Goal: Transaction & Acquisition: Purchase product/service

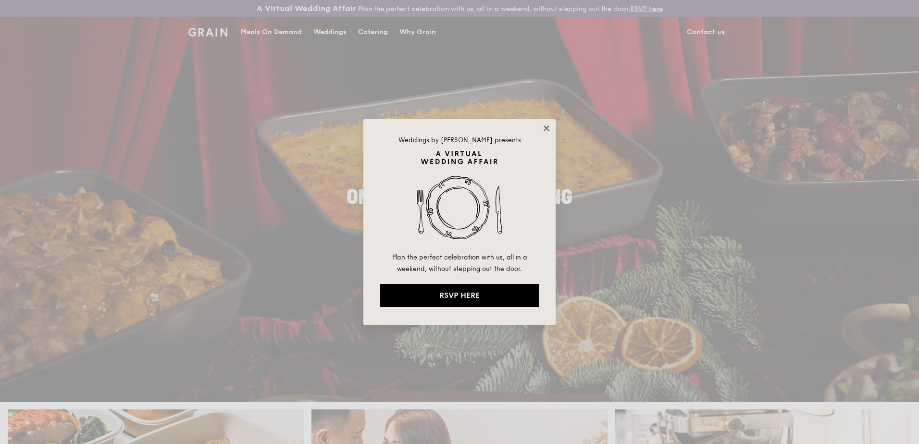
click at [549, 126] on div "Weddings by Grain presents Plan the perfect celebration with us, all in a weeke…" at bounding box center [459, 222] width 192 height 206
click at [465, 296] on button "RSVP HERE" at bounding box center [459, 295] width 159 height 23
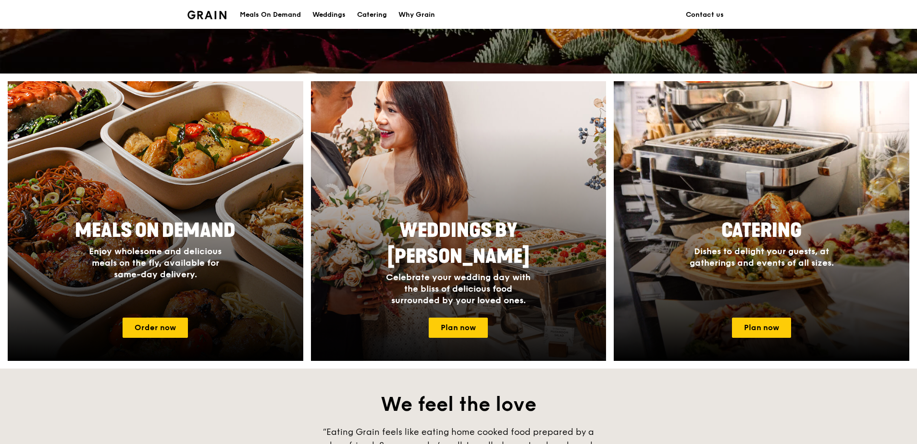
scroll to position [336, 0]
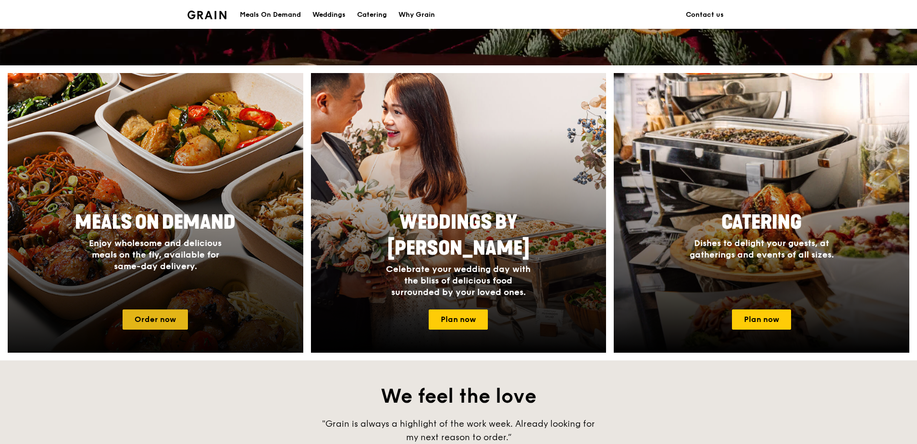
click at [179, 318] on link "Order now" at bounding box center [155, 320] width 65 height 20
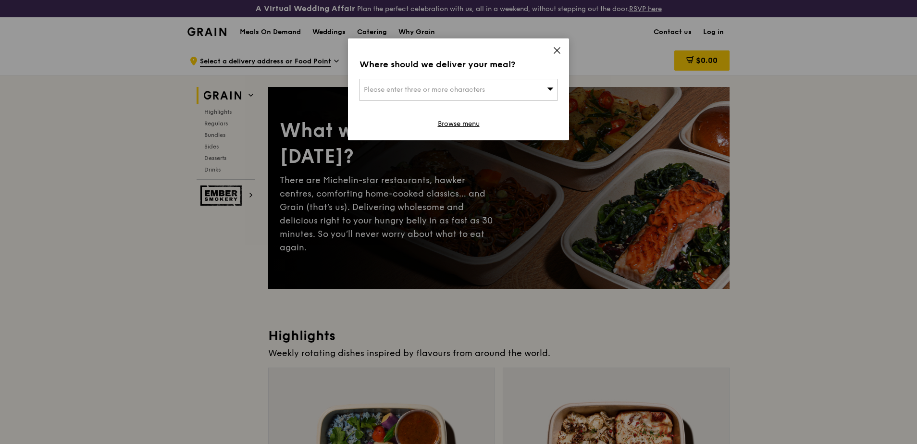
click at [474, 91] on span "Please enter three or more characters" at bounding box center [424, 90] width 121 height 8
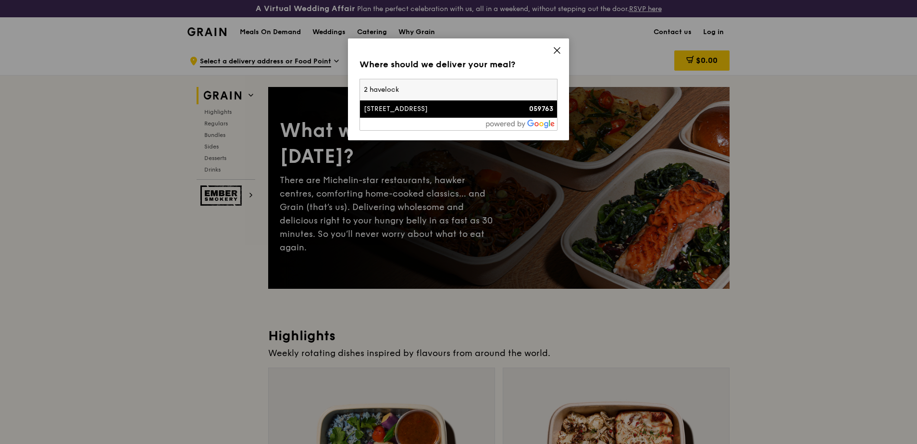
type input "2 havelock"
click at [400, 106] on div "2 Havelock Road" at bounding box center [435, 109] width 142 height 10
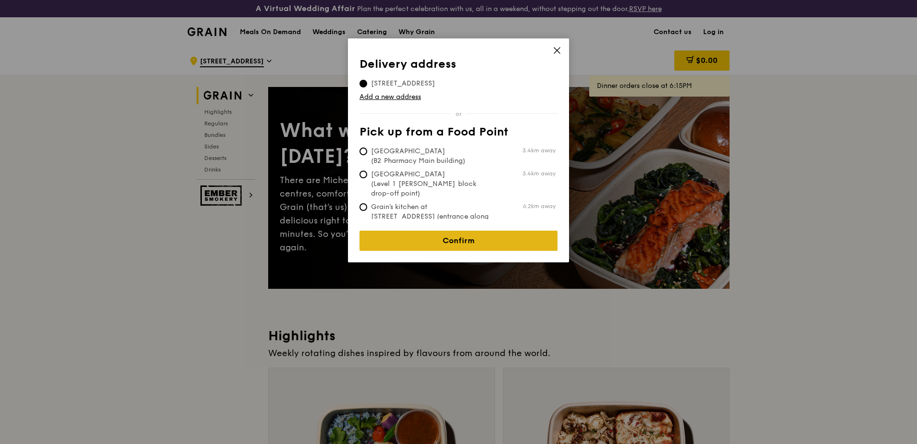
click at [439, 239] on link "Confirm" at bounding box center [458, 241] width 198 height 20
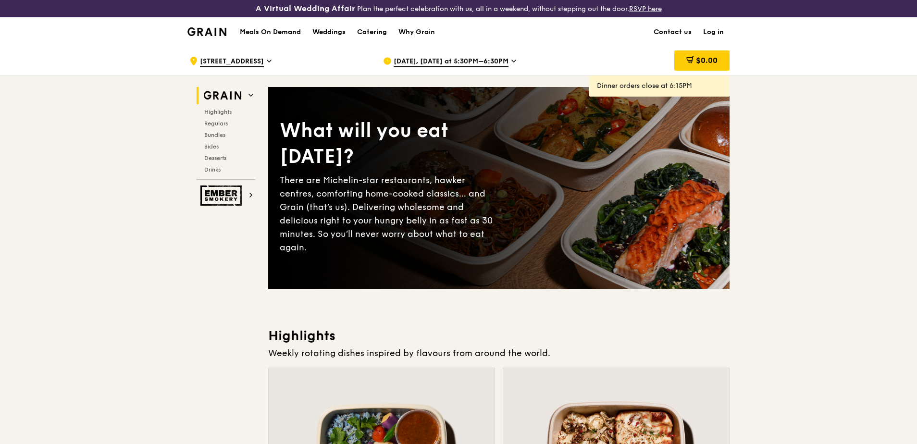
click at [512, 62] on icon at bounding box center [514, 61] width 4 height 2
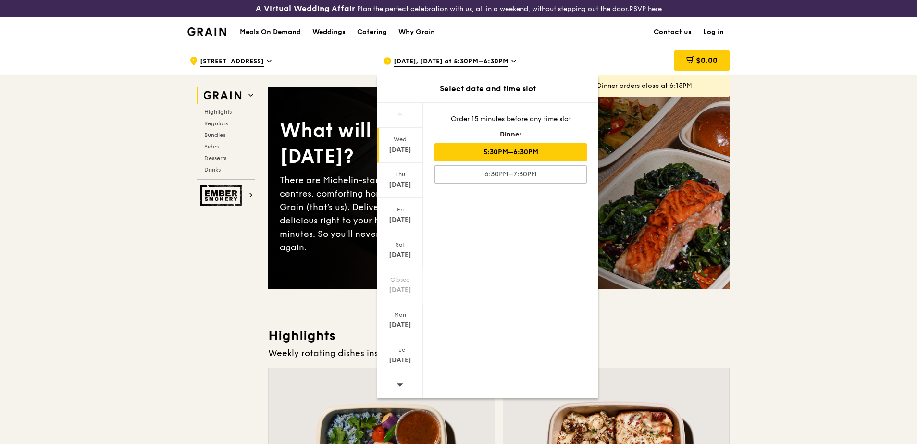
click at [399, 380] on span at bounding box center [399, 384] width 7 height 23
click at [408, 150] on div "Oct 1" at bounding box center [400, 150] width 43 height 10
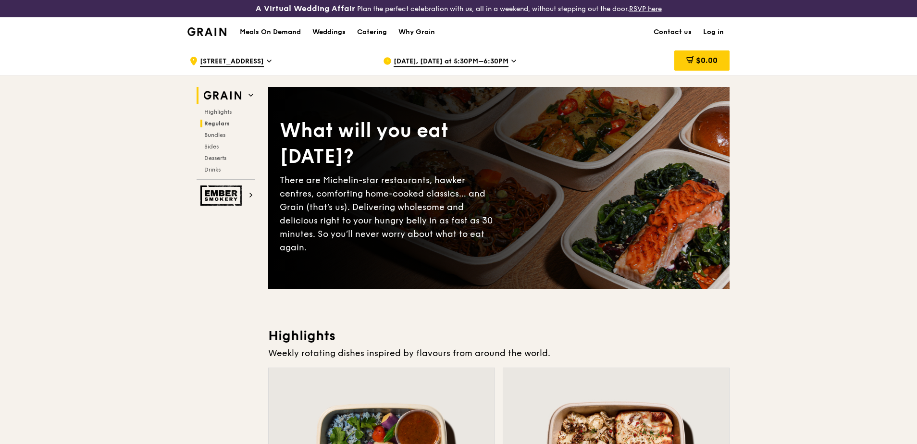
click at [215, 125] on span "Regulars" at bounding box center [216, 123] width 25 height 7
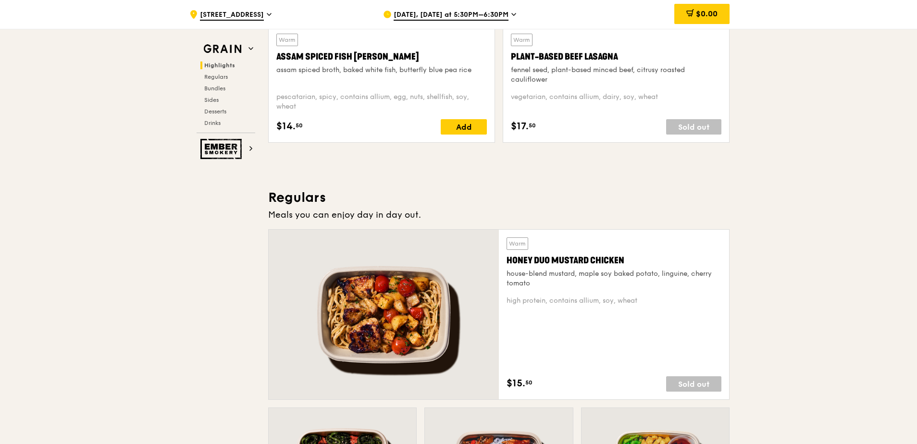
scroll to position [659, 0]
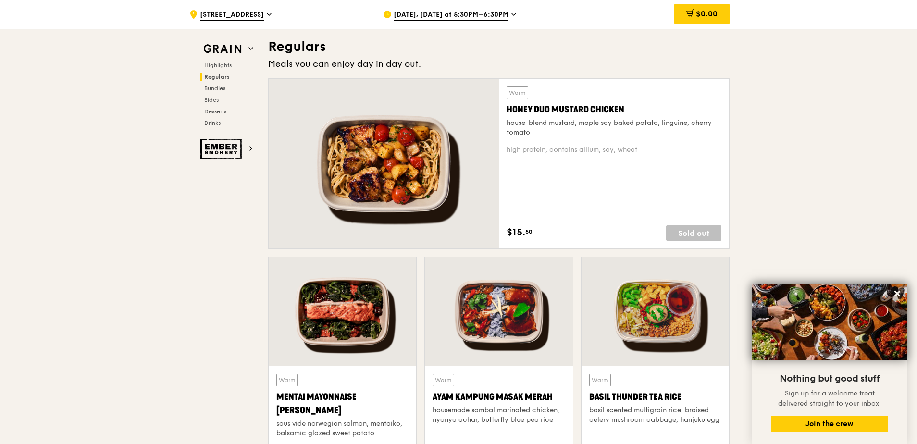
click at [497, 16] on span "Sep 24, Today at 5:30PM–6:30PM" at bounding box center [451, 15] width 115 height 11
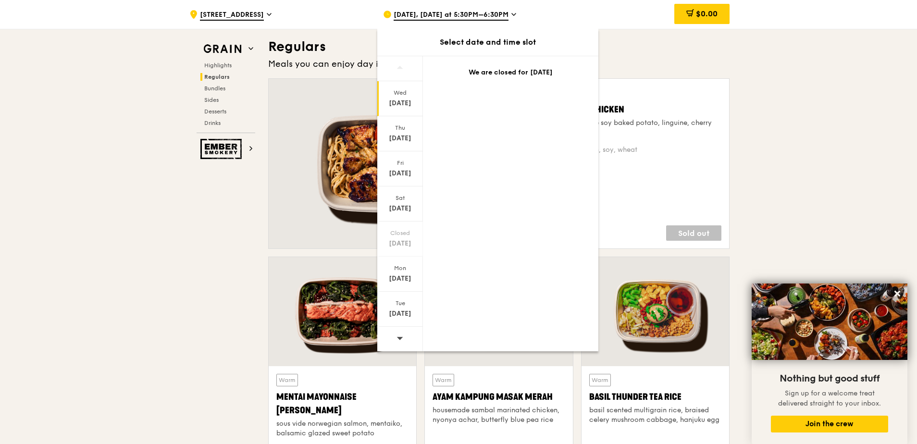
click at [401, 335] on icon at bounding box center [399, 337] width 7 height 7
click at [404, 109] on div "Wed Oct 1" at bounding box center [400, 98] width 46 height 35
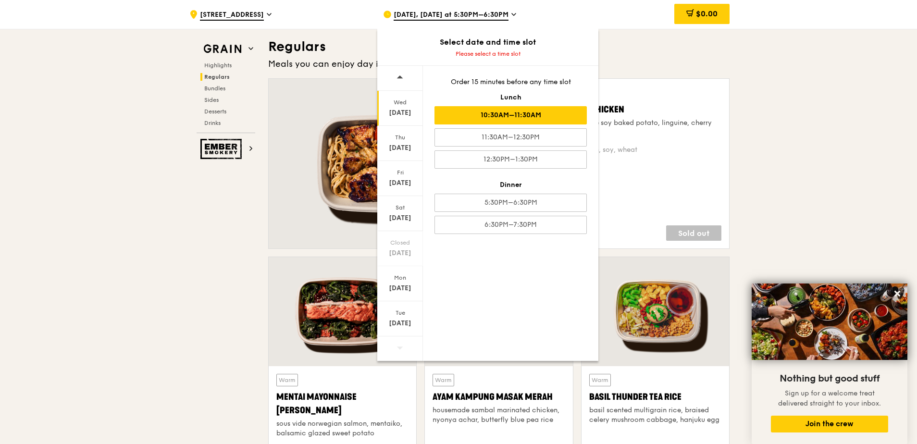
click at [494, 117] on div "10:30AM–11:30AM" at bounding box center [510, 115] width 152 height 18
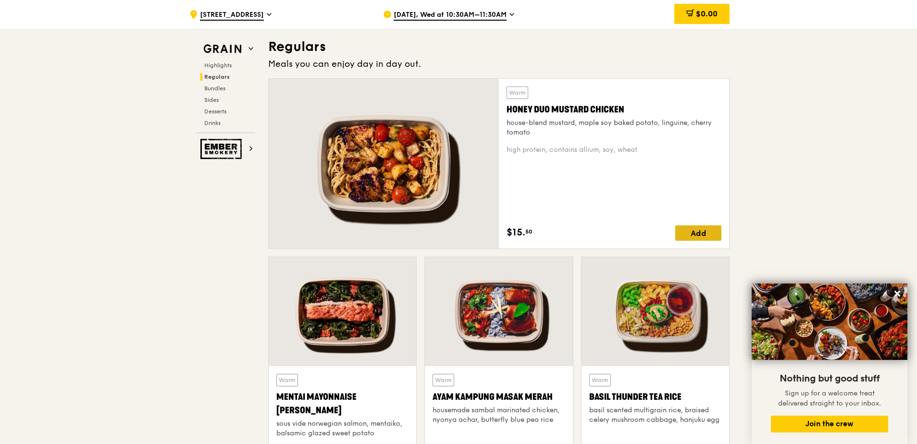
click at [700, 229] on div "Add" at bounding box center [698, 232] width 46 height 15
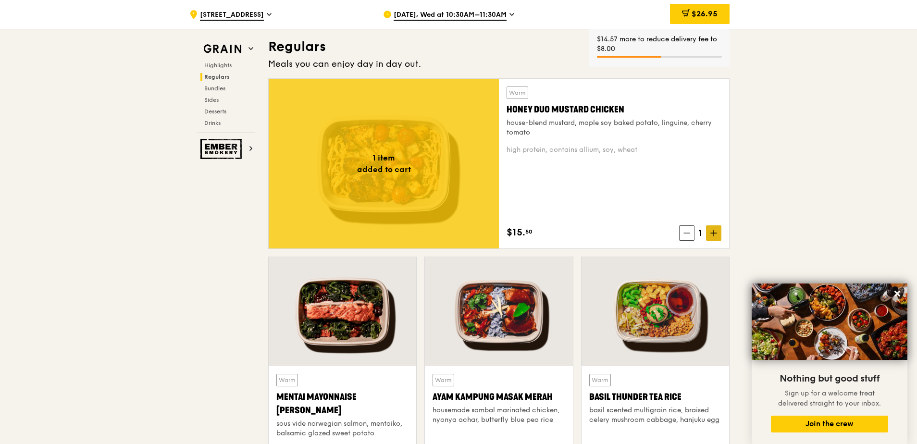
click at [709, 234] on span at bounding box center [713, 232] width 15 height 15
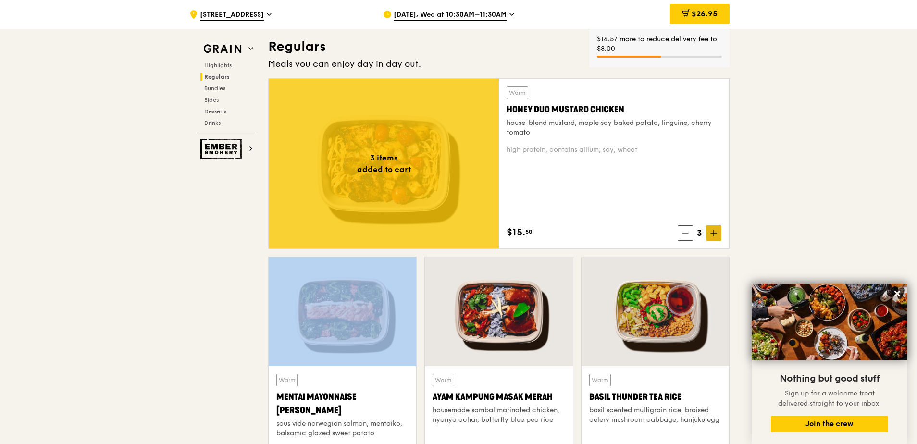
click at [709, 234] on span at bounding box center [713, 232] width 15 height 15
click at [709, 235] on span at bounding box center [713, 232] width 15 height 15
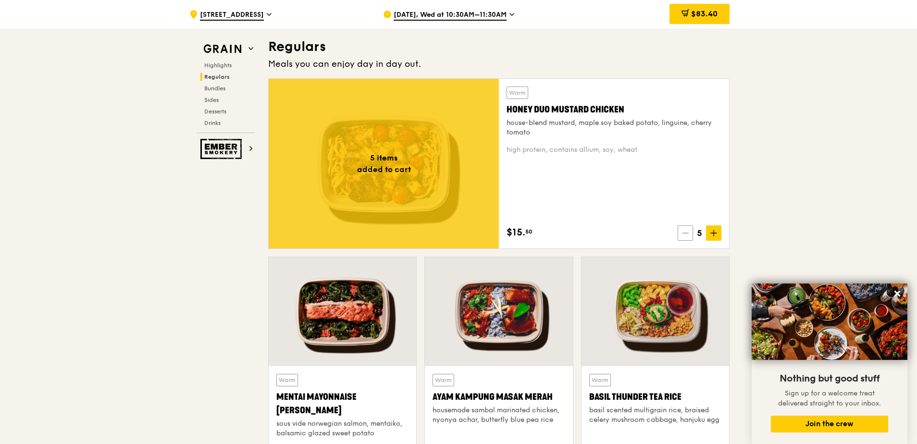
click at [685, 237] on span at bounding box center [685, 232] width 15 height 15
click at [685, 237] on span at bounding box center [684, 232] width 15 height 15
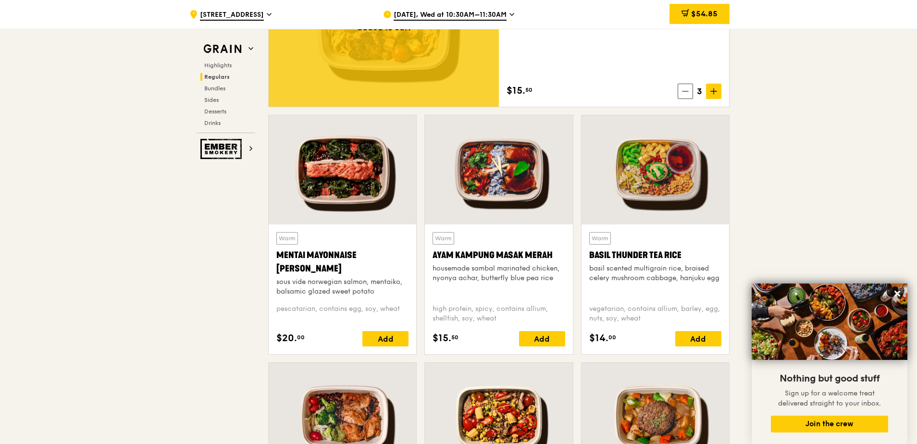
scroll to position [804, 0]
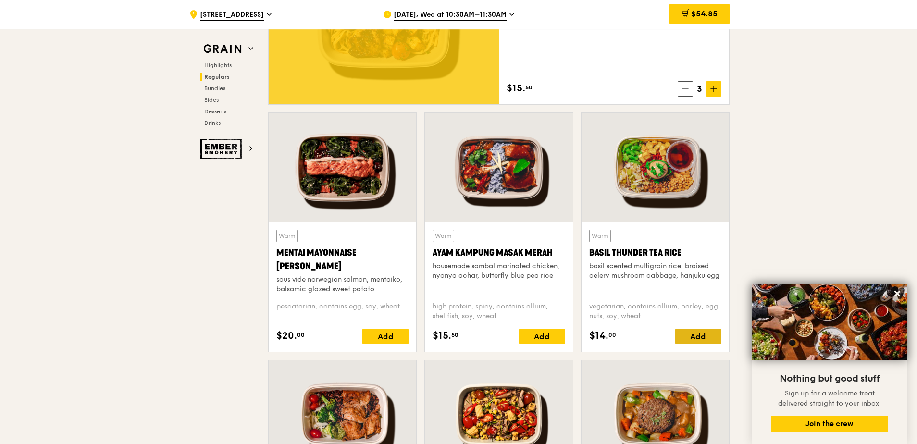
click at [687, 335] on div "Add" at bounding box center [698, 336] width 46 height 15
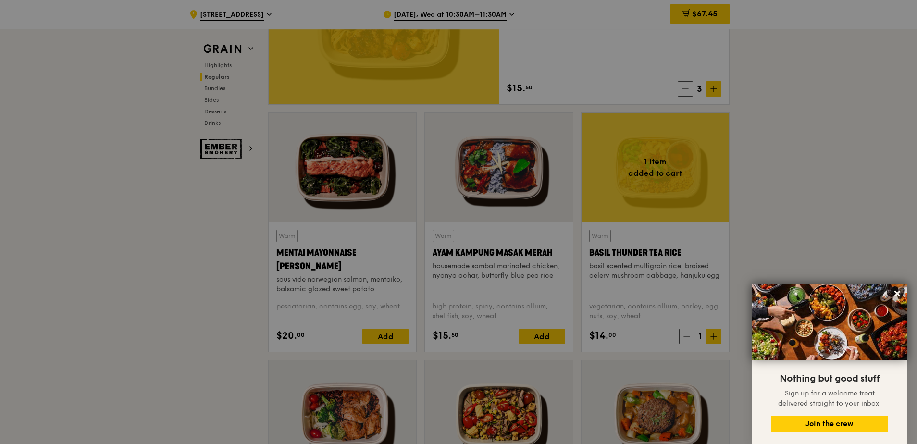
click at [712, 335] on div at bounding box center [458, 222] width 917 height 444
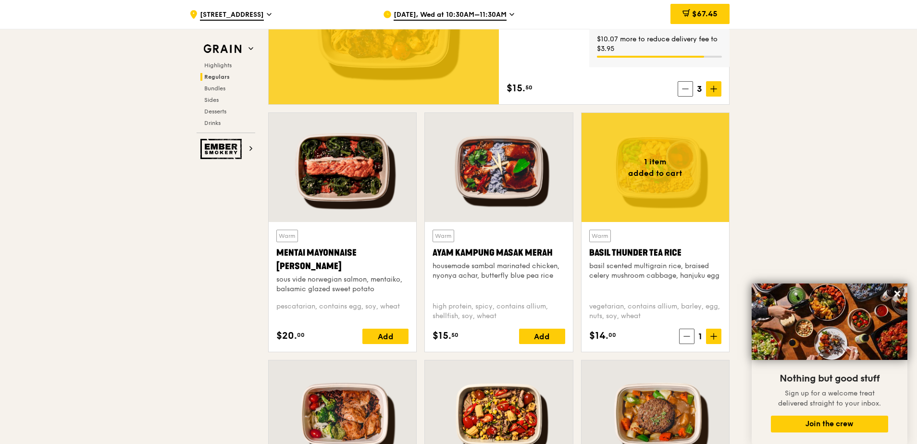
click at [712, 335] on icon at bounding box center [713, 336] width 7 height 7
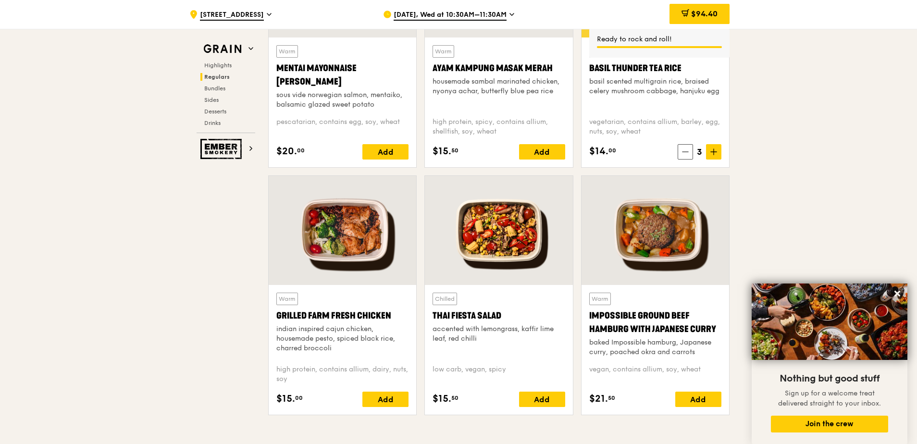
scroll to position [996, 0]
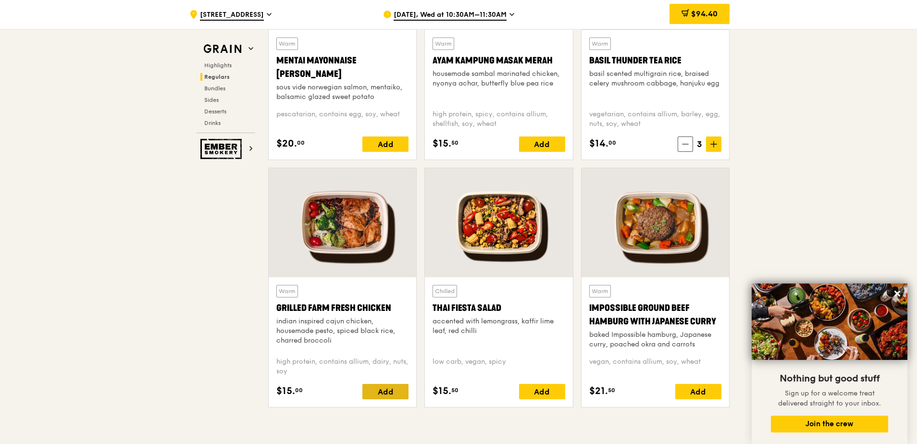
click at [377, 391] on div "Add" at bounding box center [385, 391] width 46 height 15
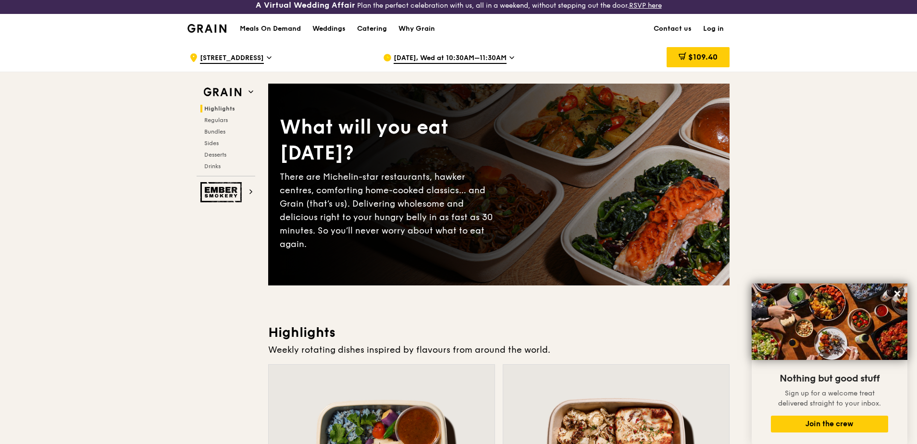
scroll to position [0, 0]
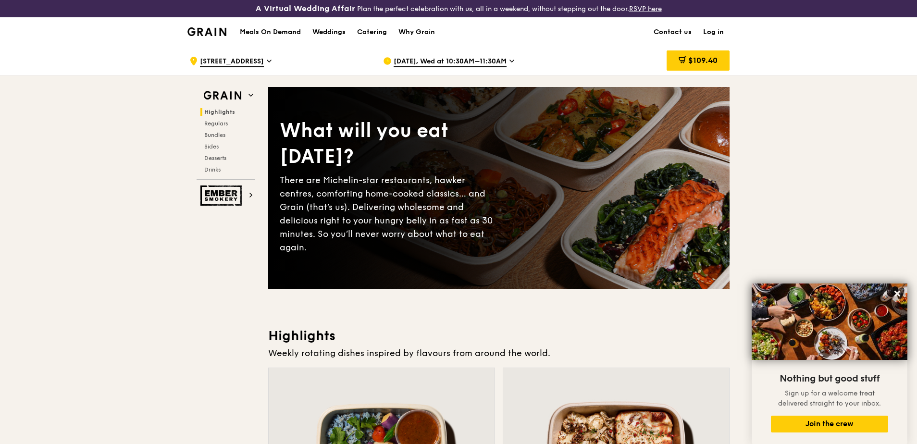
click at [509, 62] on icon at bounding box center [511, 61] width 5 height 9
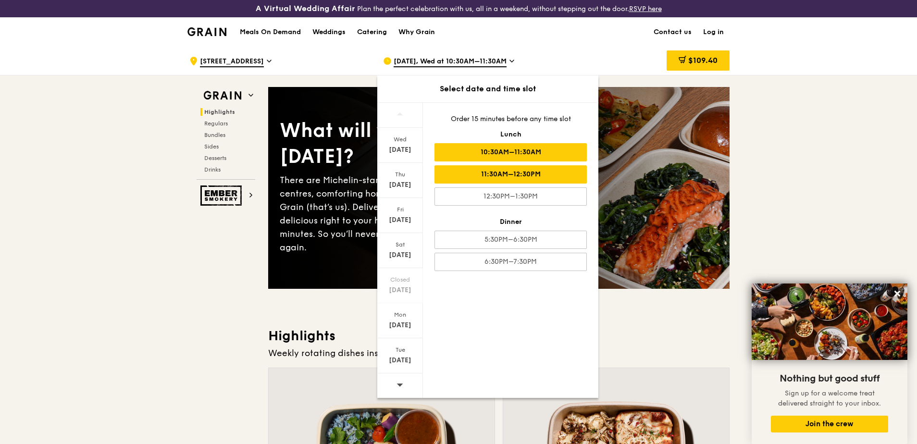
click at [504, 178] on div "11:30AM–12:30PM" at bounding box center [510, 174] width 152 height 18
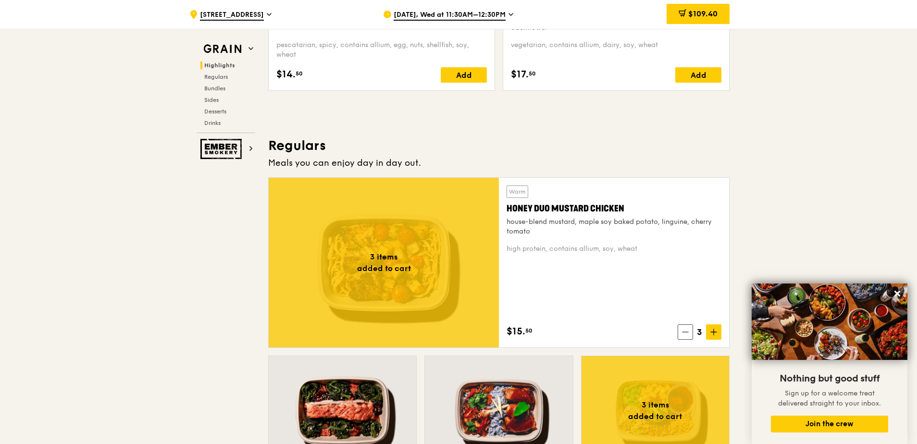
scroll to position [577, 0]
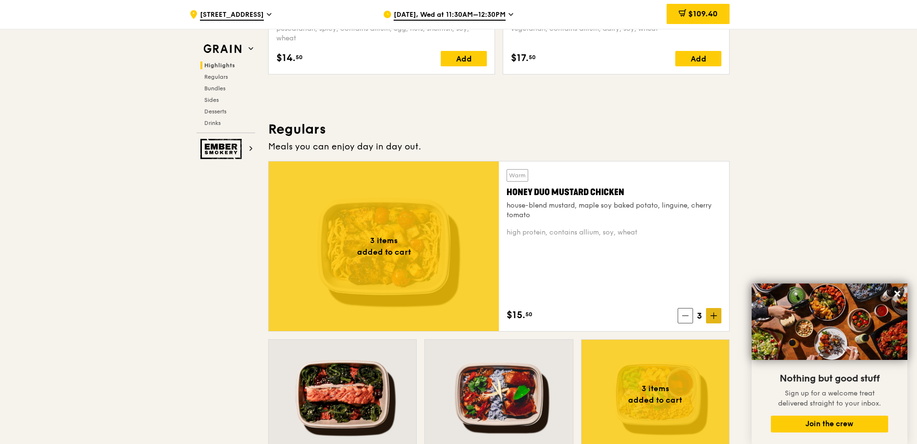
click at [707, 315] on span at bounding box center [713, 315] width 15 height 15
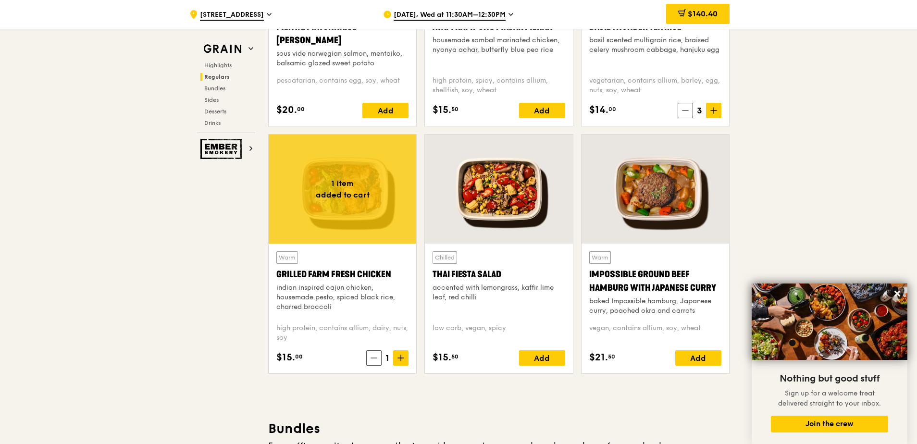
scroll to position [961, 0]
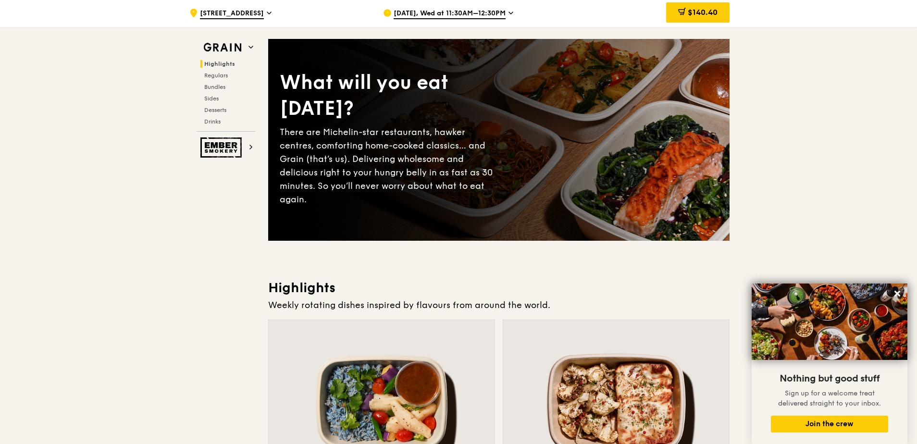
scroll to position [0, 0]
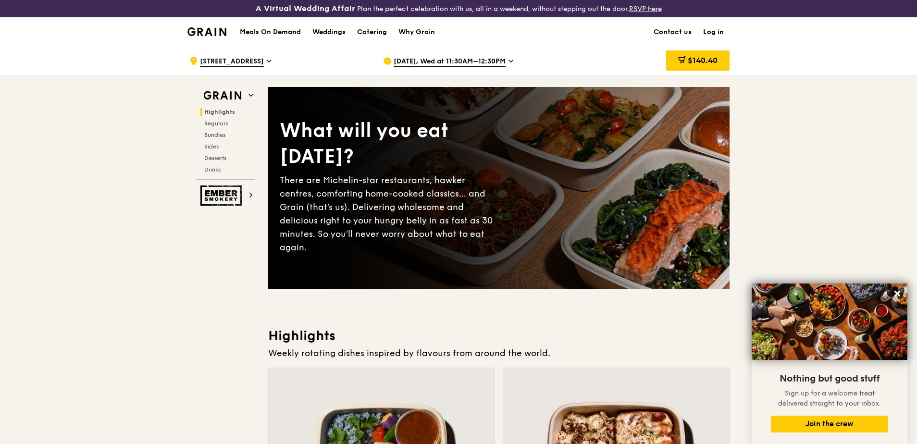
click at [256, 32] on h1 "Meals On Demand" at bounding box center [270, 32] width 61 height 10
click at [220, 121] on span "Regulars" at bounding box center [216, 123] width 25 height 7
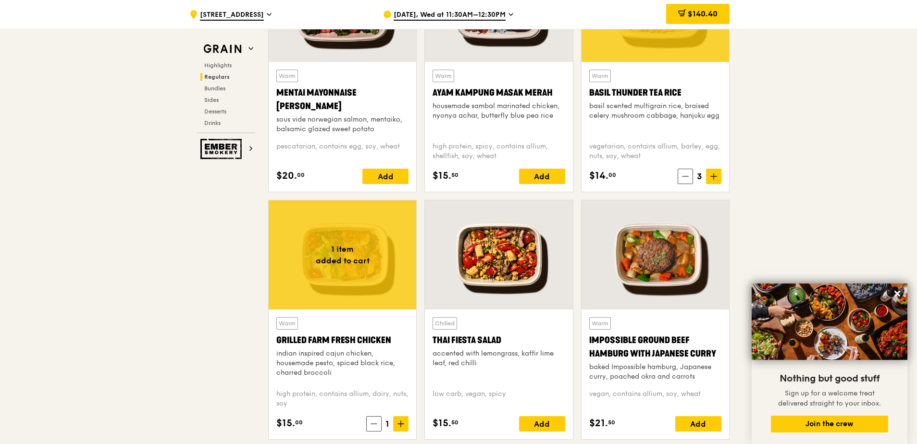
scroll to position [895, 0]
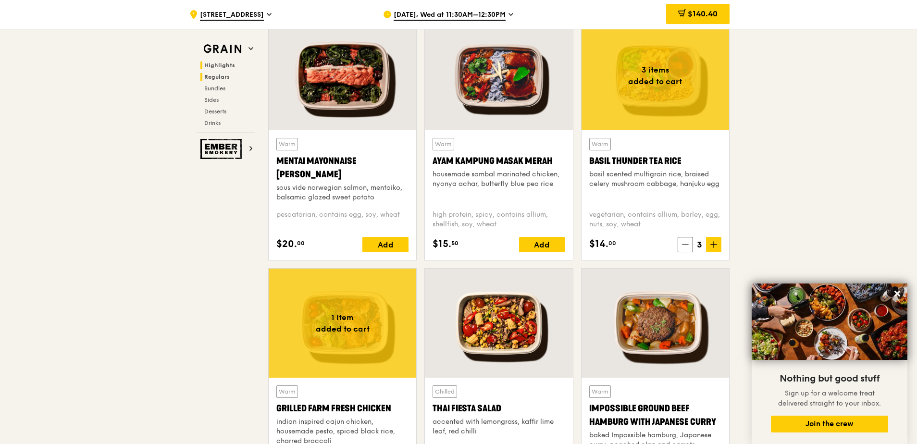
click at [223, 68] on span "Highlights" at bounding box center [219, 65] width 31 height 7
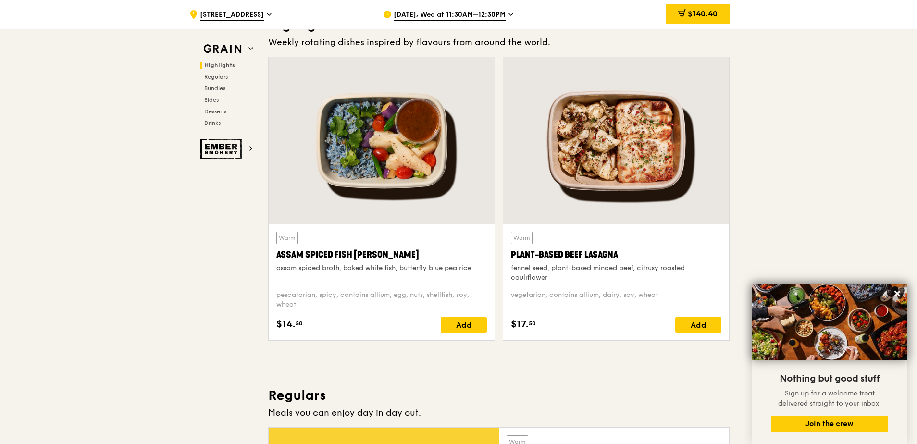
scroll to position [288, 0]
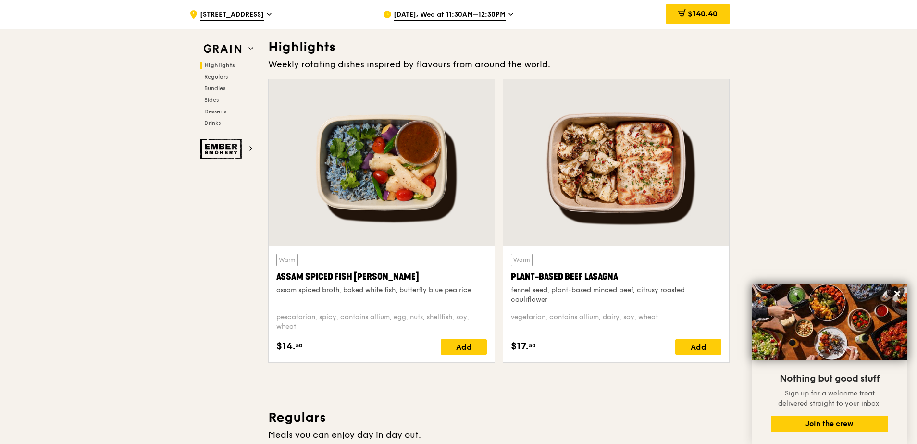
click at [461, 64] on div "Weekly rotating dishes inspired by flavours from around the world." at bounding box center [498, 64] width 461 height 13
click at [707, 72] on div "Highlights Weekly rotating dishes inspired by flavours from around the world. W…" at bounding box center [498, 204] width 461 height 332
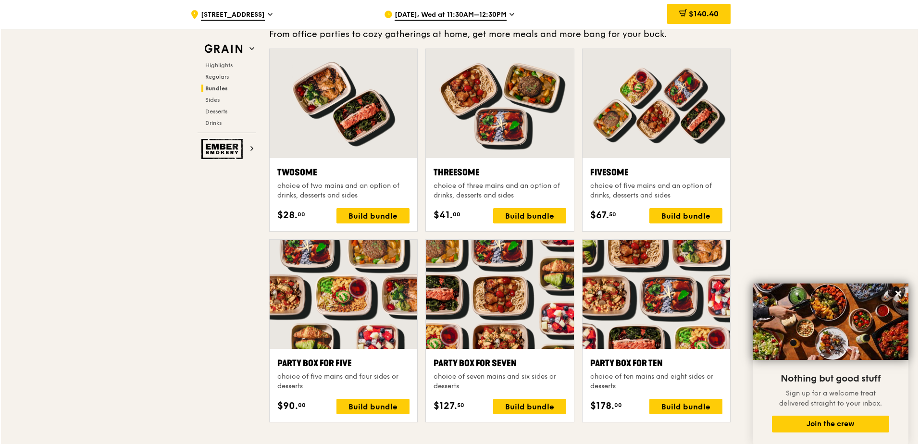
scroll to position [1442, 0]
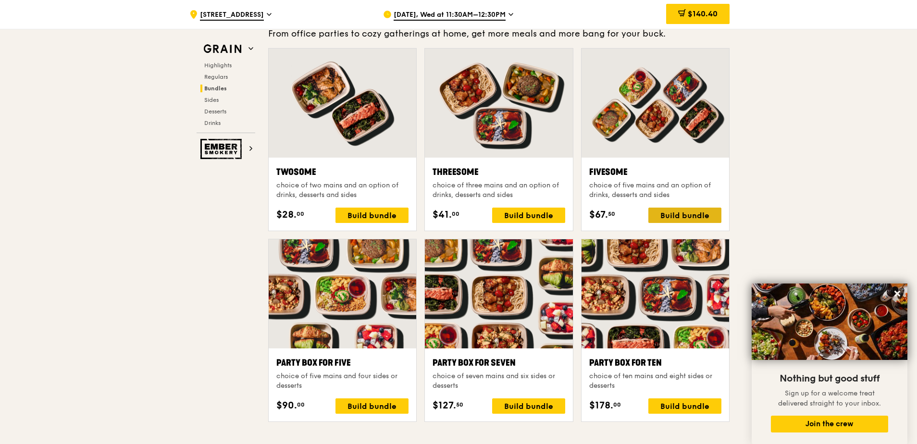
click at [680, 215] on div "Build bundle" at bounding box center [684, 215] width 73 height 15
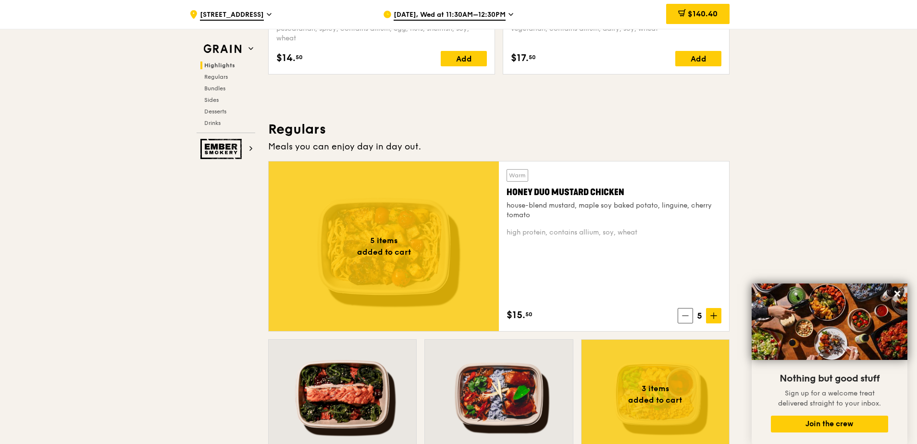
scroll to position [529, 0]
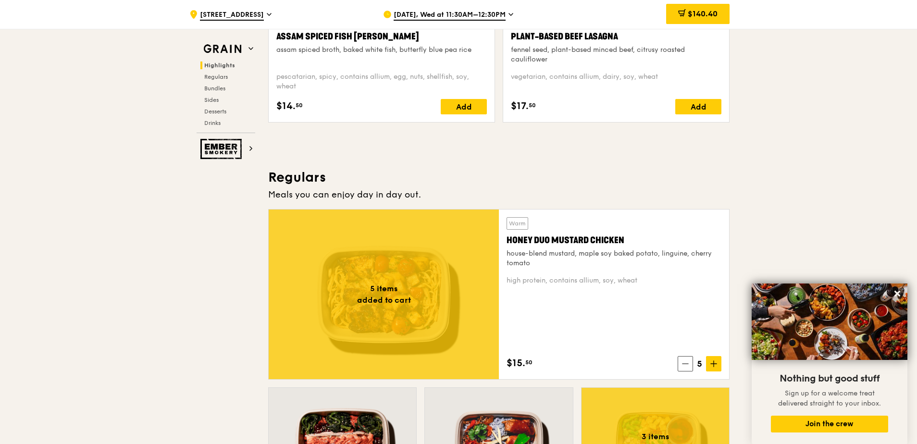
click at [511, 14] on div "Oct 1, Wed at 11:30AM–12:30PM" at bounding box center [472, 14] width 178 height 29
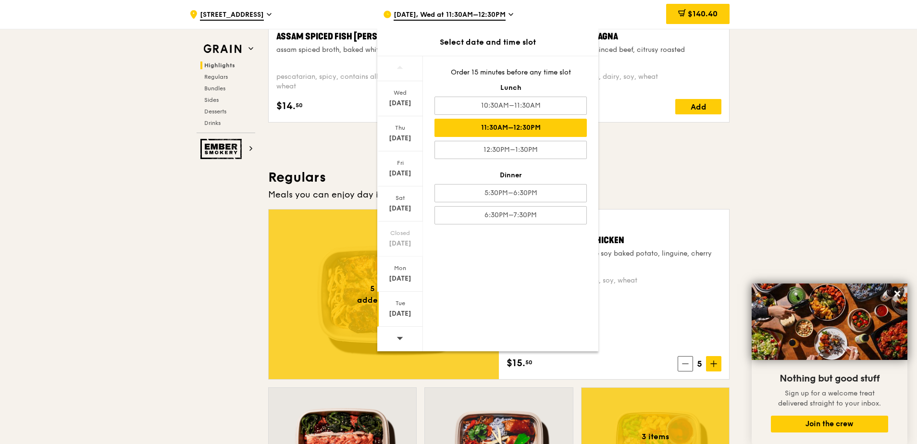
click at [397, 310] on div "Sep 30" at bounding box center [400, 314] width 43 height 10
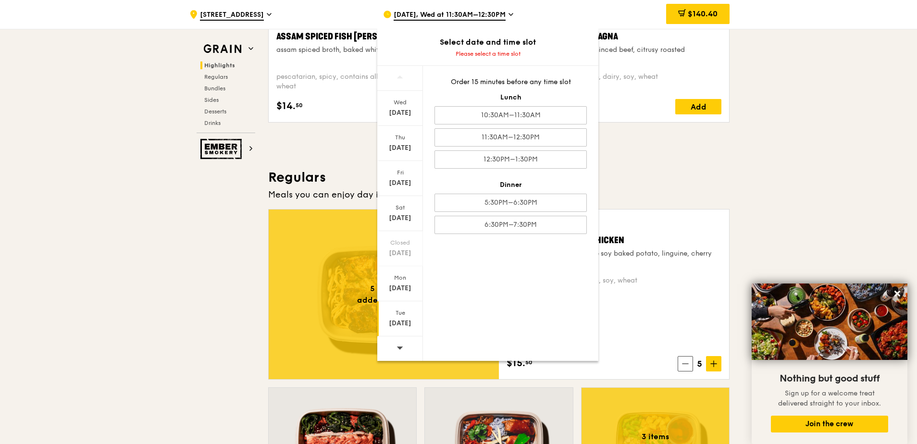
click at [394, 320] on div "Sep 30" at bounding box center [400, 324] width 43 height 10
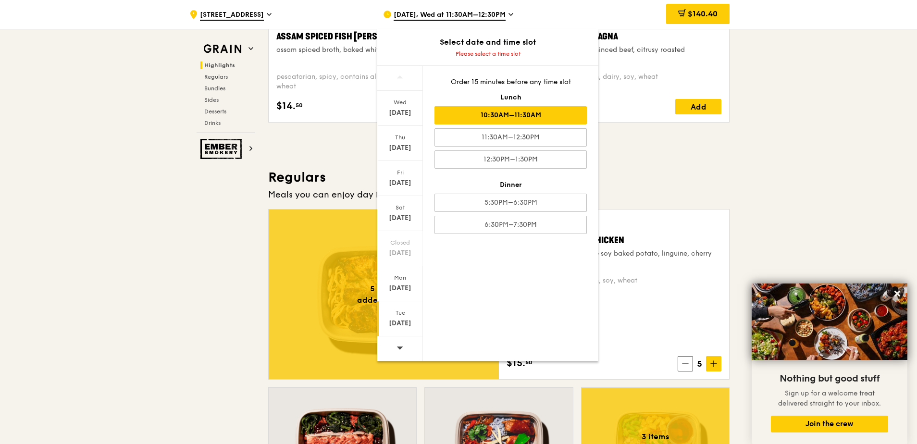
click at [491, 116] on div "10:30AM–11:30AM" at bounding box center [510, 115] width 152 height 18
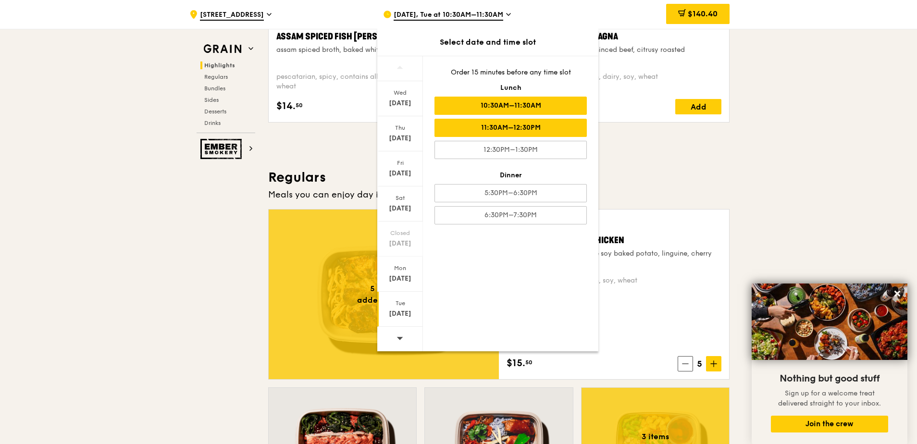
click at [484, 126] on div "11:30AM–12:30PM" at bounding box center [510, 128] width 152 height 18
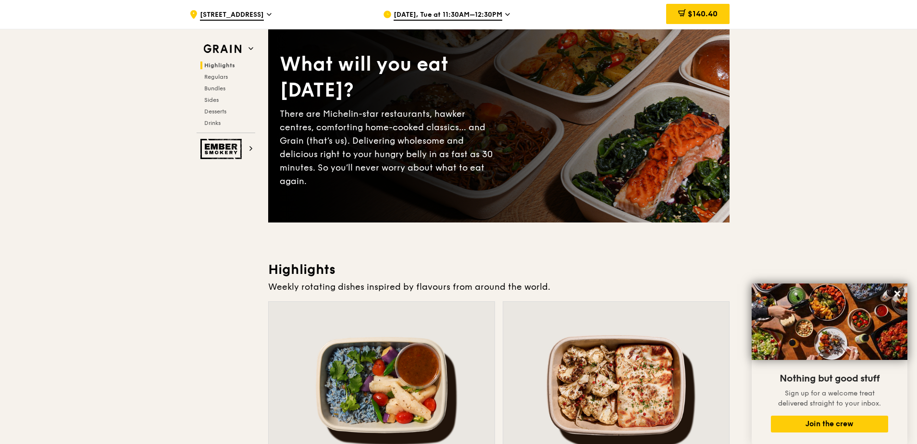
scroll to position [0, 0]
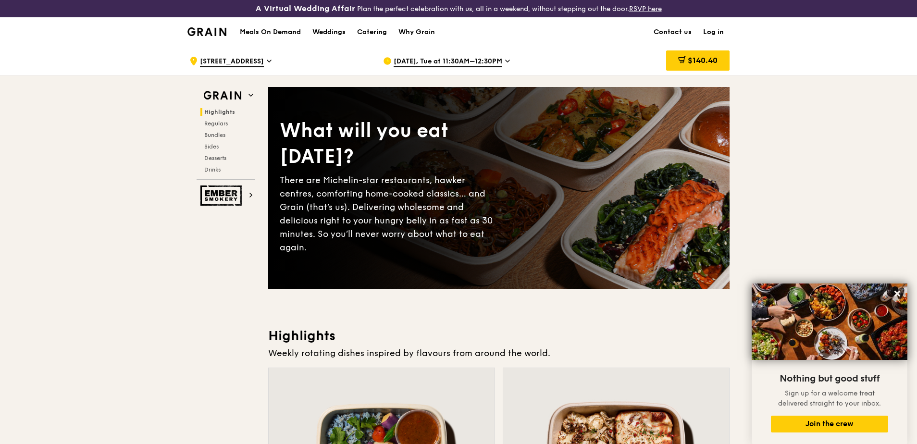
click at [442, 58] on span "Sep 30, Tue at 11:30AM–12:30PM" at bounding box center [448, 62] width 109 height 11
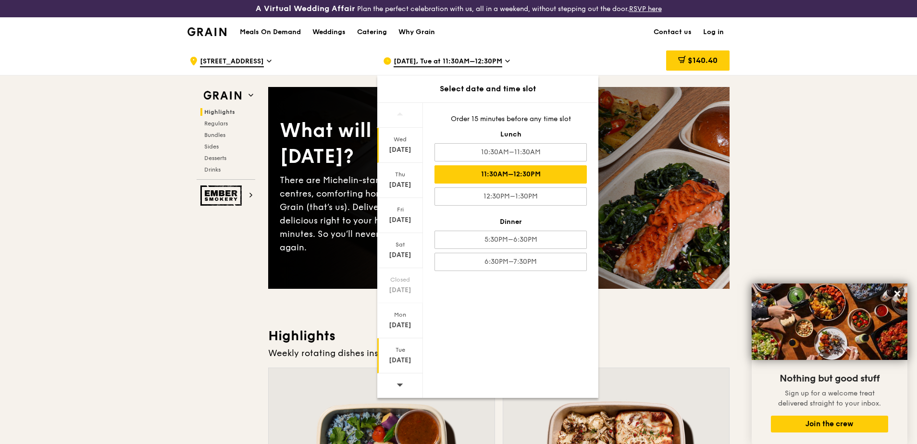
click at [404, 147] on div "Sep 24" at bounding box center [400, 150] width 43 height 10
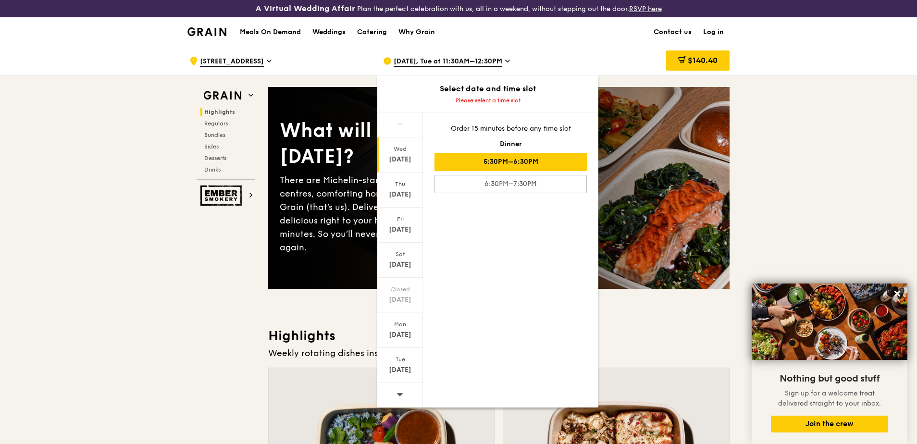
click at [483, 157] on div "5:30PM–6:30PM" at bounding box center [510, 162] width 152 height 18
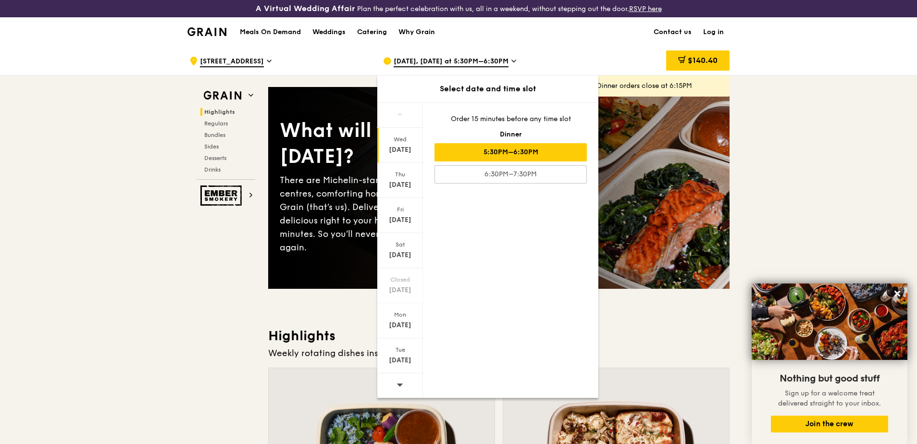
drag, startPoint x: 140, startPoint y: 300, endPoint x: 142, endPoint y: 305, distance: 5.5
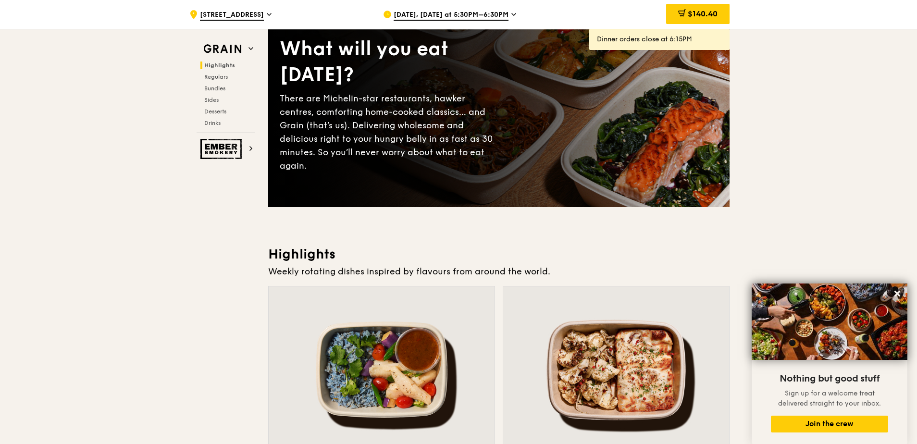
scroll to position [5, 0]
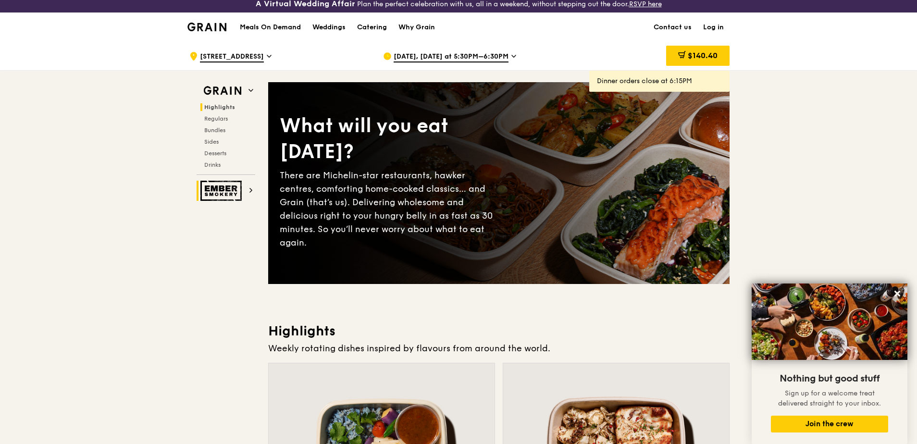
click at [234, 195] on img at bounding box center [222, 191] width 44 height 20
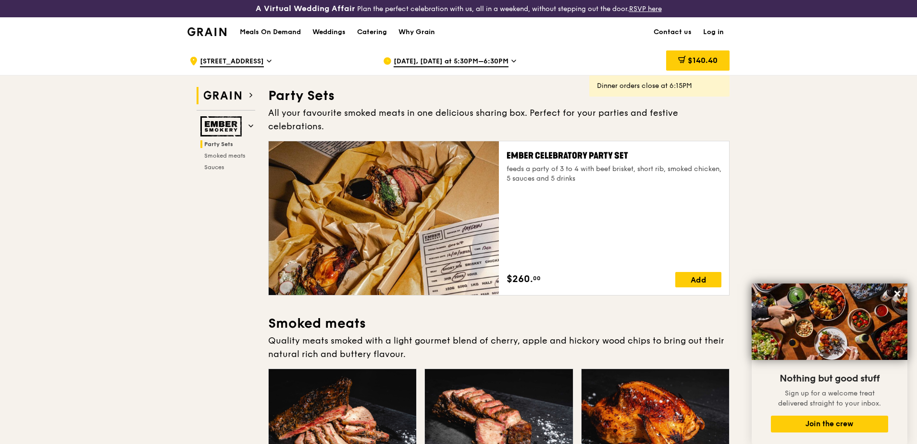
click at [218, 87] on img at bounding box center [222, 95] width 44 height 17
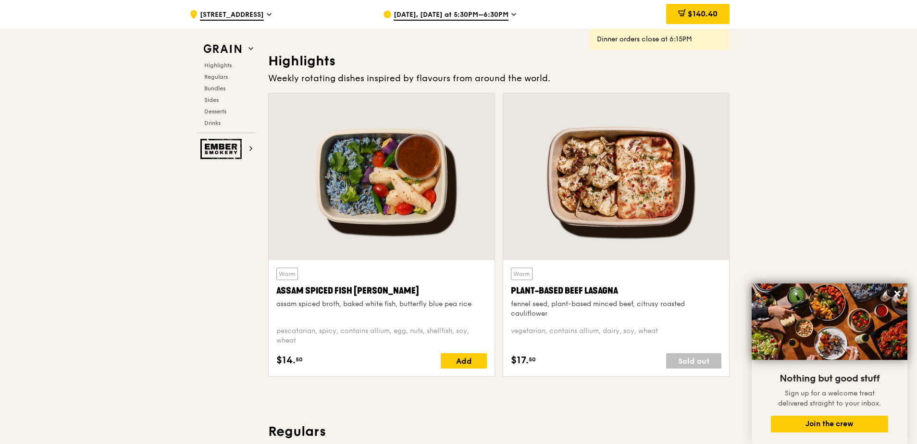
scroll to position [289, 0]
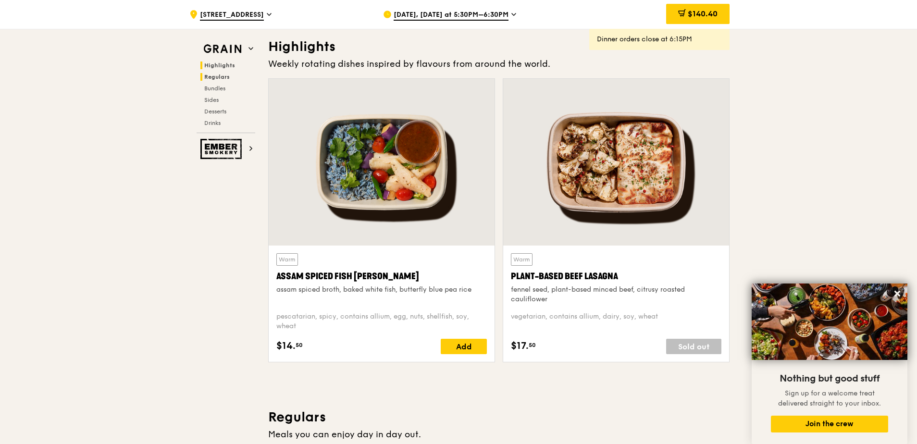
click at [218, 77] on span "Regulars" at bounding box center [216, 77] width 25 height 7
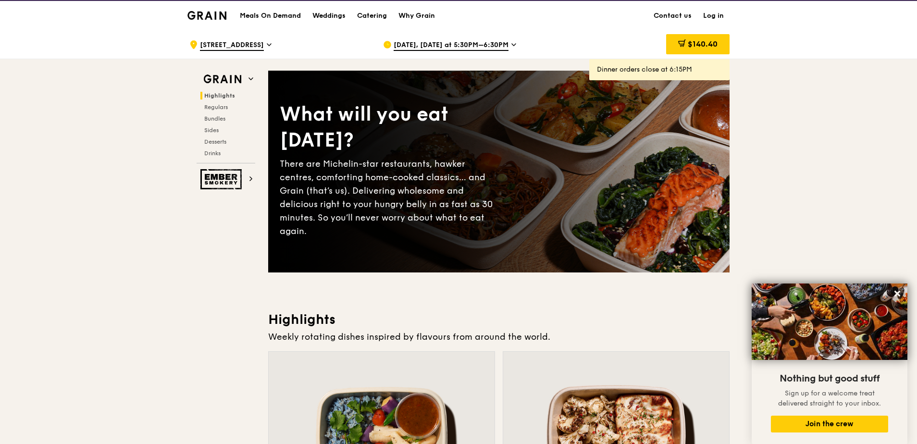
scroll to position [0, 0]
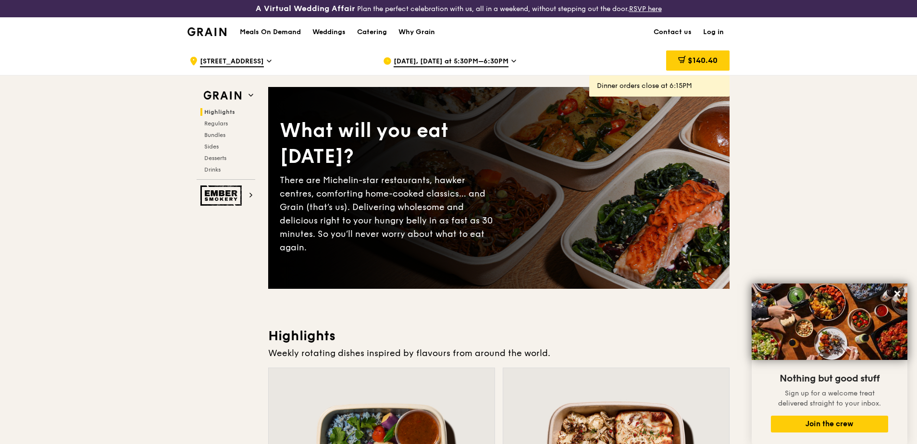
click at [270, 32] on h1 "Meals On Demand" at bounding box center [270, 32] width 61 height 10
click at [275, 28] on h1 "Meals On Demand" at bounding box center [270, 32] width 61 height 10
click at [304, 4] on h3 "A Virtual Wedding Affair" at bounding box center [305, 9] width 99 height 10
click at [385, 31] on div "Catering" at bounding box center [372, 32] width 30 height 29
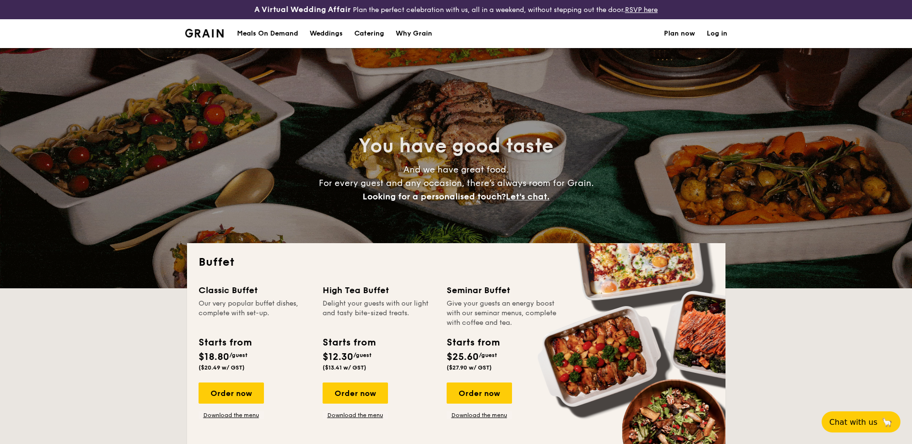
select select
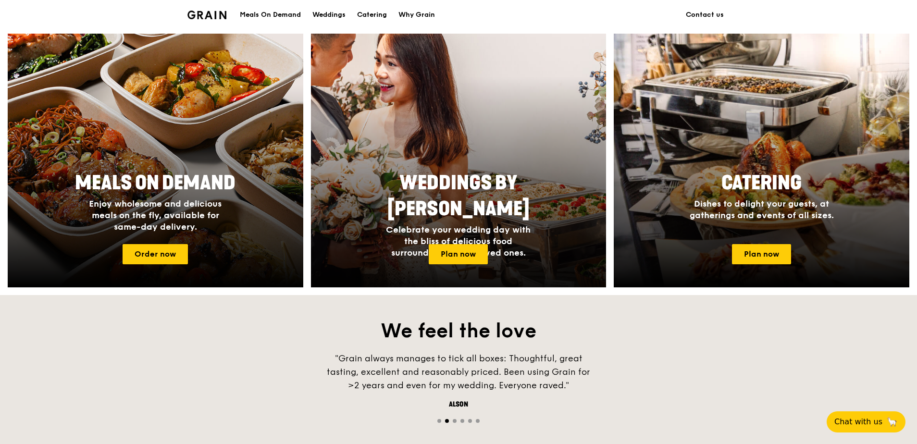
scroll to position [384, 0]
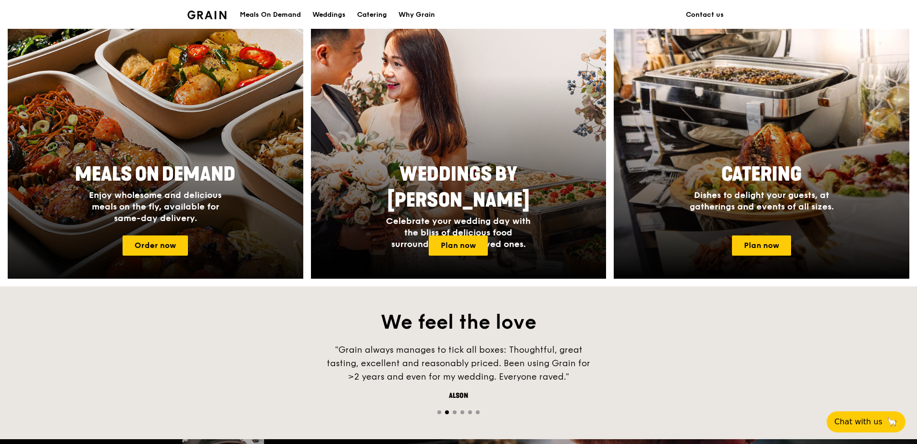
click at [146, 234] on div at bounding box center [155, 151] width 325 height 279
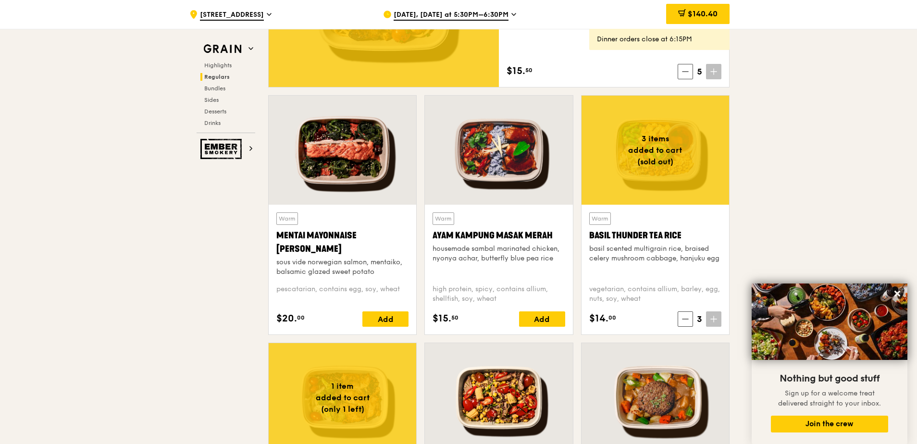
scroll to position [817, 0]
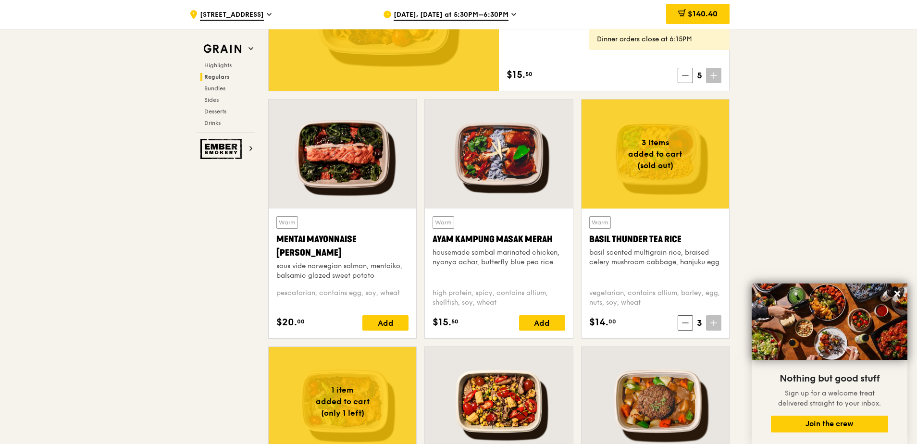
click at [505, 16] on span "Sep 24, Today at 5:30PM–6:30PM" at bounding box center [451, 15] width 115 height 11
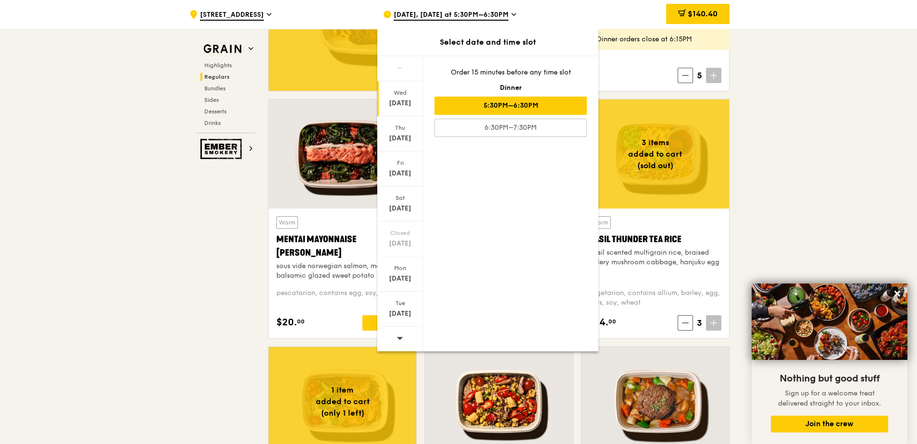
click at [401, 71] on span at bounding box center [399, 67] width 7 height 23
click at [401, 70] on span at bounding box center [399, 67] width 7 height 23
click at [401, 71] on span at bounding box center [399, 67] width 7 height 23
click at [408, 140] on div "Sep 25" at bounding box center [400, 139] width 43 height 10
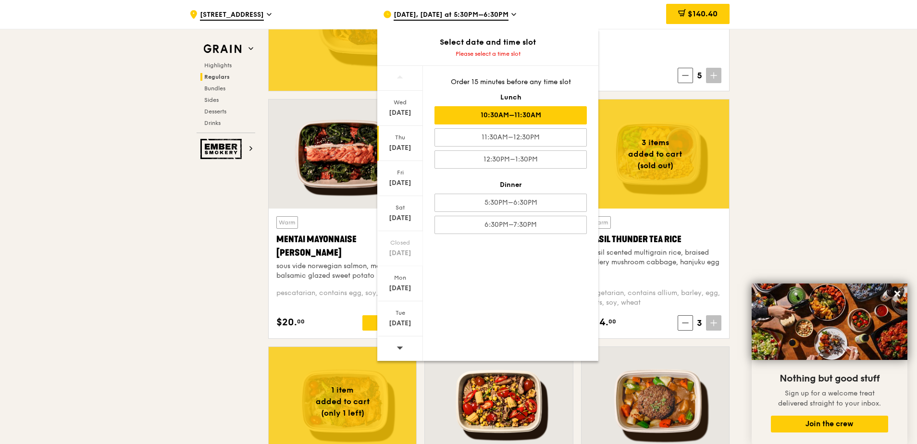
click at [503, 114] on div "10:30AM–11:30AM" at bounding box center [510, 115] width 152 height 18
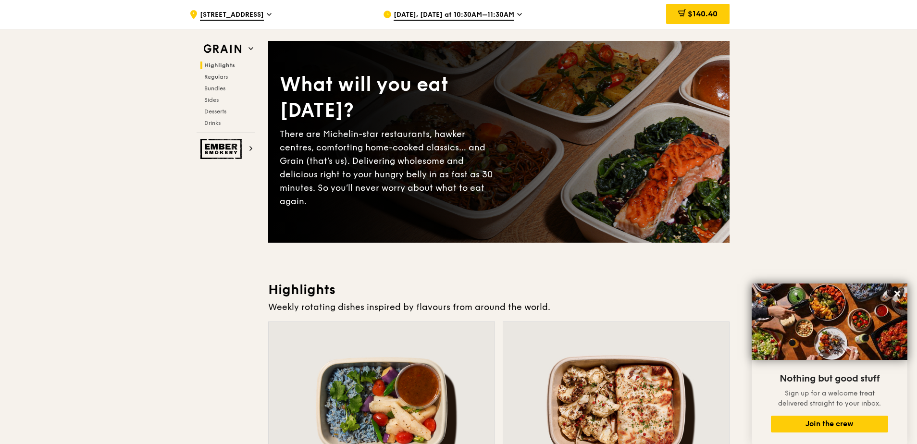
scroll to position [0, 0]
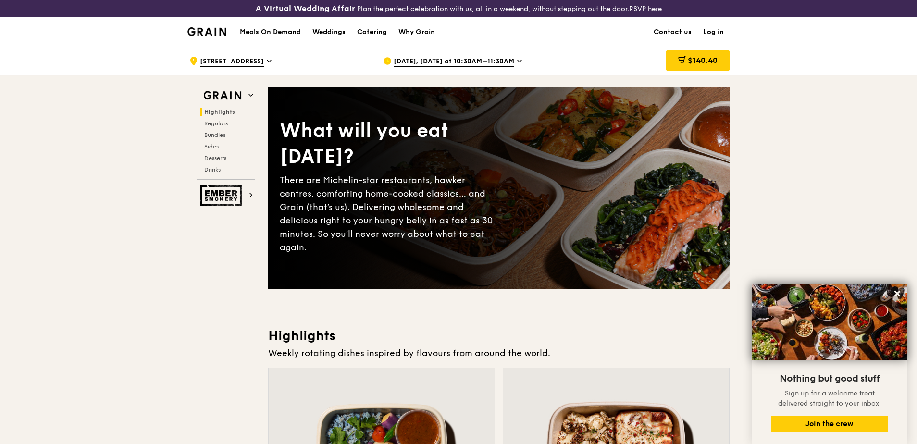
click at [433, 62] on span "Sep 25, Tomorrow at 10:30AM–11:30AM" at bounding box center [454, 62] width 121 height 11
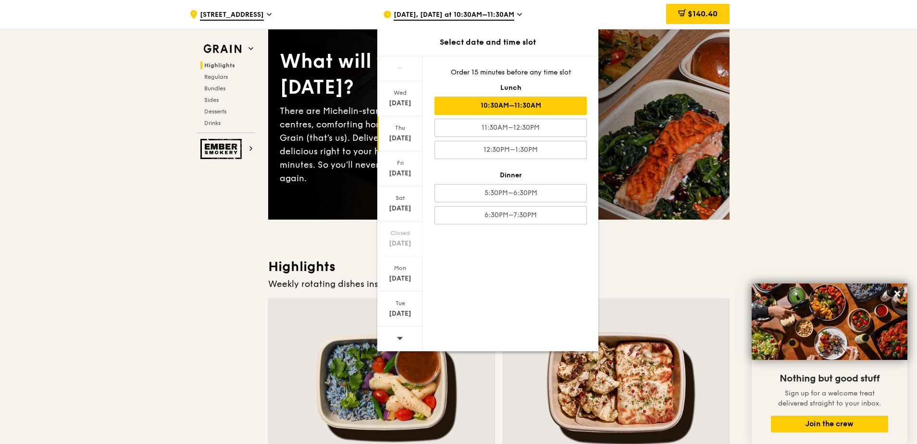
scroll to position [96, 0]
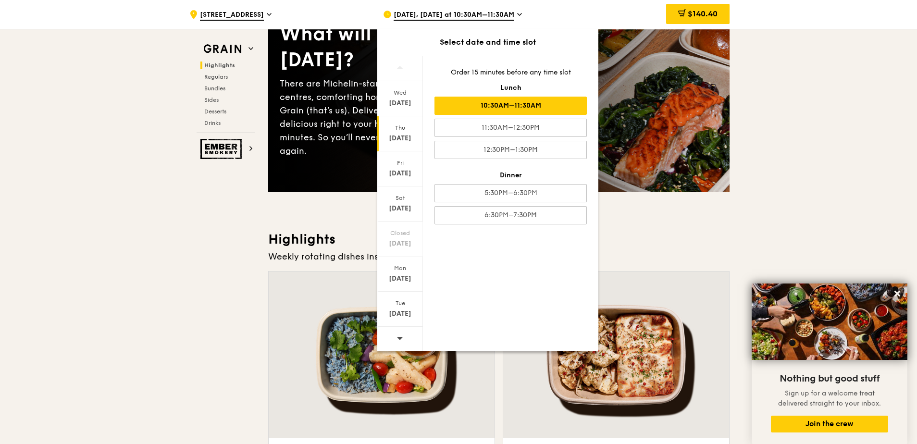
click at [404, 340] on div at bounding box center [400, 339] width 46 height 25
click at [397, 168] on div "Fri Oct 3" at bounding box center [400, 168] width 46 height 35
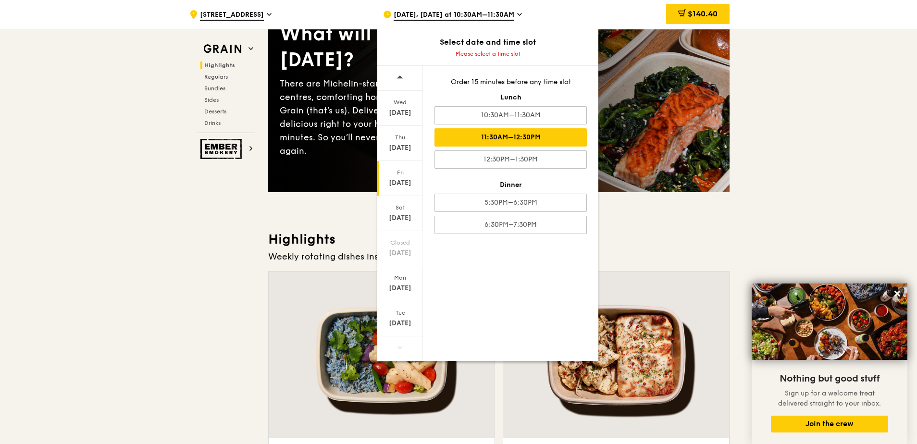
click at [494, 131] on div "11:30AM–12:30PM" at bounding box center [510, 137] width 152 height 18
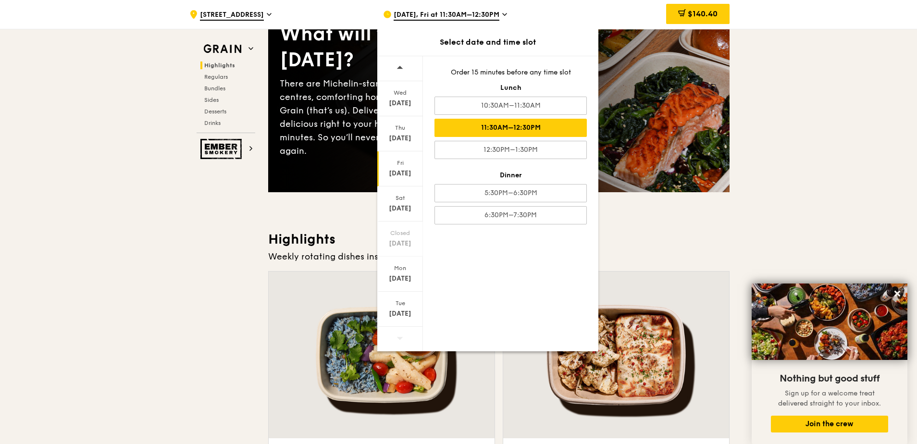
drag, startPoint x: 57, startPoint y: 222, endPoint x: 63, endPoint y: 222, distance: 6.7
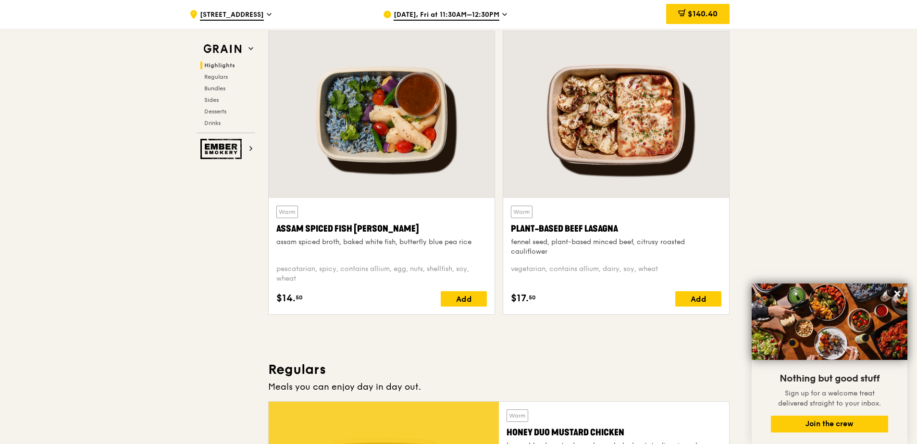
scroll to position [288, 0]
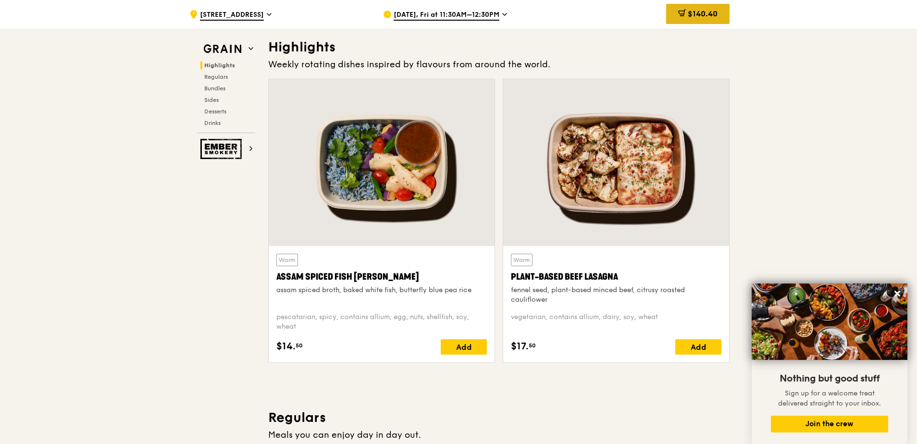
click at [710, 20] on div "$140.40" at bounding box center [697, 14] width 63 height 20
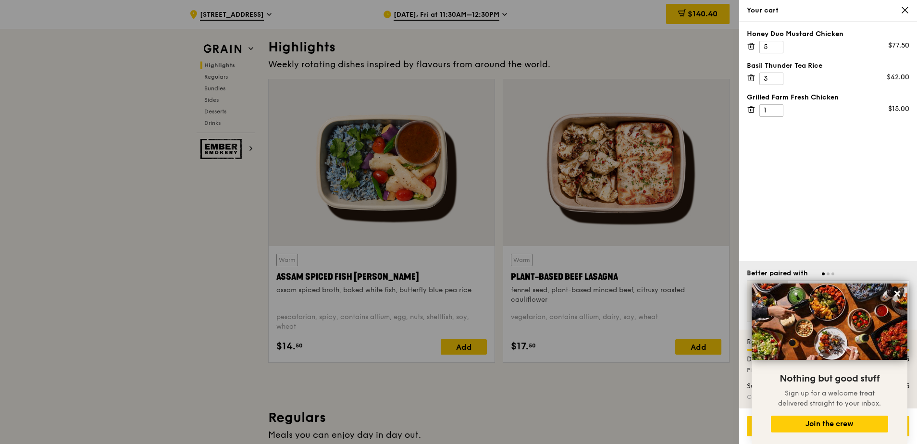
click at [908, 9] on icon at bounding box center [905, 10] width 9 height 9
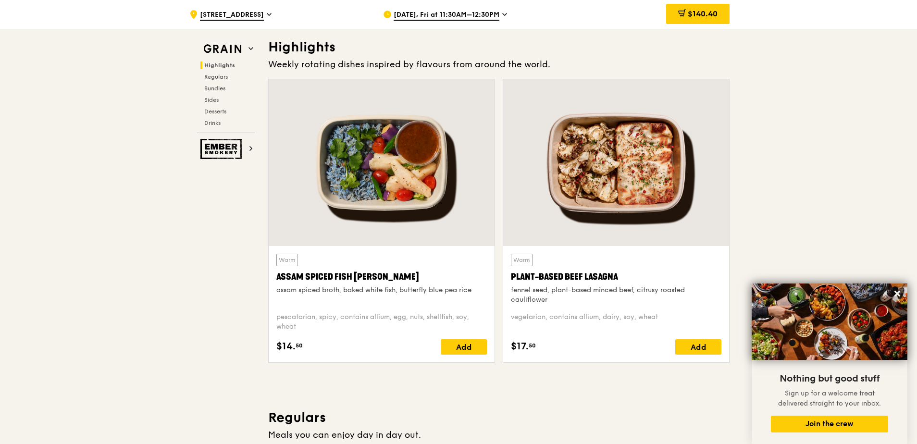
click at [260, 16] on div ".cls-1 { fill: none; stroke: #fff; stroke-linecap: round; stroke-linejoin: roun…" at bounding box center [278, 14] width 178 height 29
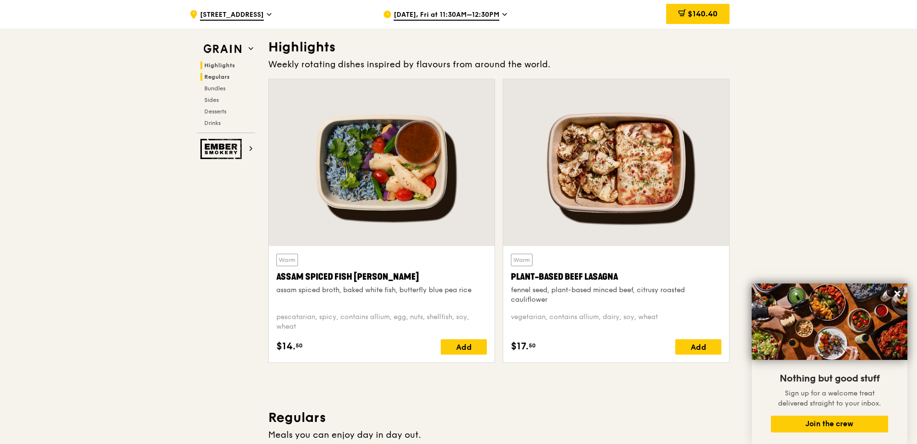
click at [220, 77] on span "Regulars" at bounding box center [216, 77] width 25 height 7
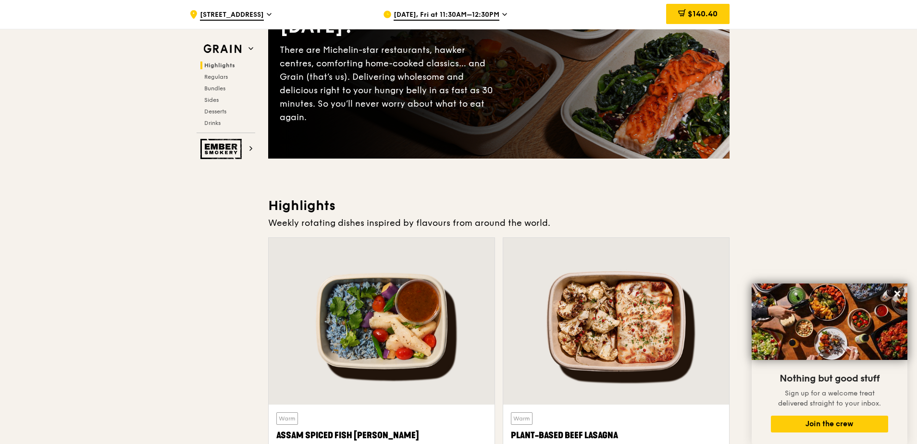
scroll to position [274, 0]
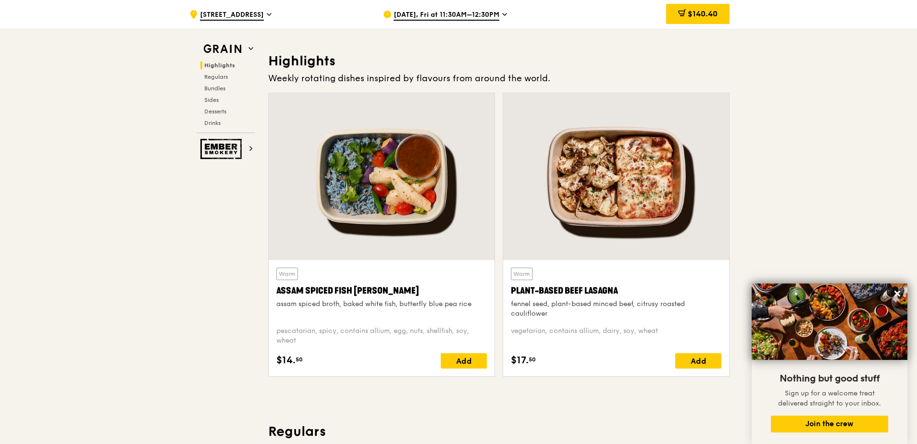
click at [502, 17] on icon at bounding box center [504, 14] width 5 height 9
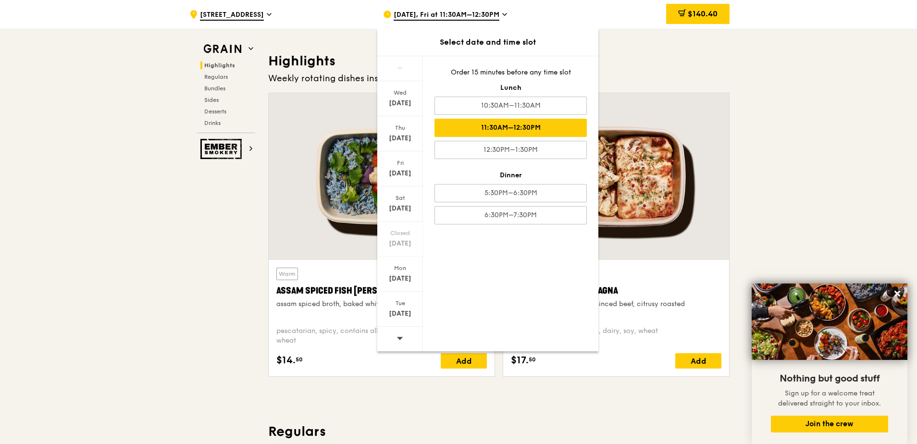
click at [406, 334] on div at bounding box center [400, 339] width 46 height 25
click at [404, 334] on div at bounding box center [400, 339] width 46 height 25
click at [405, 337] on div at bounding box center [400, 339] width 46 height 25
click at [401, 339] on icon at bounding box center [400, 338] width 6 height 3
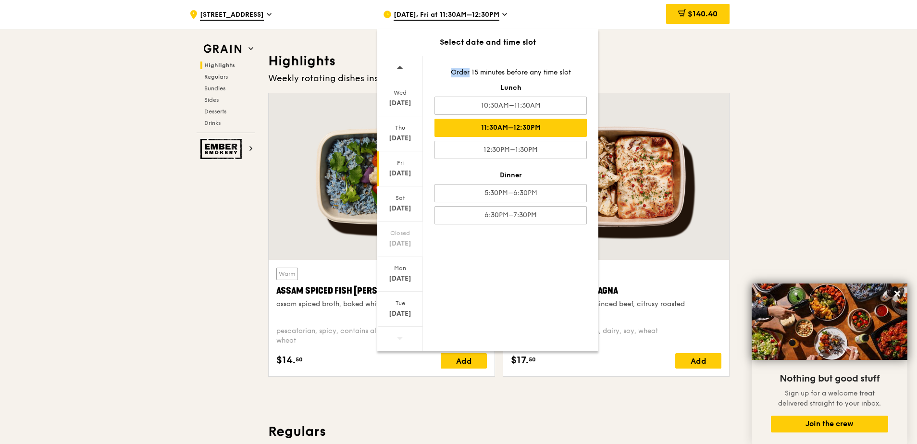
click at [400, 338] on icon at bounding box center [400, 338] width 6 height 3
click at [401, 338] on icon at bounding box center [400, 338] width 6 height 3
drag, startPoint x: 401, startPoint y: 338, endPoint x: 500, endPoint y: 292, distance: 108.6
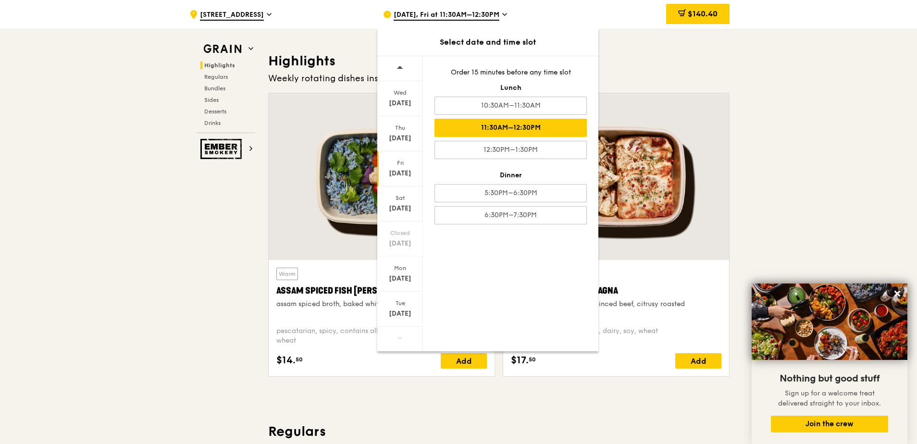
click at [500, 292] on div "Wed Oct 1 Thu Oct 2 Fri Oct 3 Sat Oct 4 Closed Oct 5 Mon Oct 6 Tue Oct 7 Order …" at bounding box center [487, 204] width 221 height 296
click at [399, 69] on icon at bounding box center [399, 67] width 7 height 7
click at [404, 307] on div "Tue" at bounding box center [400, 303] width 43 height 8
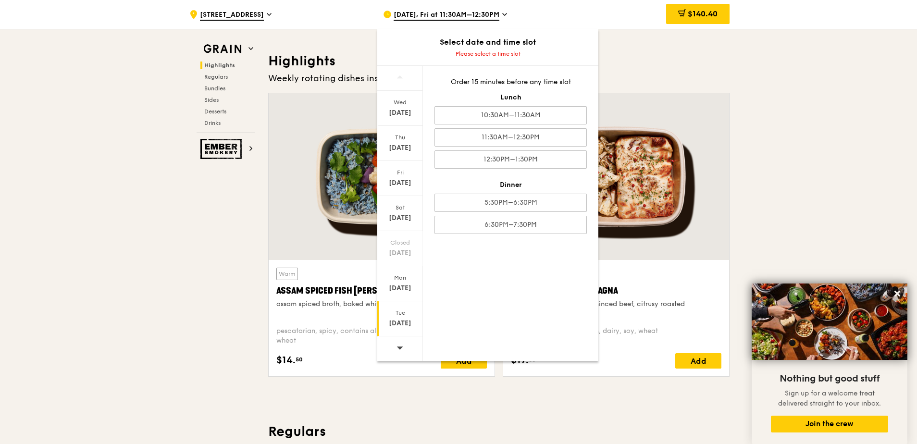
click at [496, 149] on div "Order 15 minutes before any time slot Lunch 10:30AM–11:30AM 11:30AM–12:30PM 12:…" at bounding box center [510, 156] width 175 height 180
click at [496, 142] on div "11:30AM–12:30PM" at bounding box center [510, 137] width 152 height 18
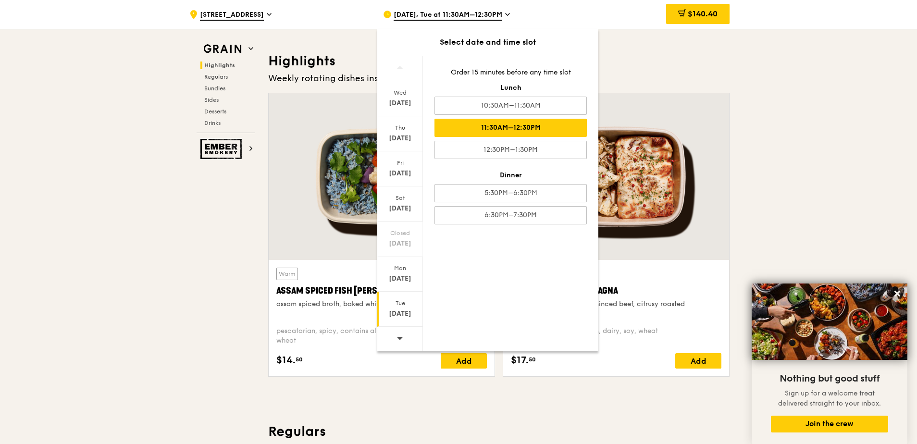
drag, startPoint x: 70, startPoint y: 301, endPoint x: 74, endPoint y: 298, distance: 5.9
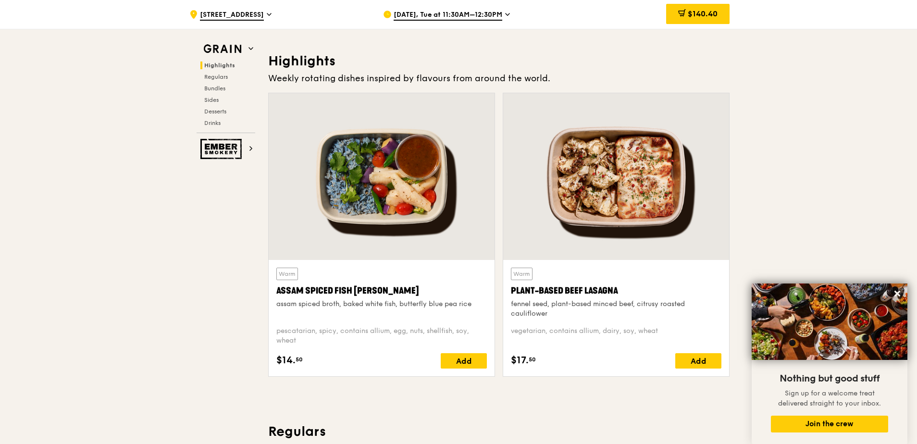
click at [513, 13] on div "Sep 30, Tue at 11:30AM–12:30PM" at bounding box center [472, 14] width 178 height 29
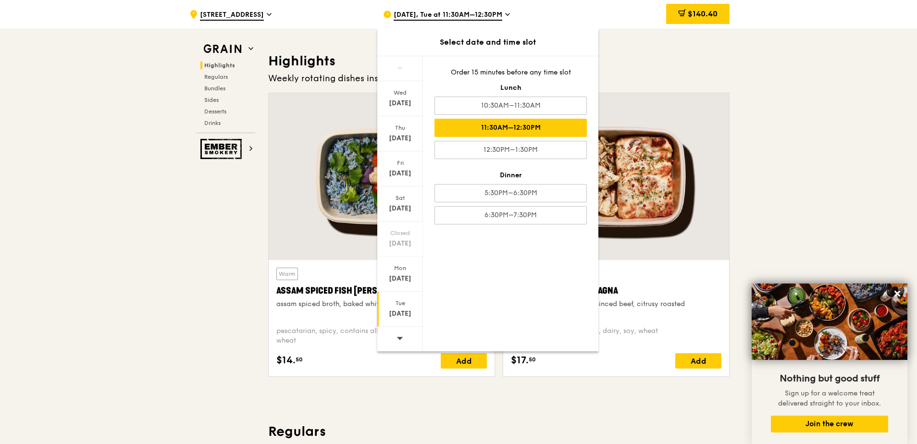
click at [406, 339] on div at bounding box center [400, 339] width 46 height 25
click at [401, 104] on div "Oct 1" at bounding box center [400, 104] width 43 height 10
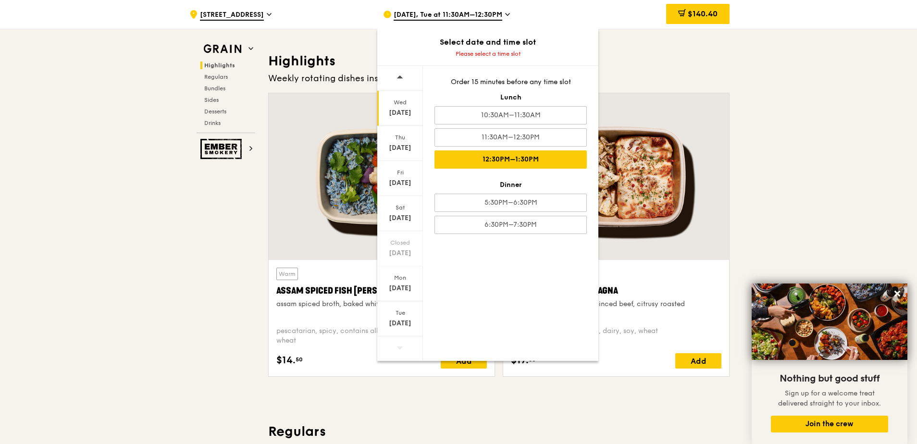
click at [510, 160] on div "12:30PM–1:30PM" at bounding box center [510, 159] width 152 height 18
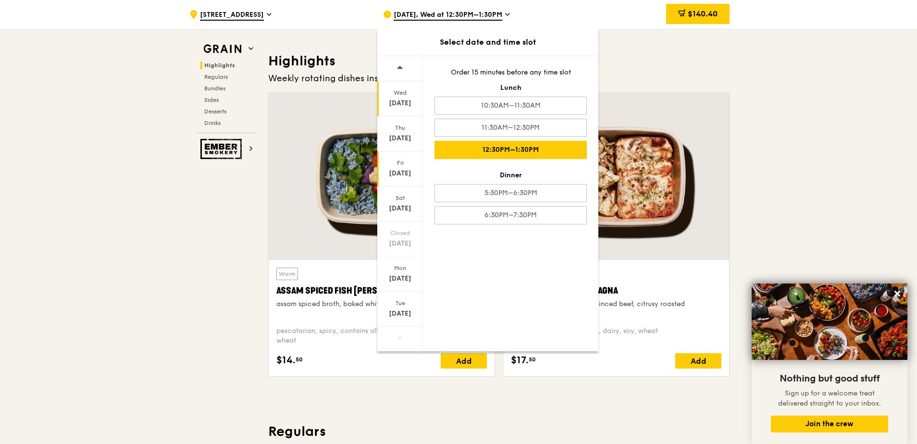
click at [408, 170] on div "Fri Oct 3" at bounding box center [400, 168] width 46 height 35
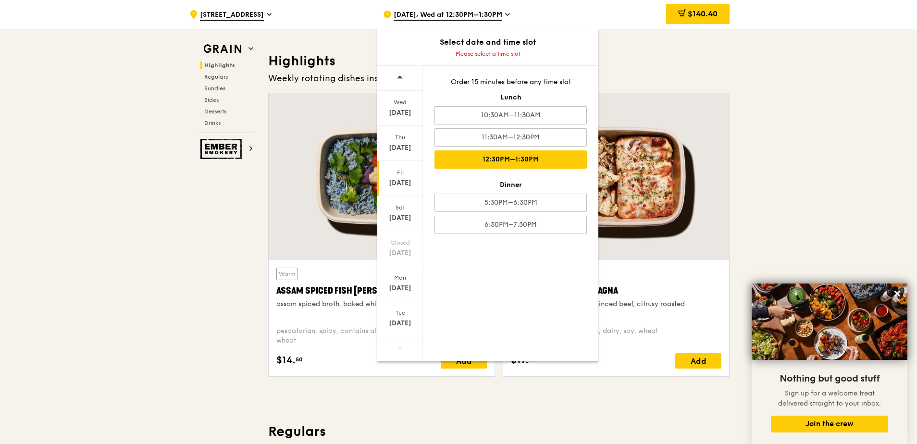
click at [489, 155] on div "12:30PM–1:30PM" at bounding box center [510, 159] width 152 height 18
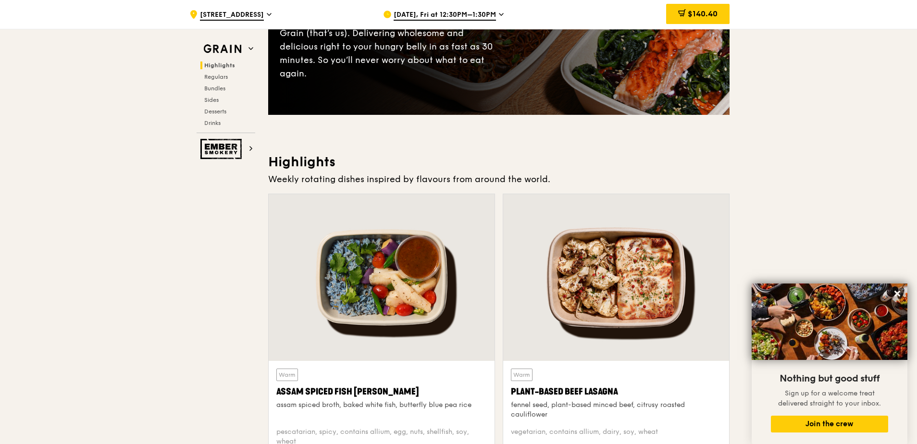
scroll to position [82, 0]
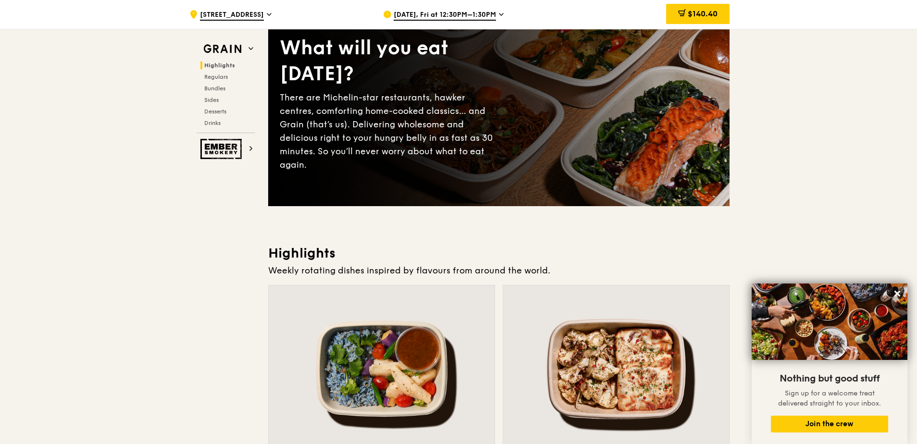
click at [439, 13] on span "Oct 3, Fri at 12:30PM–1:30PM" at bounding box center [445, 15] width 102 height 11
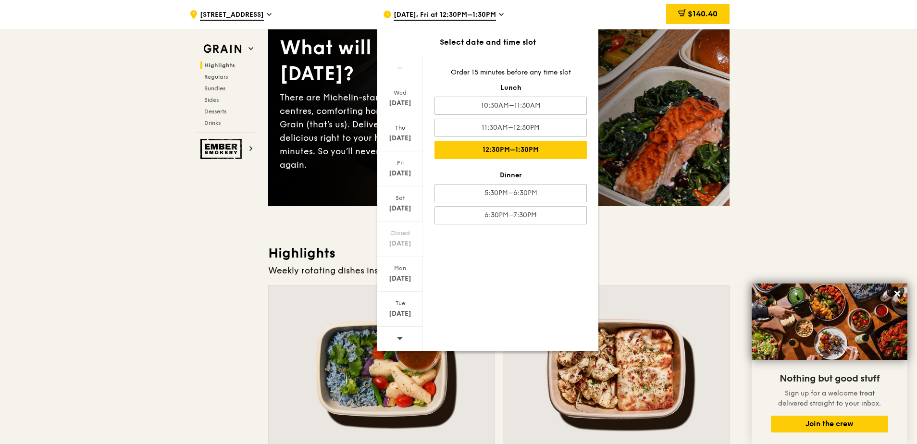
click at [399, 67] on icon at bounding box center [400, 67] width 6 height 3
click at [398, 100] on div "Sep 24" at bounding box center [400, 104] width 43 height 10
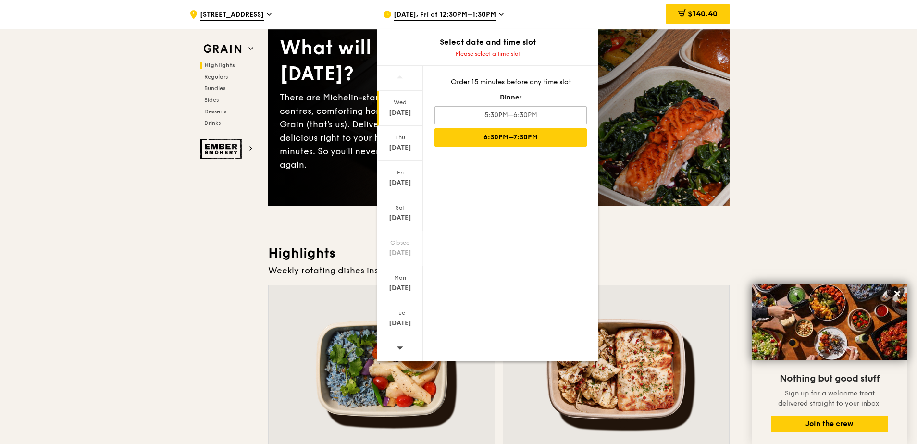
click at [462, 129] on div "6:30PM–7:30PM" at bounding box center [510, 137] width 152 height 18
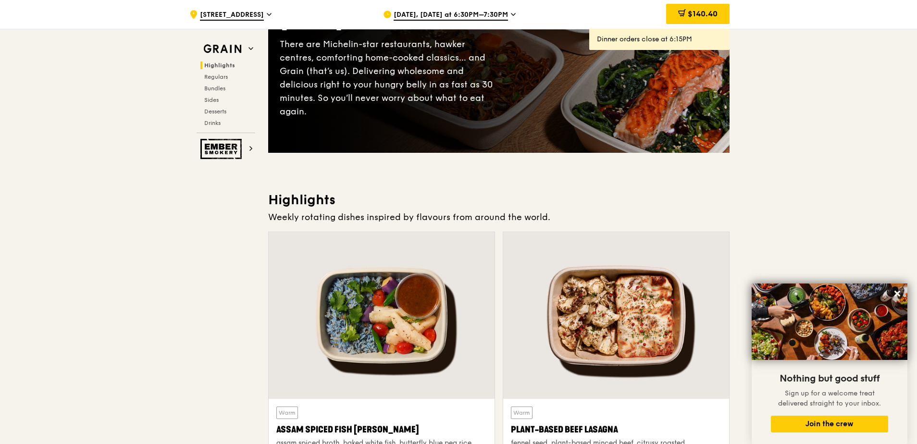
scroll to position [130, 0]
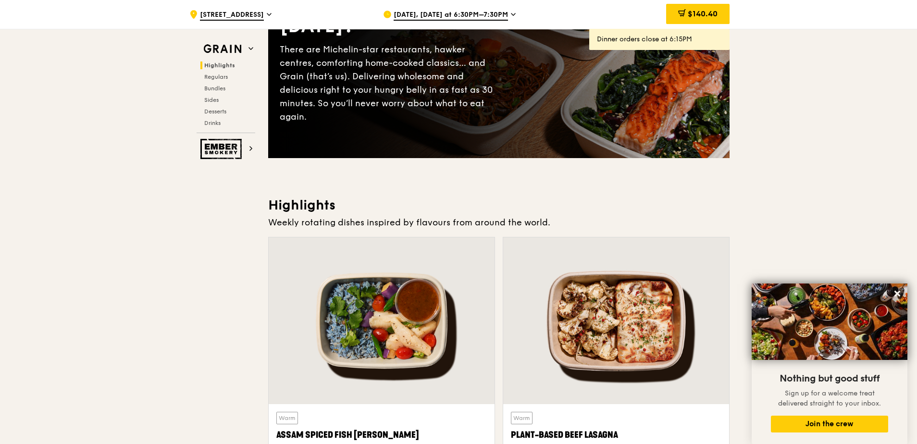
click at [616, 259] on div at bounding box center [616, 320] width 226 height 167
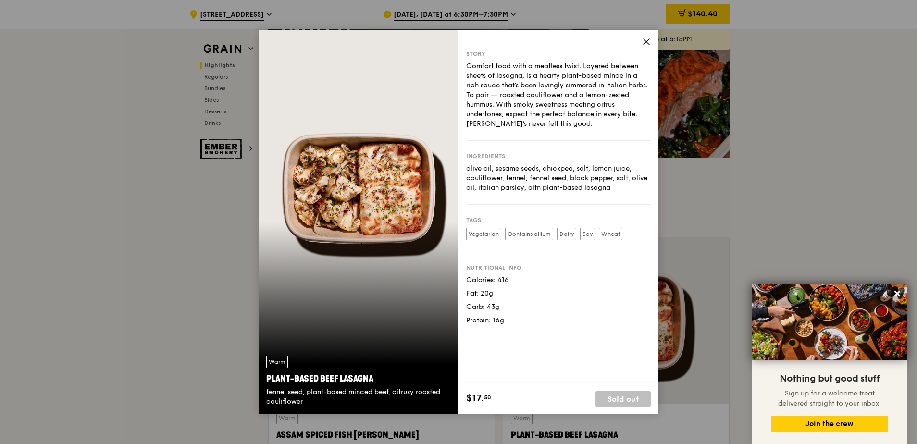
click at [648, 45] on icon at bounding box center [646, 41] width 9 height 9
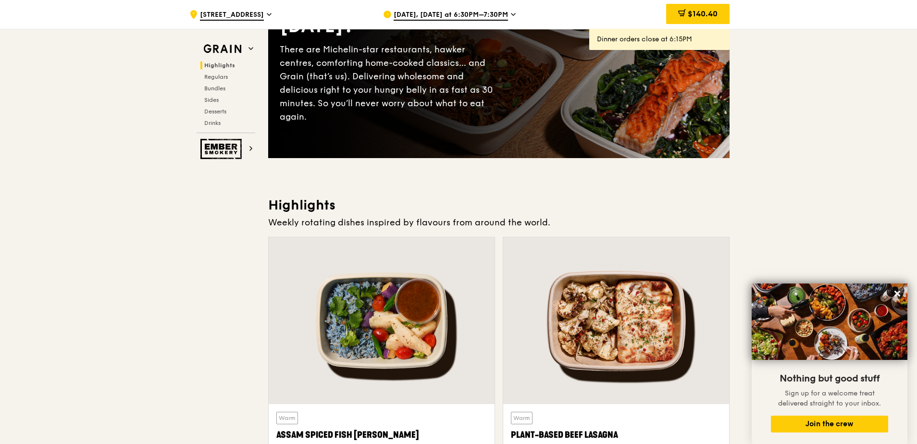
click at [527, 215] on div "Highlights Weekly rotating dishes inspired by flavours from around the world. W…" at bounding box center [498, 363] width 461 height 332
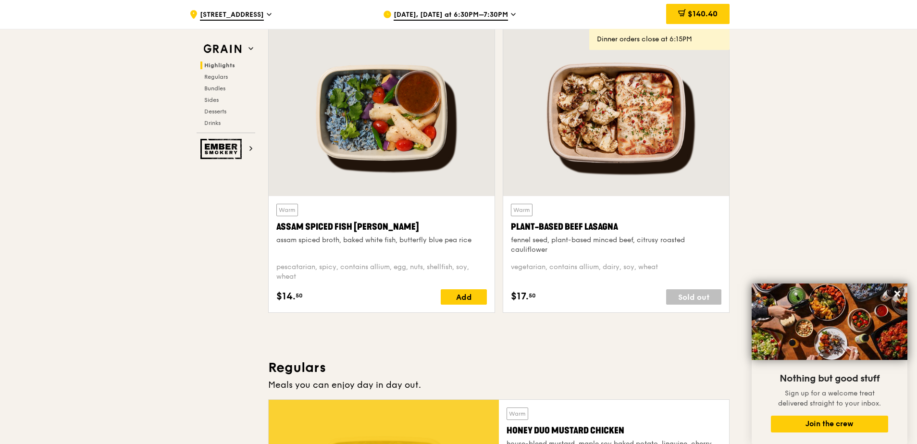
scroll to position [178, 0]
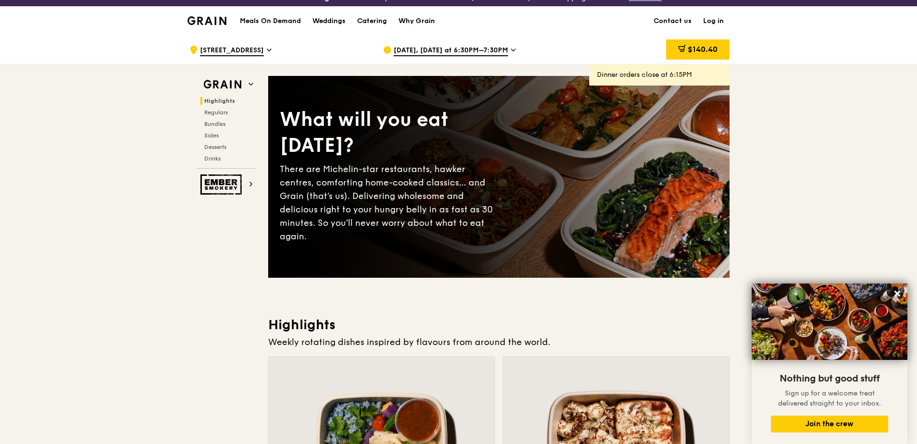
scroll to position [0, 0]
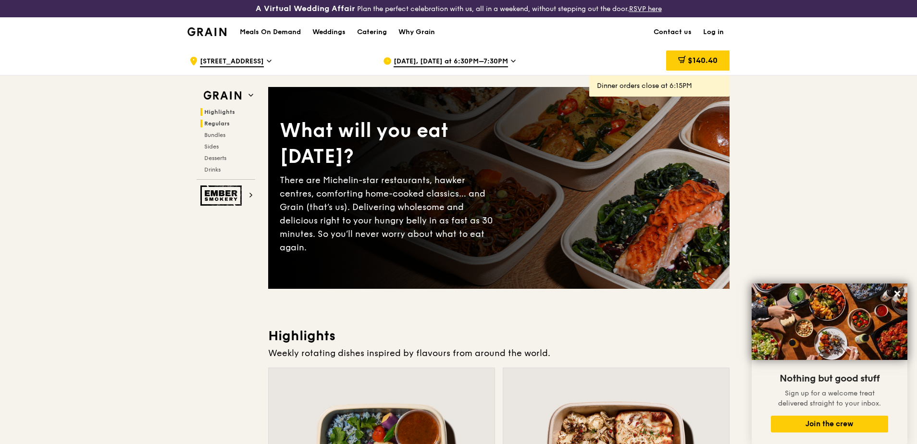
click at [219, 124] on span "Regulars" at bounding box center [216, 123] width 25 height 7
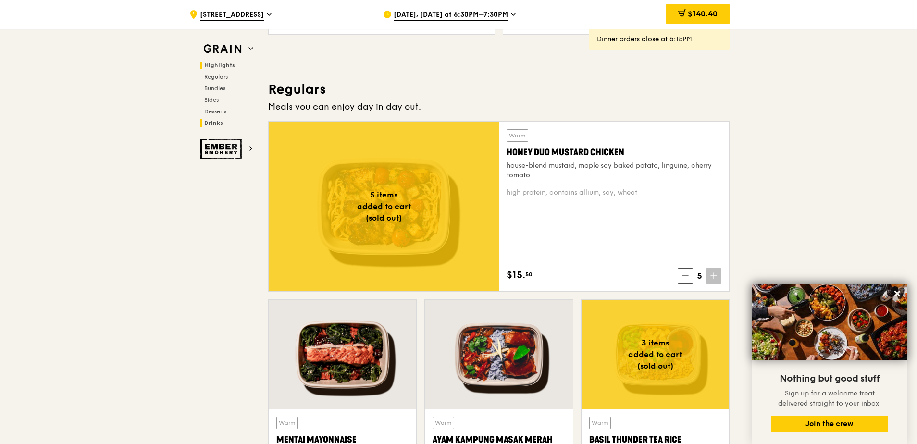
scroll to position [659, 0]
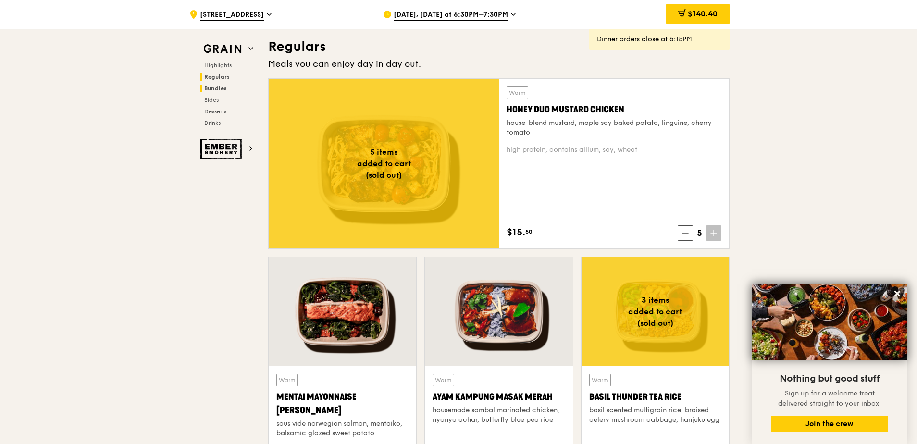
click at [223, 90] on span "Bundles" at bounding box center [215, 88] width 23 height 7
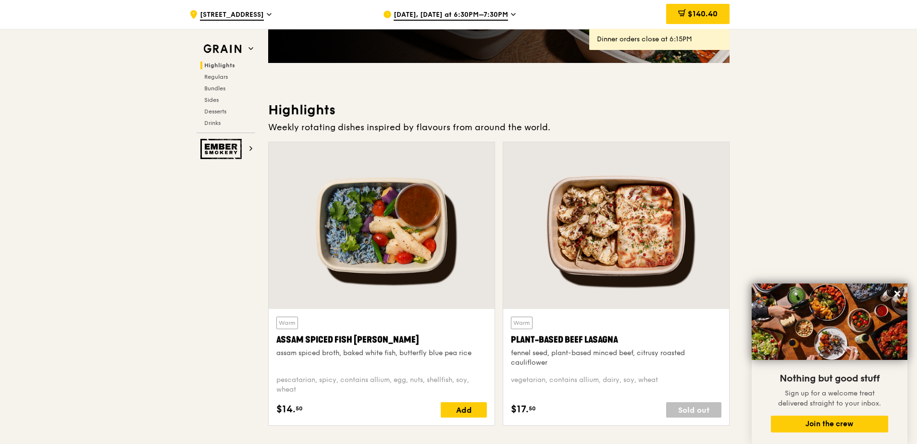
scroll to position [152, 0]
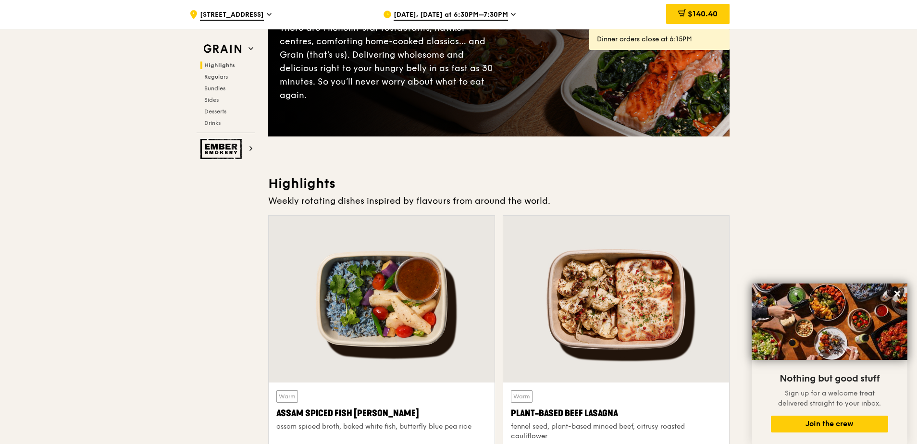
drag, startPoint x: 547, startPoint y: 201, endPoint x: 266, endPoint y: 181, distance: 281.4
drag, startPoint x: 266, startPoint y: 181, endPoint x: 389, endPoint y: 177, distance: 122.6
click at [389, 177] on h3 "Highlights" at bounding box center [498, 183] width 461 height 17
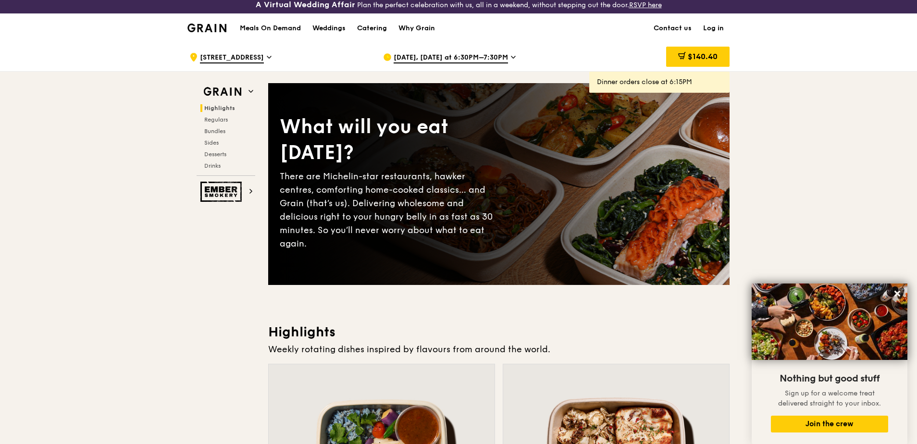
scroll to position [0, 0]
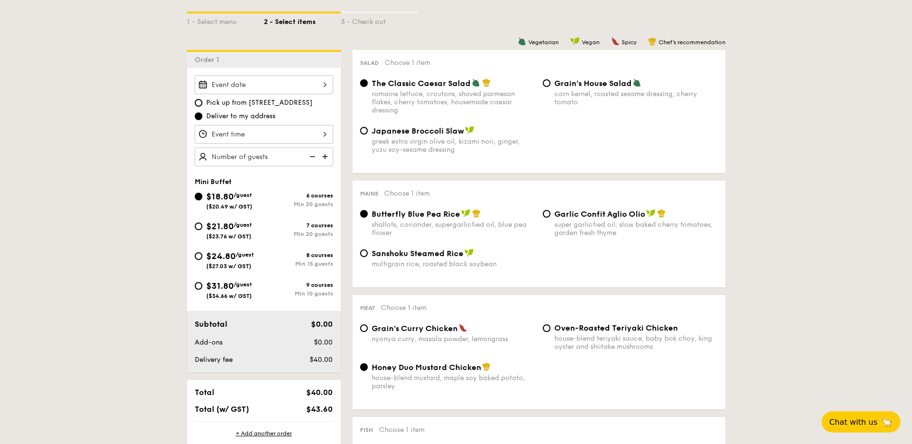
scroll to position [288, 0]
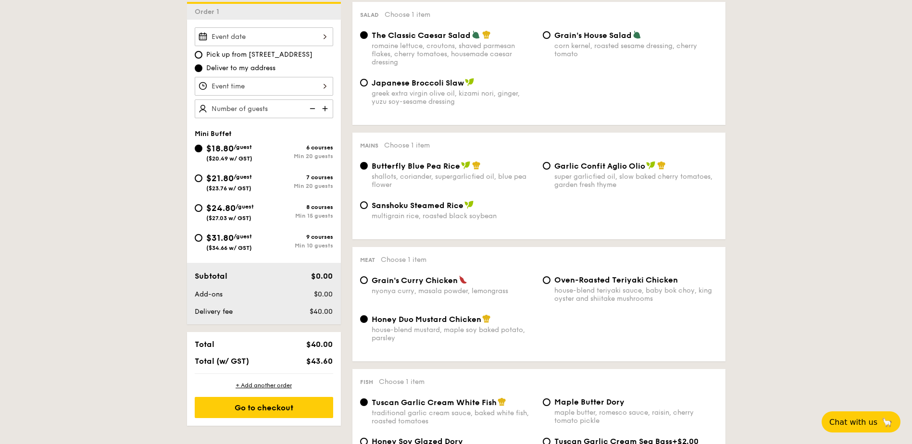
click at [371, 281] on div "Grain's Curry Chicken nyonya curry, masala powder, lemongrass" at bounding box center [447, 285] width 183 height 20
click at [361, 277] on input "Grain's Curry Chicken nyonya curry, masala powder, lemongrass" at bounding box center [364, 280] width 8 height 8
radio input "true"
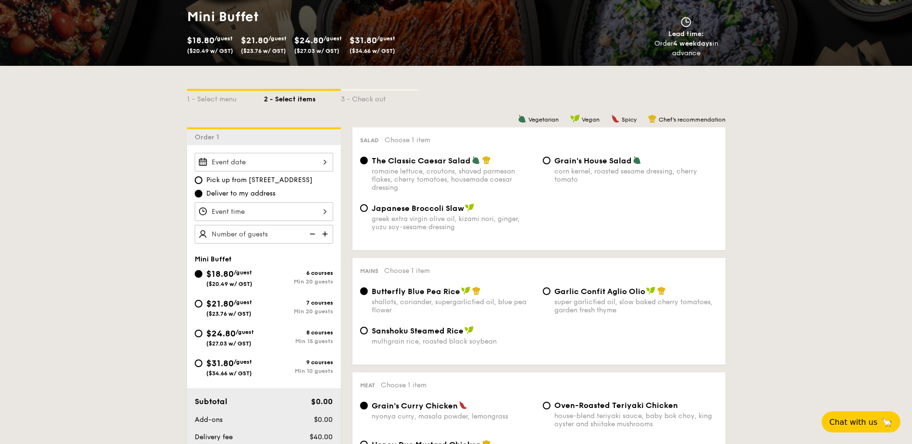
scroll to position [48, 0]
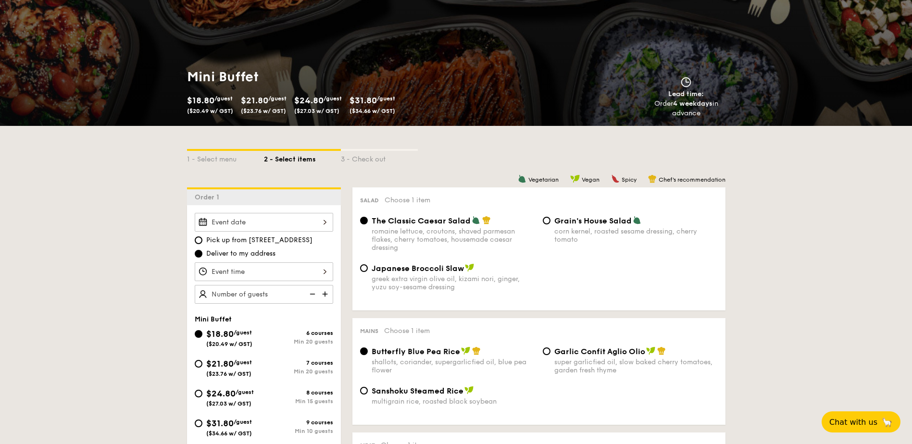
scroll to position [96, 0]
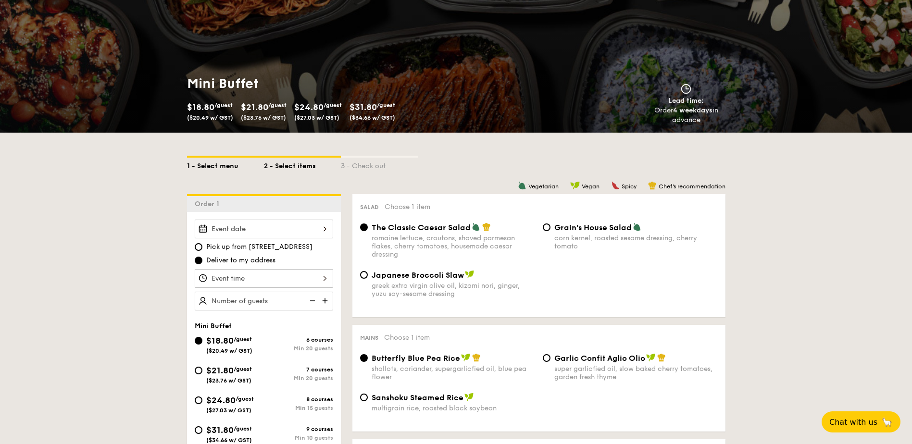
click at [232, 167] on div "1 - Select menu" at bounding box center [225, 164] width 77 height 13
select select
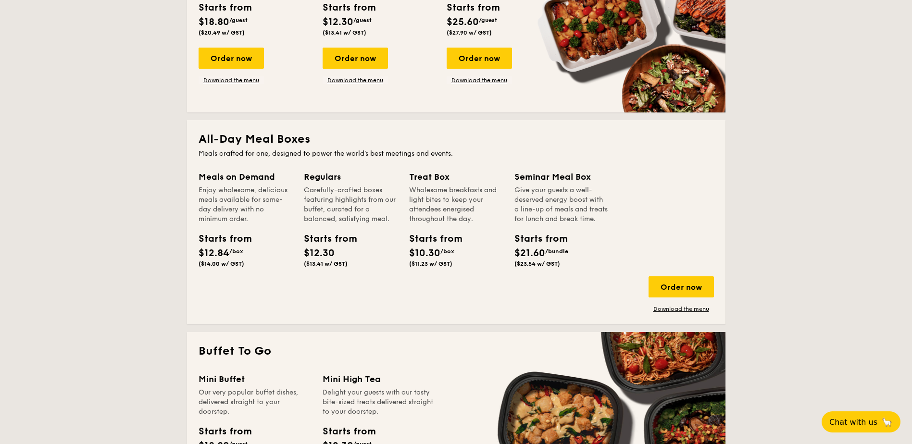
scroll to position [336, 0]
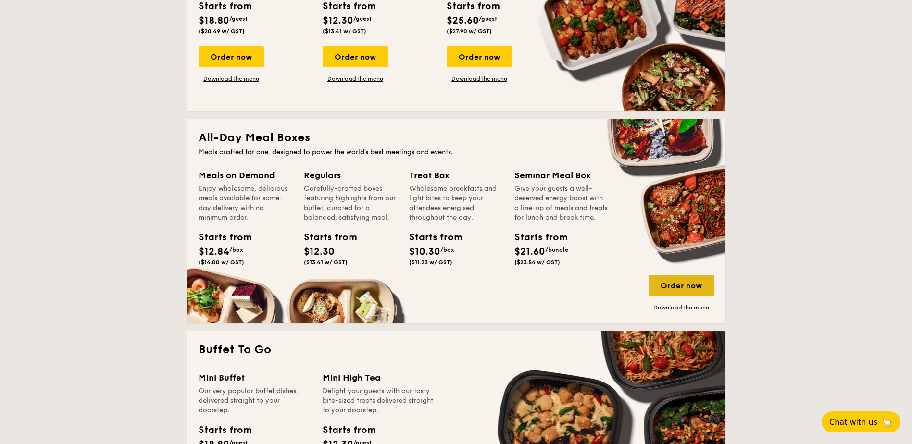
click at [684, 286] on div "Order now" at bounding box center [680, 285] width 65 height 21
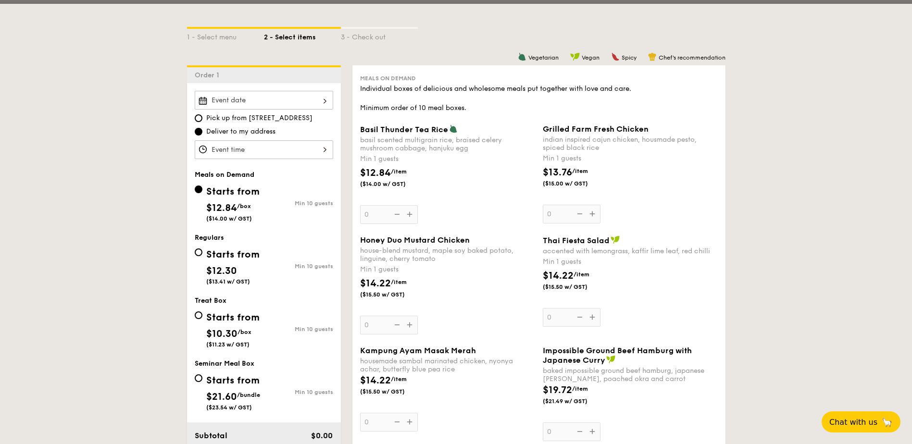
scroll to position [240, 0]
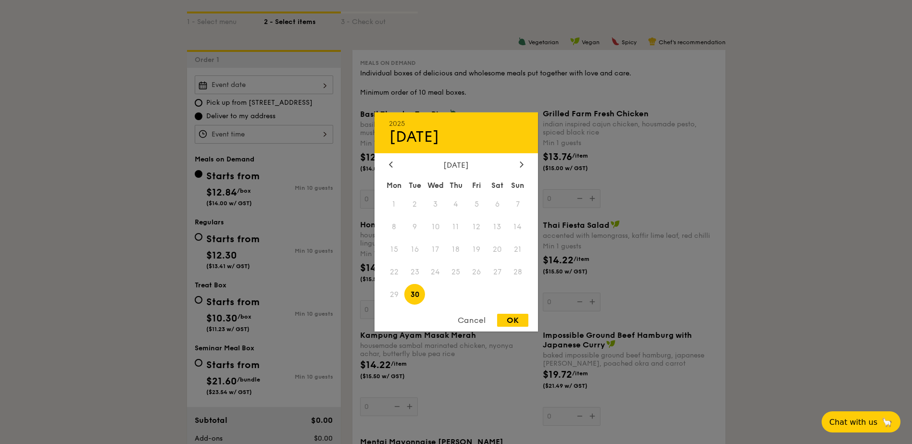
click at [278, 87] on div "2025 Sep 30 September 2025 Mon Tue Wed Thu Fri Sat Sun 1 2 3 4 5 6 7 8 9 10 11 …" at bounding box center [264, 84] width 138 height 19
drag, startPoint x: 523, startPoint y: 166, endPoint x: 521, endPoint y: 172, distance: 5.6
click at [523, 167] on div at bounding box center [521, 165] width 9 height 9
click at [423, 201] on span at bounding box center [414, 204] width 21 height 21
click at [435, 205] on span "1" at bounding box center [435, 204] width 21 height 21
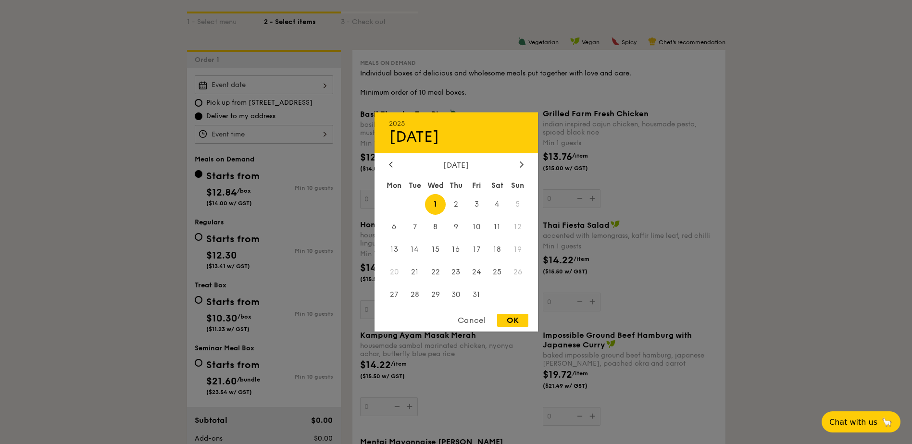
click at [508, 318] on div "OK" at bounding box center [512, 320] width 31 height 13
type input "Oct 01, 2025"
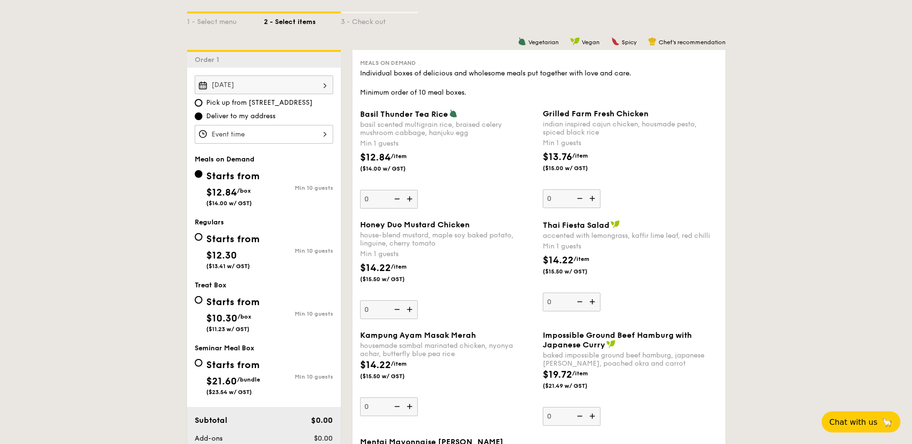
click at [240, 132] on div at bounding box center [264, 134] width 138 height 19
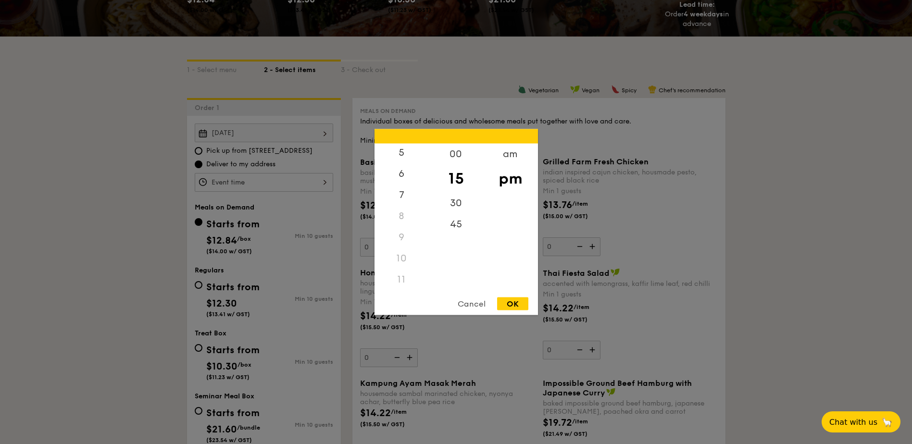
scroll to position [114, 0]
click at [400, 277] on div "11" at bounding box center [401, 279] width 54 height 21
click at [510, 151] on div "am" at bounding box center [510, 158] width 54 height 28
click at [400, 276] on div "11" at bounding box center [401, 276] width 54 height 28
click at [459, 200] on div "30" at bounding box center [456, 207] width 54 height 28
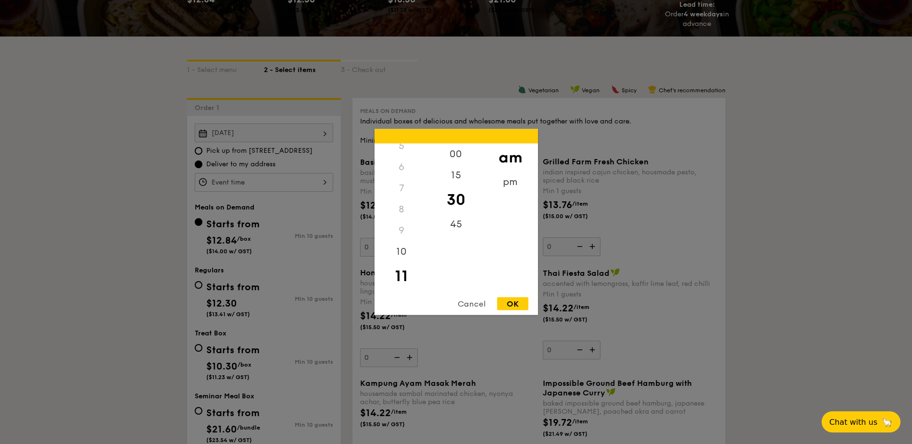
click at [512, 300] on div "OK" at bounding box center [512, 303] width 31 height 13
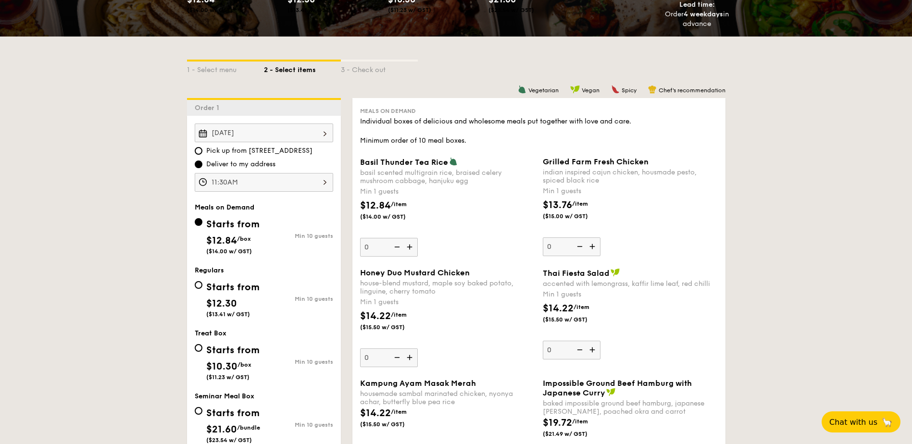
click at [284, 188] on div "11:30AM" at bounding box center [264, 182] width 138 height 19
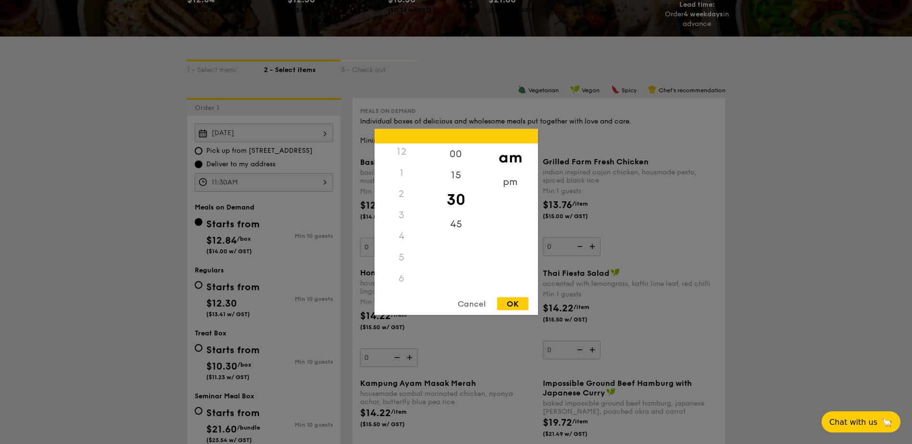
scroll to position [0, 0]
click at [411, 158] on div "12" at bounding box center [401, 154] width 54 height 21
click at [401, 153] on div "12" at bounding box center [401, 154] width 54 height 21
click at [514, 185] on div "pm" at bounding box center [510, 186] width 54 height 28
click at [405, 151] on div "12" at bounding box center [401, 158] width 54 height 28
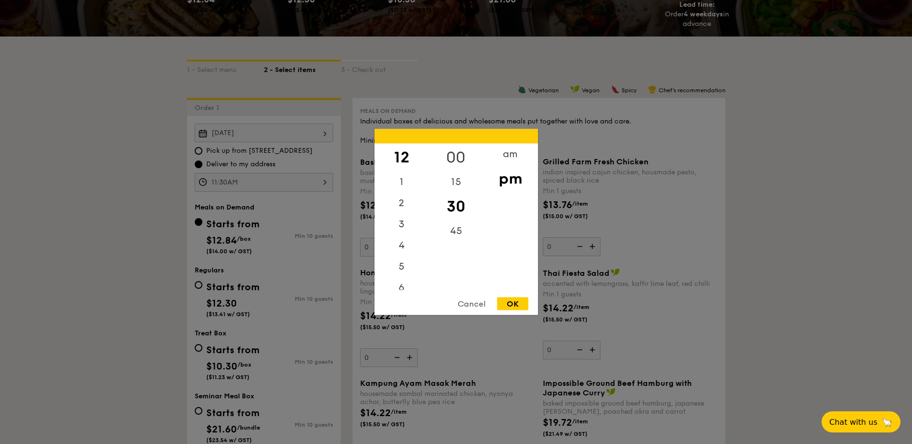
click at [453, 156] on div "00" at bounding box center [456, 158] width 54 height 28
click at [511, 303] on div "OK" at bounding box center [512, 303] width 31 height 13
type input "12:00PM"
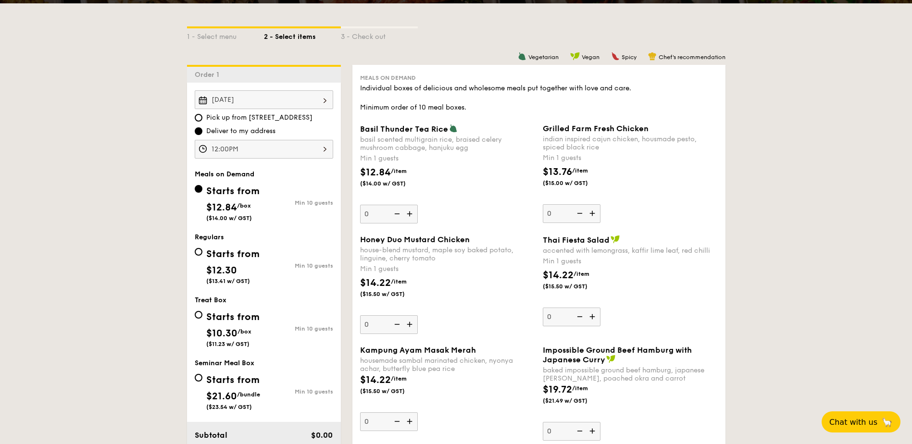
scroll to position [147, 0]
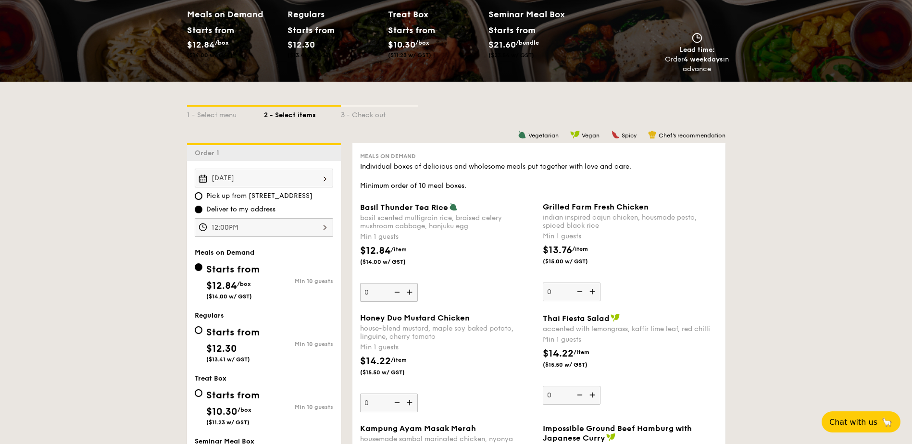
click at [411, 32] on div "Starts from" at bounding box center [409, 30] width 43 height 14
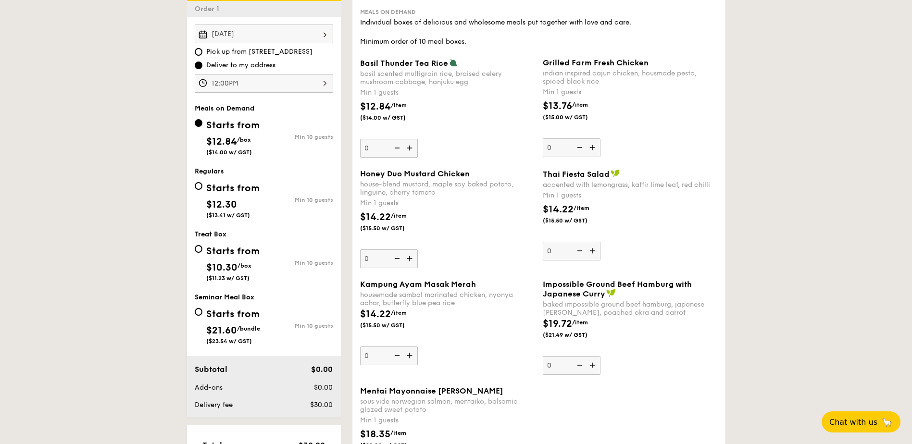
scroll to position [339, 0]
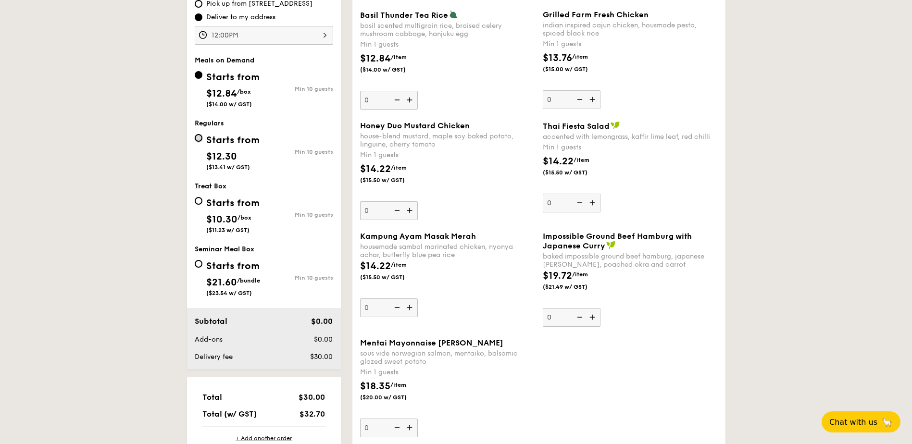
click at [198, 136] on input "Starts from $12.30 ($13.41 w/ GST) Min 10 guests" at bounding box center [199, 138] width 8 height 8
radio input "true"
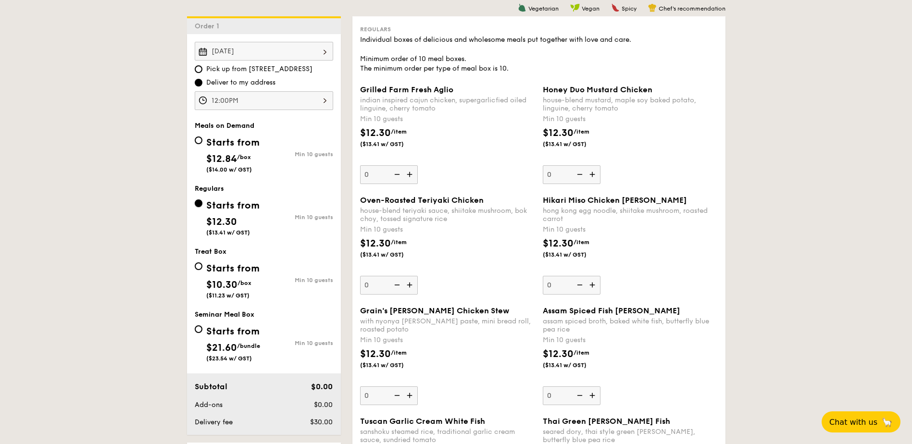
scroll to position [291, 0]
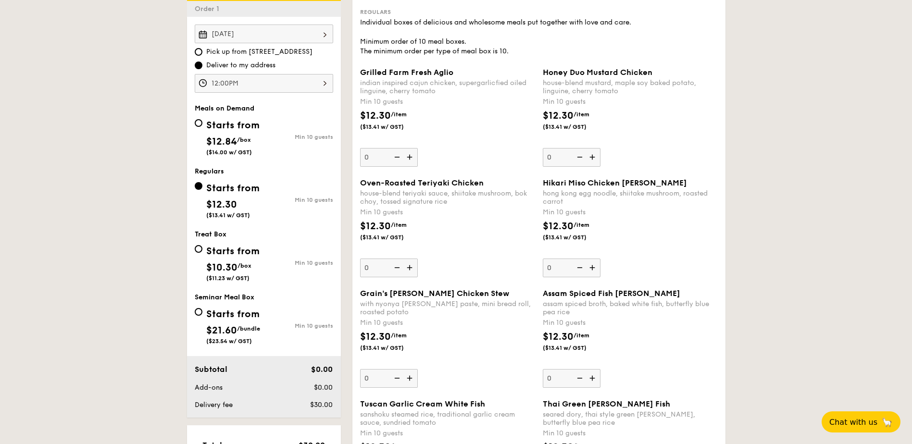
click at [403, 382] on img at bounding box center [410, 378] width 14 height 18
click at [403, 382] on input "0" at bounding box center [389, 378] width 58 height 19
click at [407, 377] on img at bounding box center [410, 378] width 14 height 18
click at [407, 377] on input "10" at bounding box center [389, 378] width 58 height 19
click at [397, 381] on img at bounding box center [396, 378] width 14 height 18
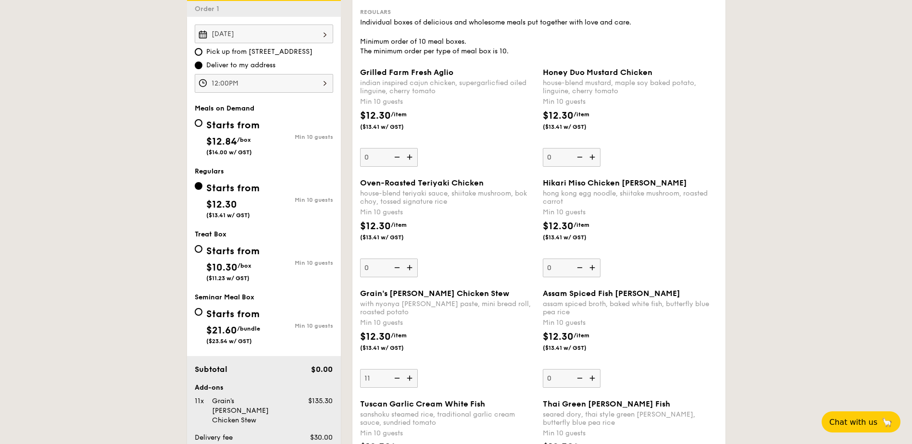
click at [397, 381] on input "11" at bounding box center [389, 378] width 58 height 19
type input "10"
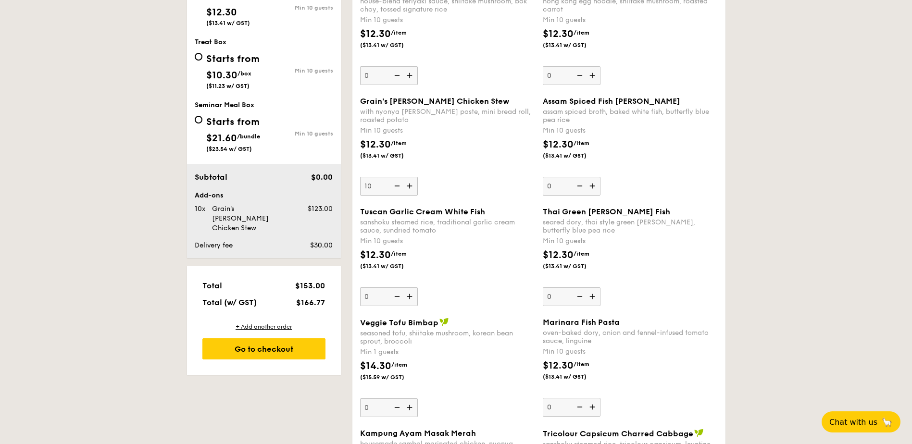
scroll to position [435, 0]
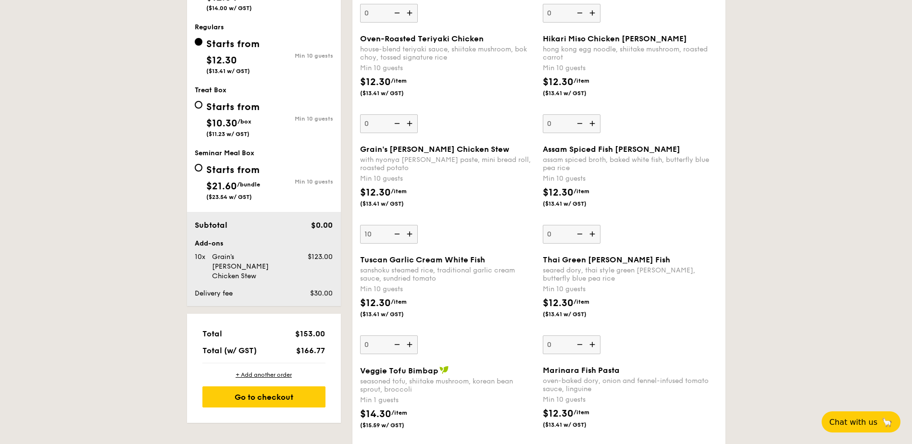
click at [436, 318] on div "$12.30 /item ($13.41 w/ GST)" at bounding box center [447, 313] width 183 height 34
click at [418, 335] on input "0" at bounding box center [389, 344] width 58 height 19
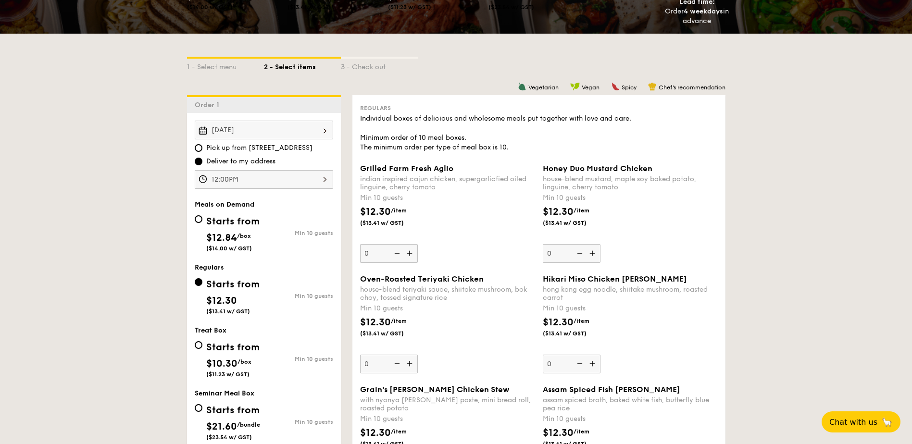
scroll to position [0, 0]
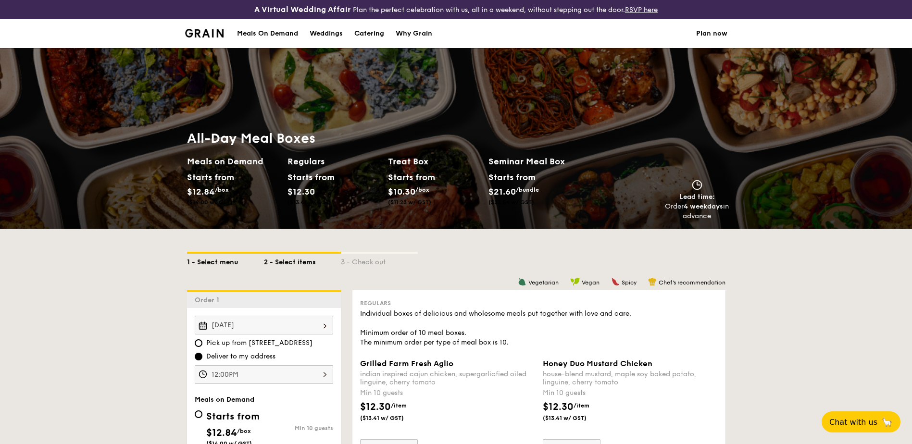
click at [236, 263] on div "1 - Select menu" at bounding box center [225, 260] width 77 height 13
select select
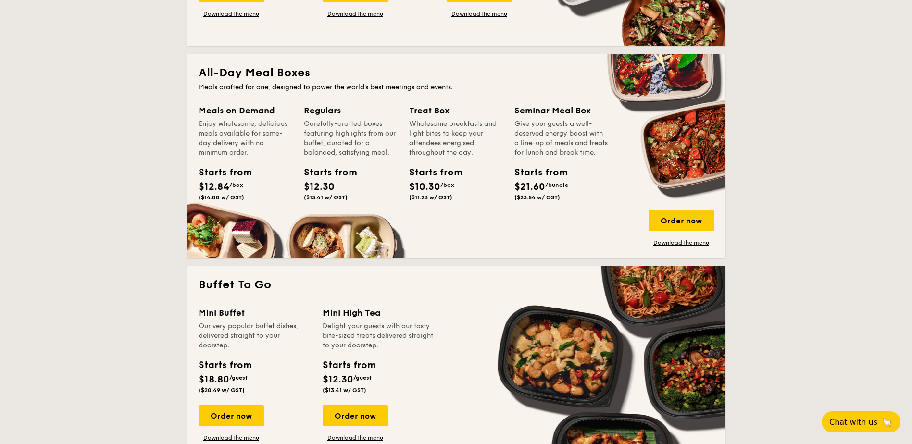
scroll to position [288, 0]
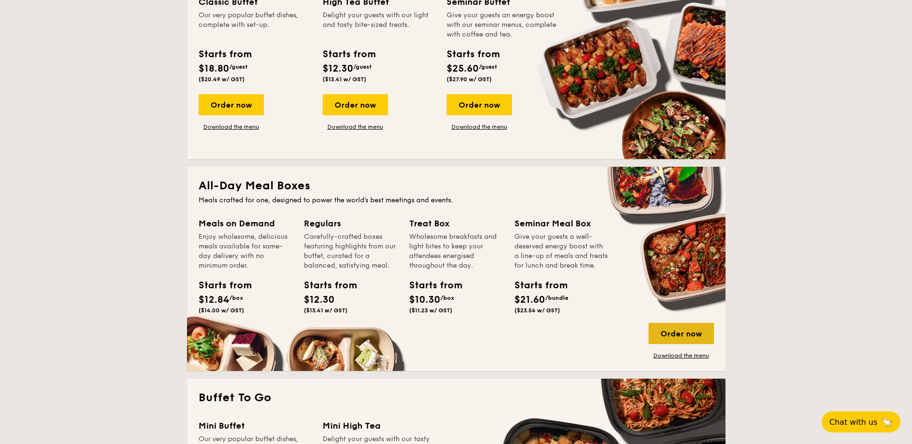
click at [669, 335] on div "Order now" at bounding box center [680, 333] width 65 height 21
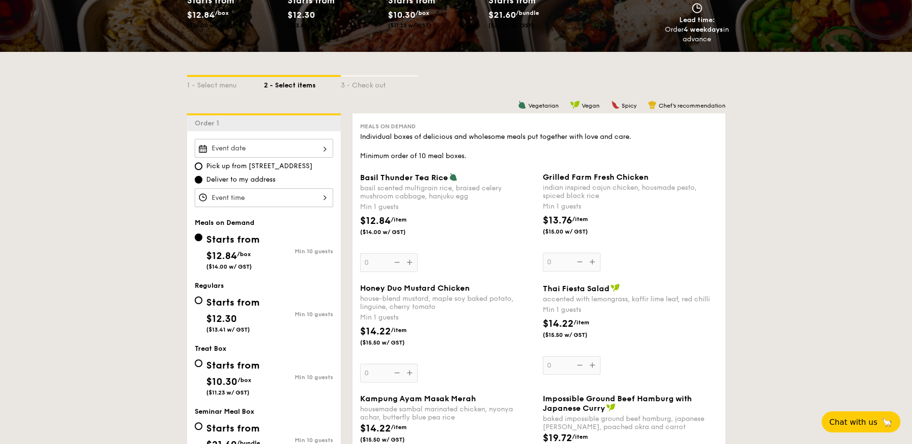
scroll to position [192, 0]
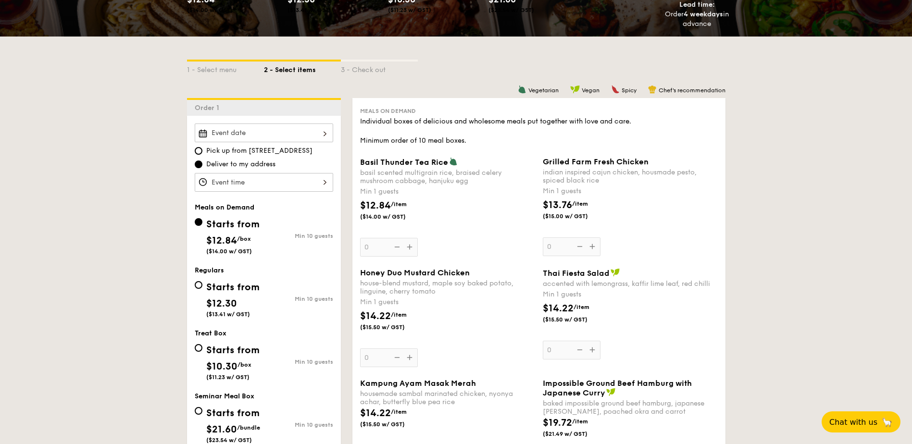
click at [414, 248] on div "Basil Thunder Tea Rice basil scented multigrain rice, braised celery mushroom c…" at bounding box center [447, 206] width 175 height 99
click at [414, 248] on input "0" at bounding box center [389, 247] width 58 height 19
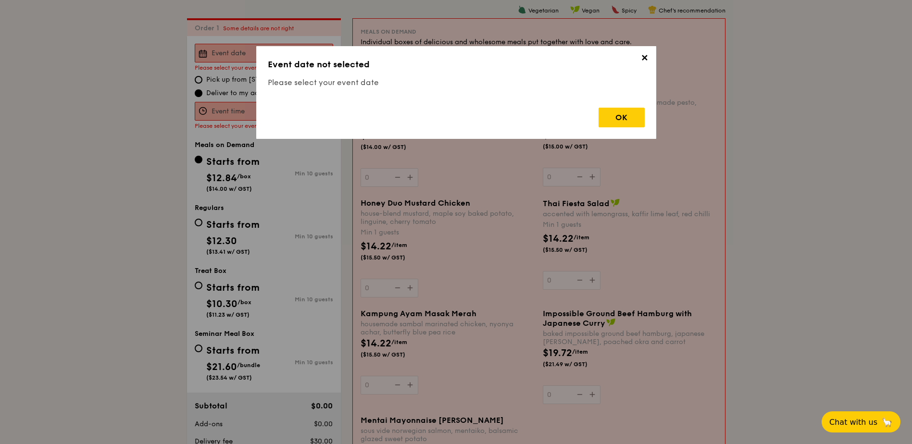
scroll to position [276, 0]
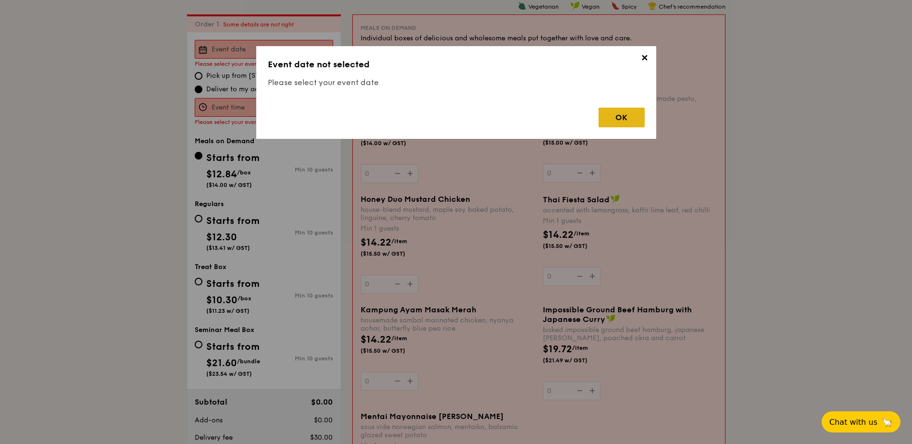
click at [614, 116] on div "OK" at bounding box center [621, 118] width 46 height 20
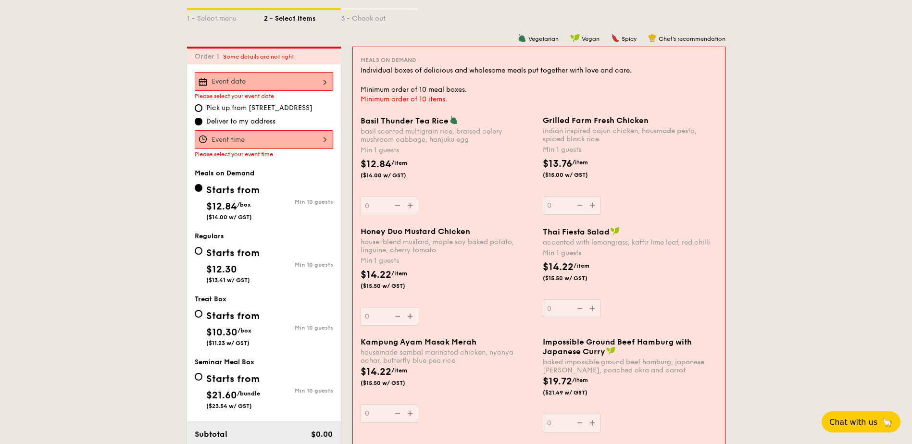
scroll to position [228, 0]
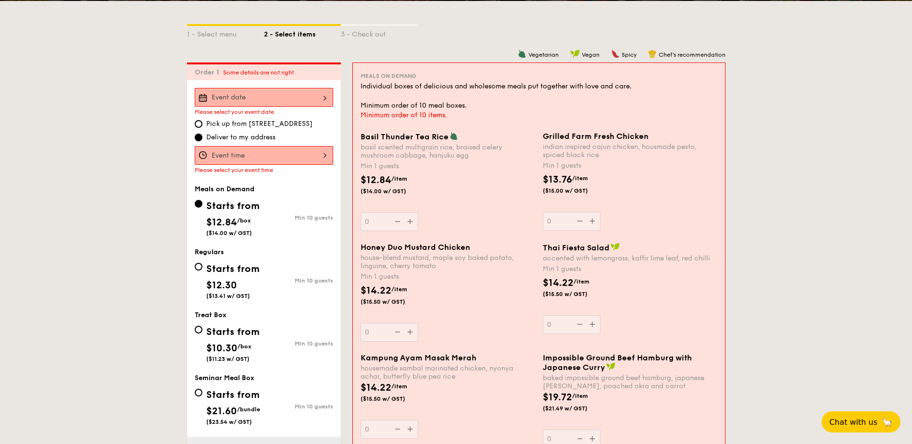
click at [255, 99] on div at bounding box center [264, 97] width 138 height 19
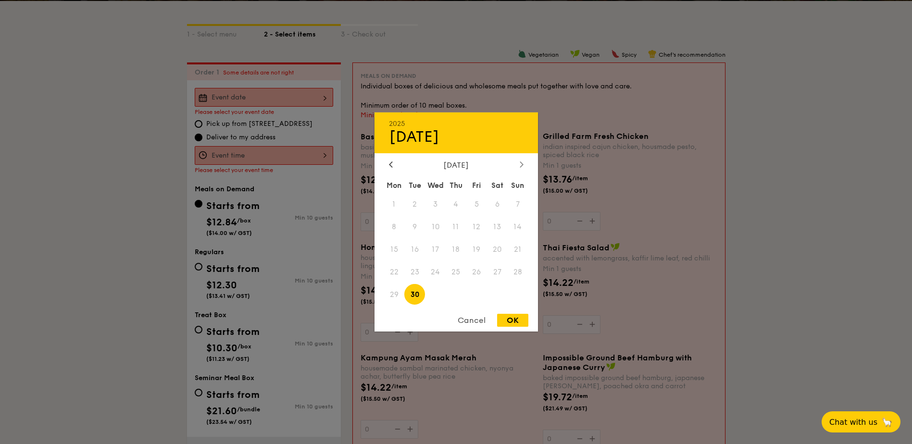
click at [520, 163] on icon at bounding box center [522, 164] width 4 height 6
click at [436, 200] on span "1" at bounding box center [435, 204] width 21 height 21
drag, startPoint x: 510, startPoint y: 322, endPoint x: 489, endPoint y: 312, distance: 22.6
click at [510, 322] on div "OK" at bounding box center [512, 320] width 31 height 13
type input "Oct 01, 2025"
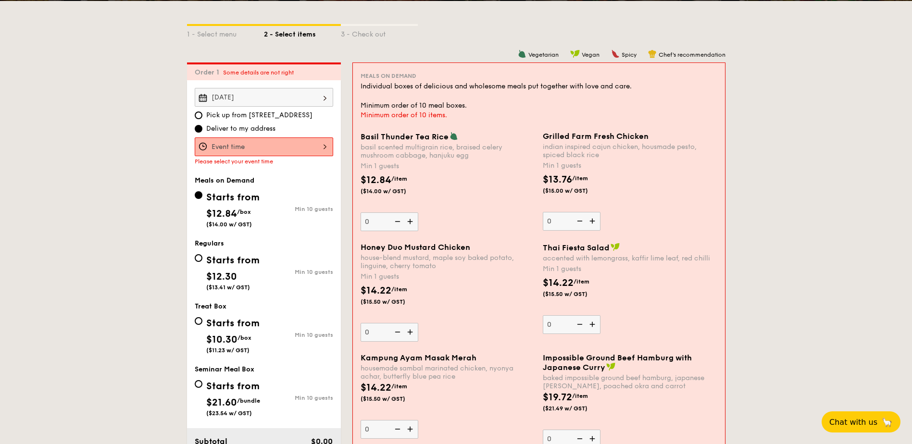
click at [293, 140] on div at bounding box center [264, 146] width 138 height 19
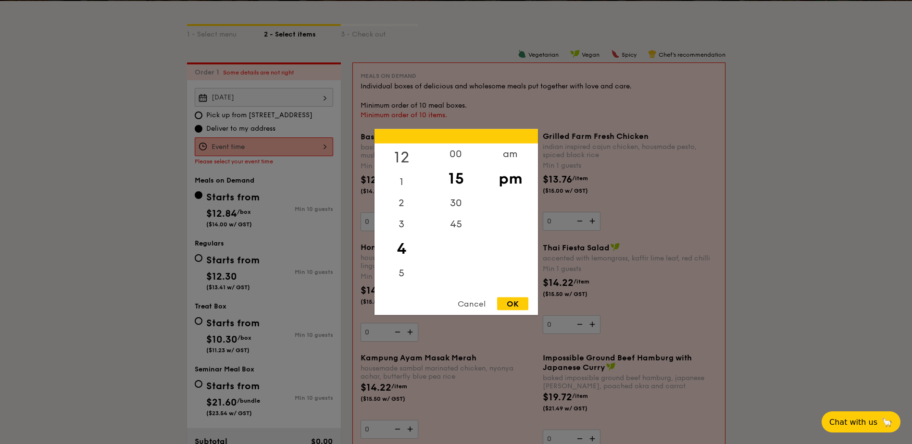
click at [402, 157] on div "12" at bounding box center [401, 158] width 54 height 28
click at [447, 156] on div "00" at bounding box center [456, 158] width 54 height 28
click at [504, 181] on div "pm" at bounding box center [510, 179] width 54 height 28
click at [517, 301] on div "OK" at bounding box center [512, 303] width 31 height 13
type input "12:00PM"
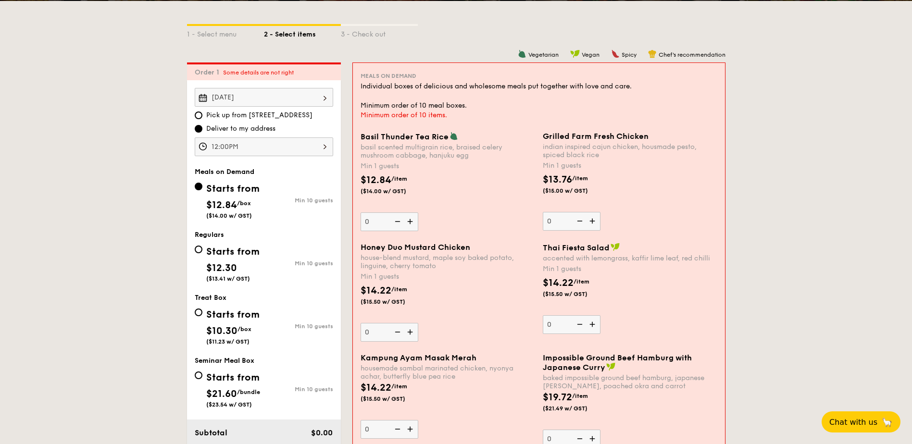
click at [411, 224] on img at bounding box center [411, 221] width 14 height 18
click at [411, 224] on input "0" at bounding box center [389, 221] width 58 height 19
click at [412, 222] on img at bounding box center [411, 221] width 14 height 18
click at [412, 222] on input "1" at bounding box center [389, 221] width 58 height 19
type input "2"
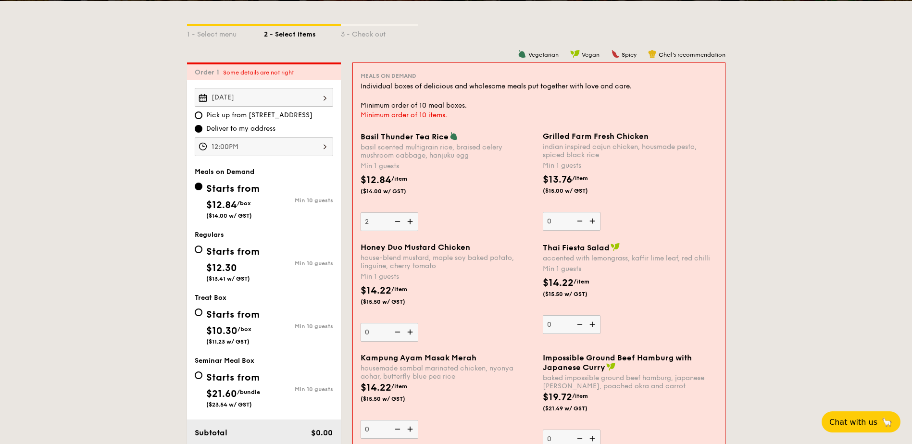
click at [472, 194] on div "$12.84 /item ($14.00 w/ GST)" at bounding box center [448, 190] width 182 height 34
click at [418, 212] on input "2" at bounding box center [389, 221] width 58 height 19
click at [204, 246] on div "Starts from $12.30 ($13.41 w/ GST)" at bounding box center [229, 262] width 69 height 39
click at [202, 246] on input "Starts from $12.30 ($13.41 w/ GST) Min 10 guests" at bounding box center [199, 250] width 8 height 8
radio input "true"
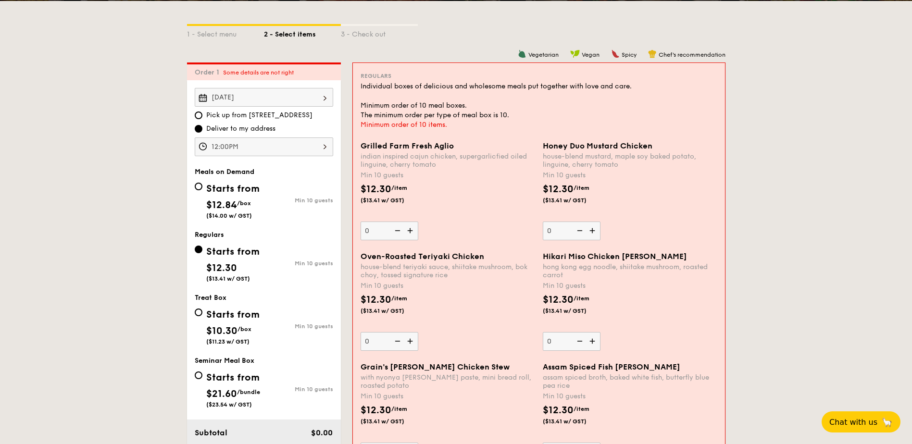
click at [209, 313] on div "Starts from" at bounding box center [232, 315] width 53 height 14
click at [202, 313] on input "Starts from $10.30 /box ($11.23 w/ GST) Min 10 guests" at bounding box center [199, 313] width 8 height 8
radio input "true"
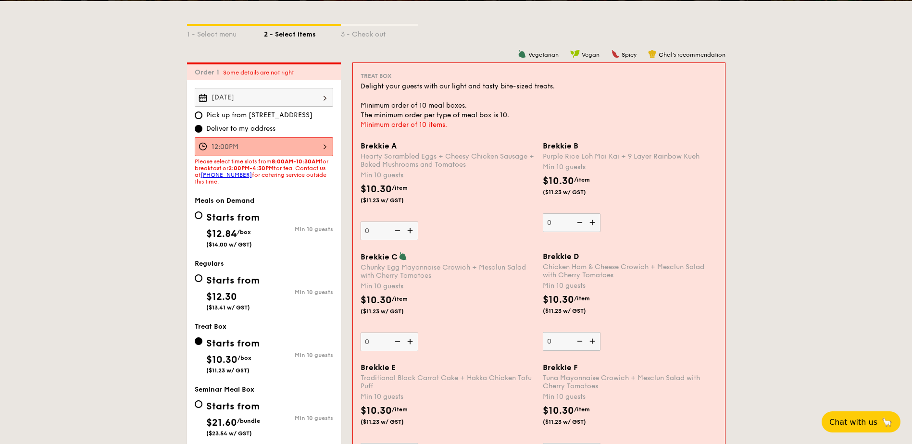
click at [214, 404] on div "Starts from" at bounding box center [233, 406] width 54 height 14
click at [202, 404] on input "Starts from $21.60 /bundle ($23.54 w/ GST) Min 10 guests" at bounding box center [199, 404] width 8 height 8
radio input "true"
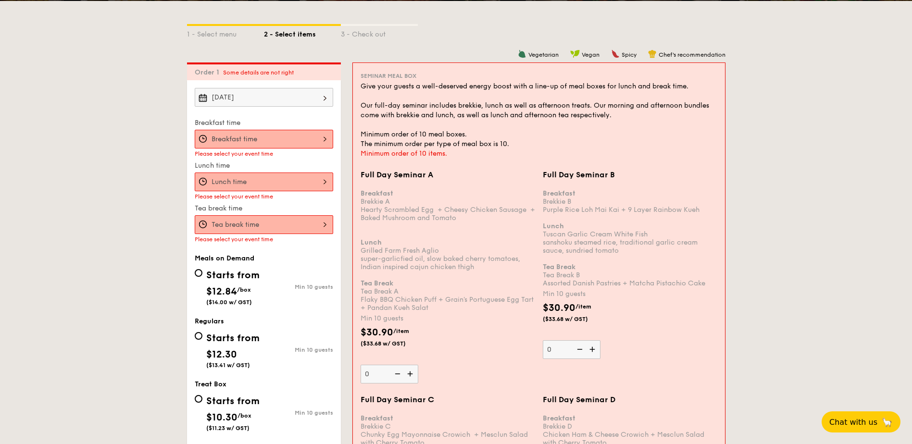
click at [212, 404] on div "Starts from" at bounding box center [232, 401] width 53 height 14
click at [202, 403] on input "Starts from $10.30 /box ($11.23 w/ GST) Min 10 guests" at bounding box center [199, 399] width 8 height 8
radio input "true"
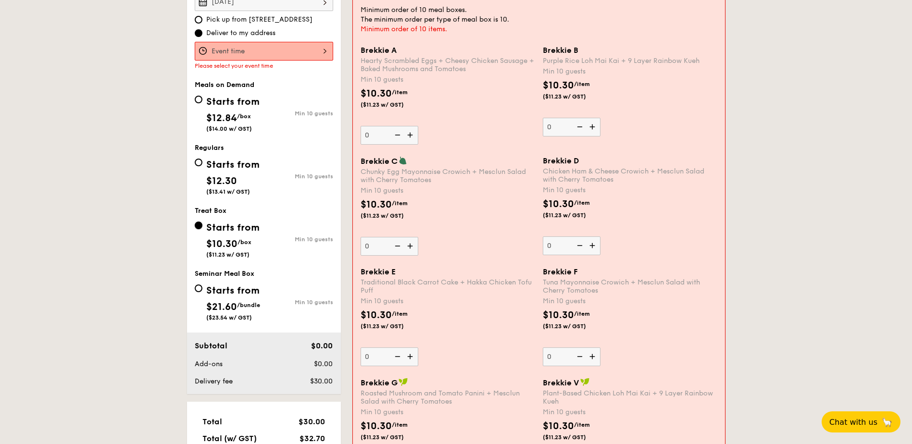
scroll to position [324, 0]
click at [203, 283] on div "Starts from $21.60 /bundle ($23.54 w/ GST)" at bounding box center [229, 300] width 69 height 39
click at [202, 284] on input "Starts from $21.60 /bundle ($23.54 w/ GST) Min 10 guests" at bounding box center [199, 288] width 8 height 8
radio input "true"
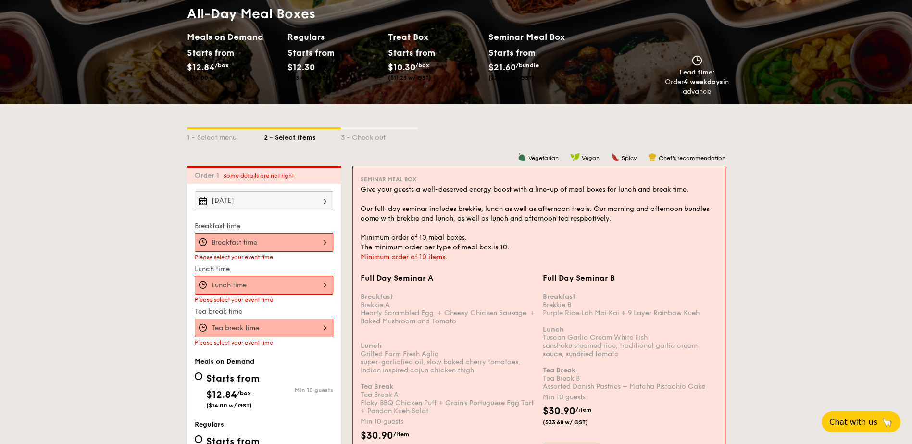
scroll to position [0, 0]
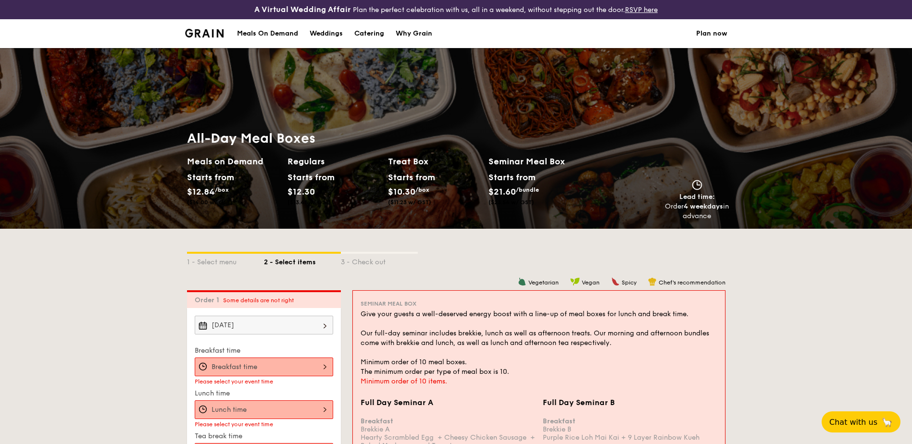
click at [710, 31] on link "Plan now" at bounding box center [711, 33] width 31 height 29
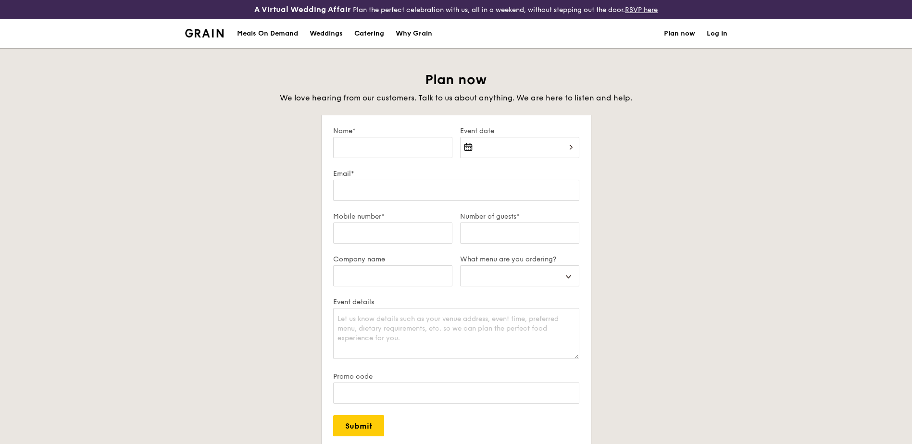
select select
click at [277, 34] on div "Meals On Demand" at bounding box center [267, 33] width 61 height 29
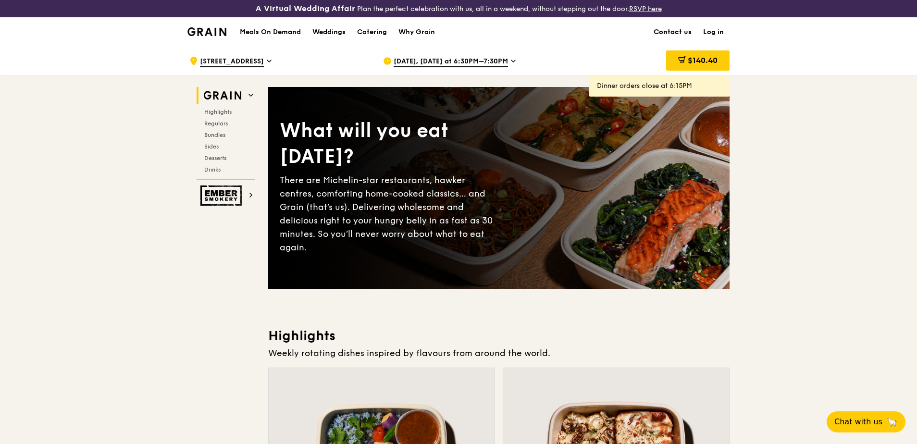
click at [667, 32] on link "Contact us" at bounding box center [673, 32] width 50 height 29
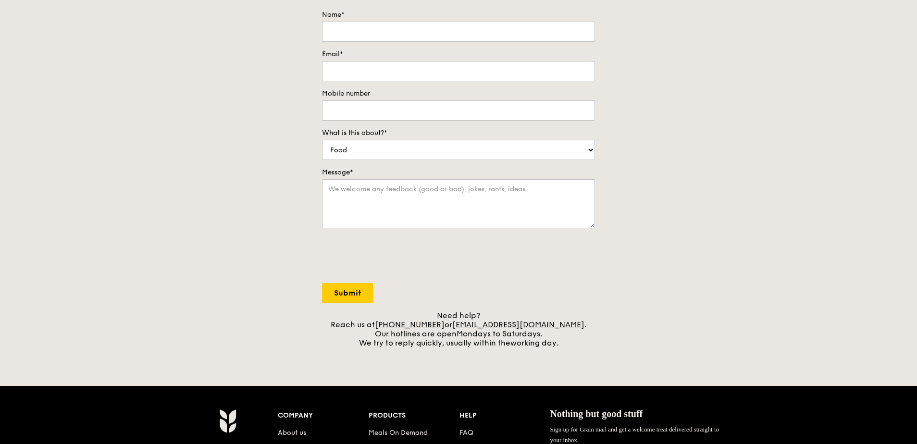
scroll to position [144, 0]
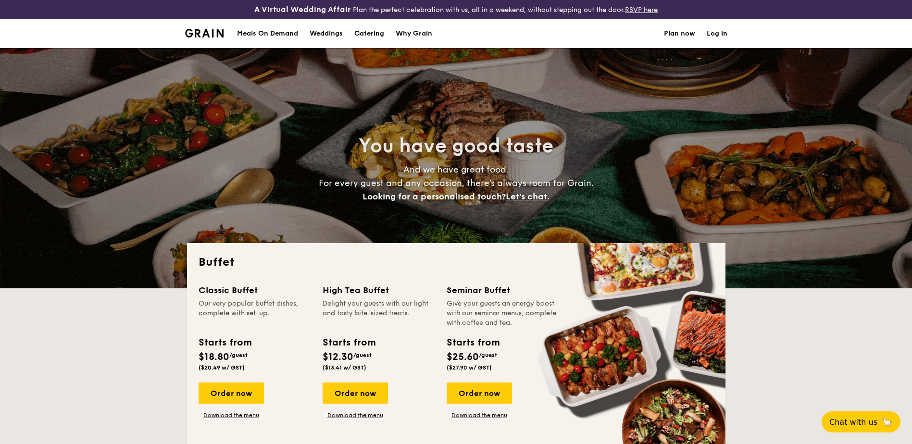
select select
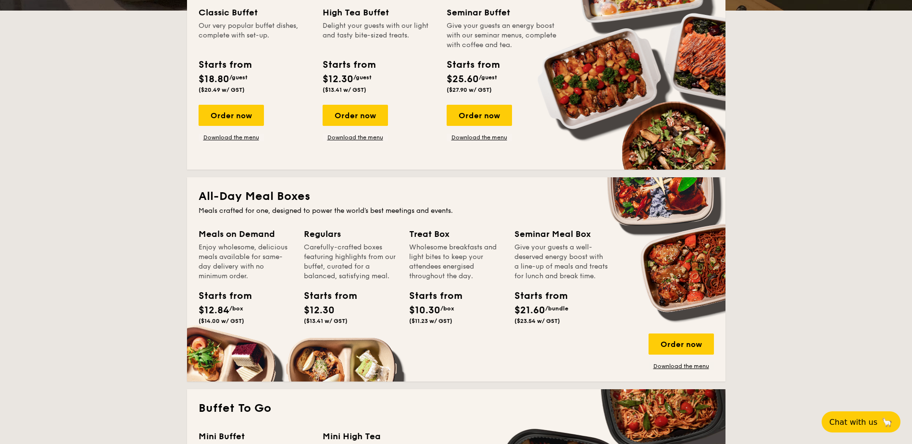
scroll to position [336, 0]
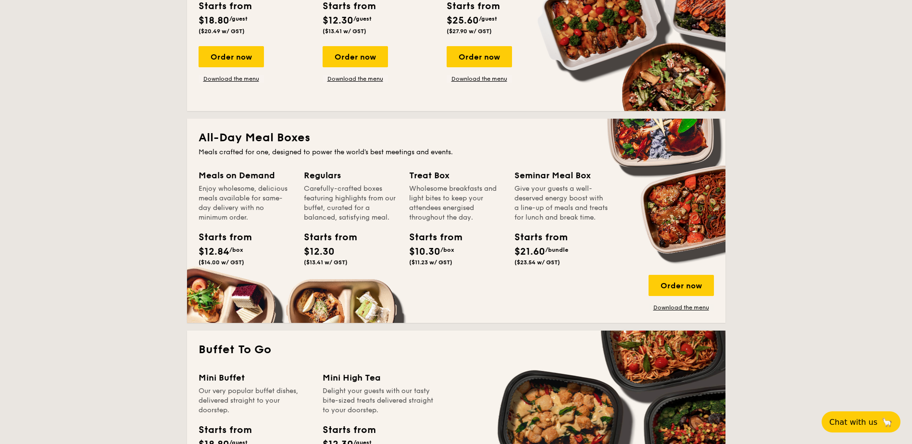
drag, startPoint x: 203, startPoint y: 189, endPoint x: 280, endPoint y: 213, distance: 80.9
click at [280, 213] on div "Enjoy wholesome, delicious meals available for same-day delivery with no minimu…" at bounding box center [245, 203] width 94 height 38
drag, startPoint x: 447, startPoint y: 294, endPoint x: 460, endPoint y: 297, distance: 13.9
click at [456, 296] on div "Meals on Demand Enjoy wholesome, delicious meals available for same-day deliver…" at bounding box center [455, 240] width 515 height 143
click at [671, 290] on div "Order now" at bounding box center [680, 285] width 65 height 21
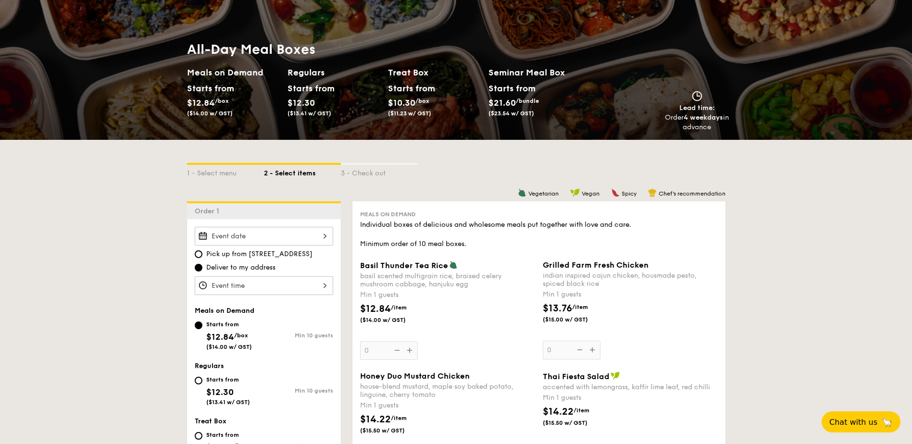
scroll to position [144, 0]
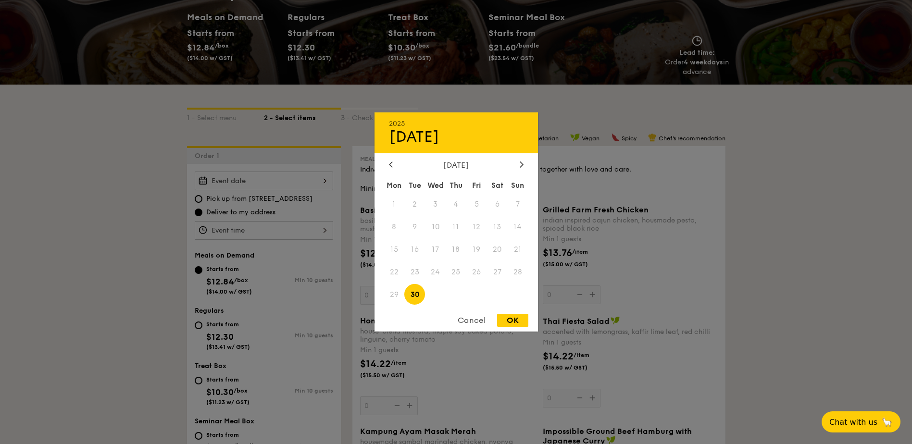
click at [248, 180] on div "2025 Sep [DATE] Tue Wed Thu Fri Sat Sun 1 2 3 4 5 6 7 8 9 10 11 12 13 14 15 16 …" at bounding box center [264, 181] width 138 height 19
click at [252, 180] on div at bounding box center [456, 222] width 912 height 444
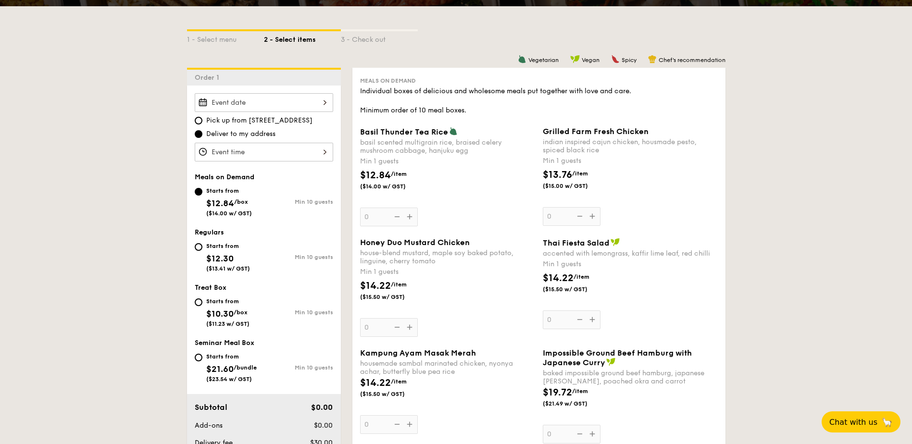
scroll to position [288, 0]
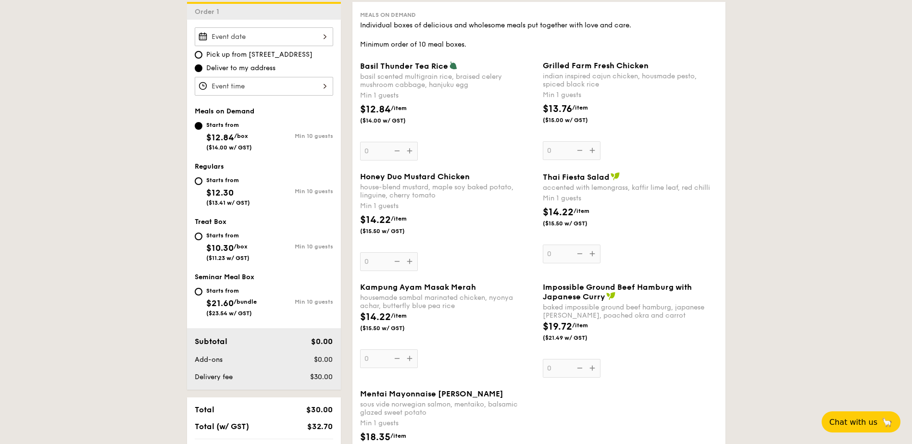
click at [233, 186] on div "Starts from $12.30 ($13.41 w/ GST)" at bounding box center [228, 190] width 44 height 32
click at [202, 185] on input "Starts from $12.30 ($13.41 w/ GST) Min 10 guests" at bounding box center [199, 181] width 8 height 8
radio input "true"
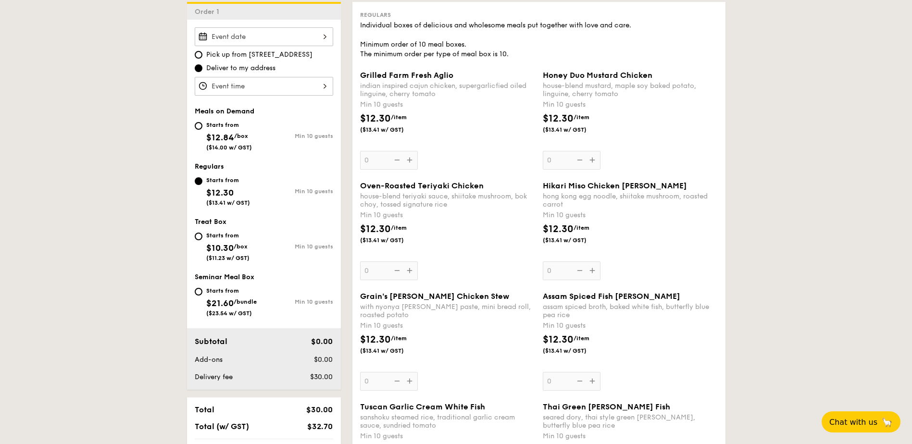
click at [409, 379] on div "Grain's Curry Chicken Stew with nyonya curry paste, mini bread roll, roasted po…" at bounding box center [447, 341] width 175 height 99
click at [409, 379] on input "0" at bounding box center [389, 381] width 58 height 19
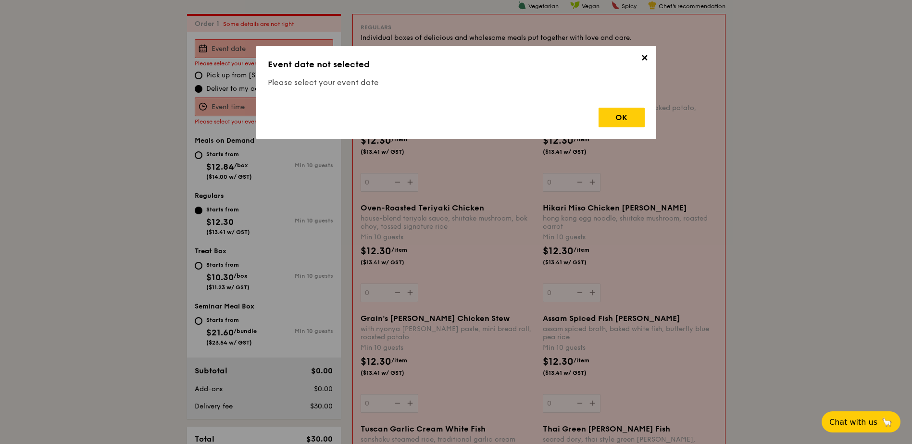
scroll to position [276, 0]
click at [619, 117] on div "OK" at bounding box center [621, 118] width 46 height 20
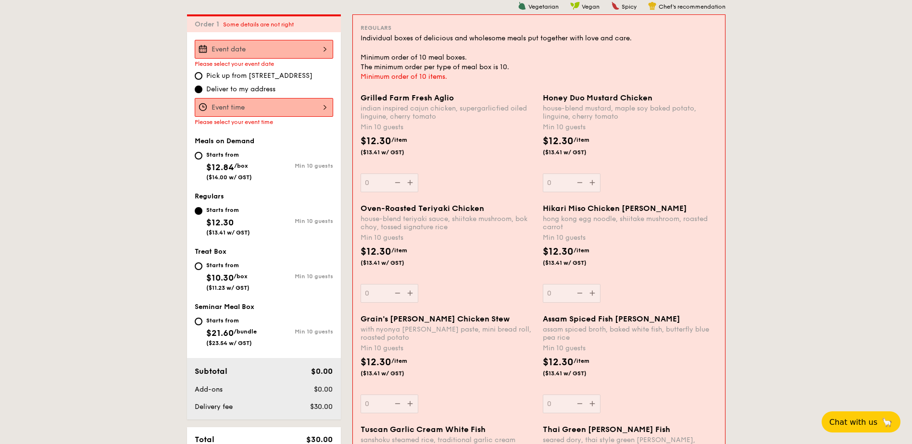
click at [237, 44] on div at bounding box center [264, 49] width 138 height 19
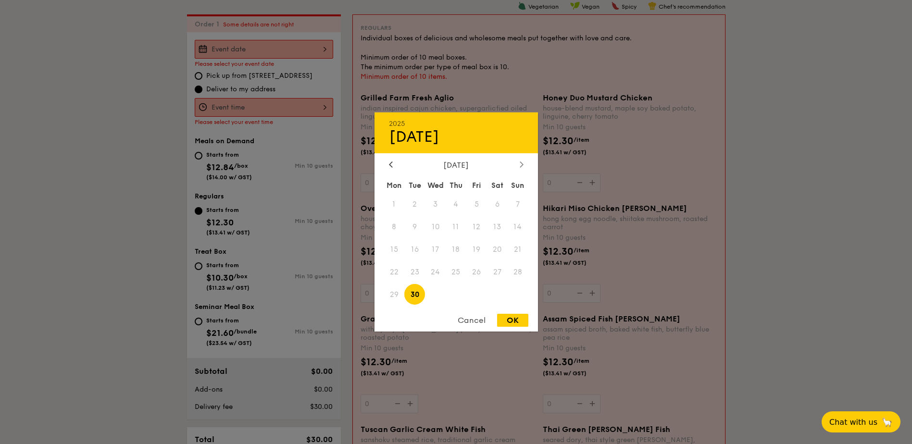
click at [521, 164] on icon at bounding box center [522, 164] width 4 height 6
drag, startPoint x: 437, startPoint y: 202, endPoint x: 455, endPoint y: 208, distance: 18.2
click at [437, 202] on span "1" at bounding box center [435, 204] width 21 height 21
click at [514, 321] on div "OK" at bounding box center [512, 320] width 31 height 13
type input "Oct 01, 2025"
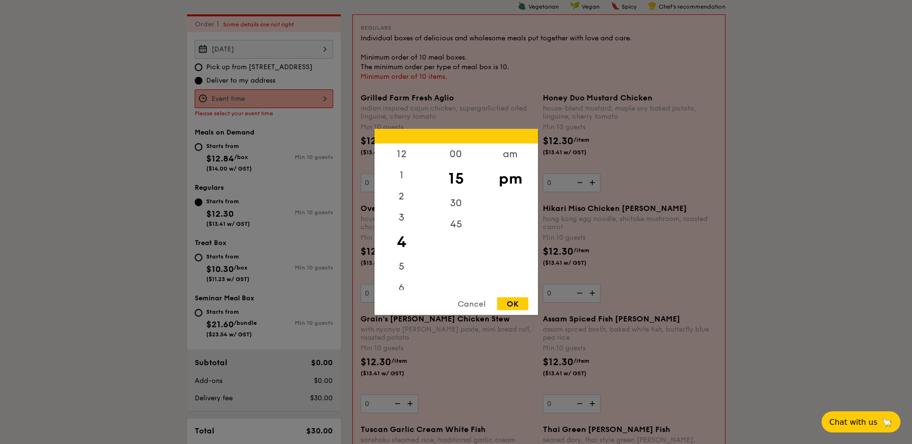
drag, startPoint x: 271, startPoint y: 97, endPoint x: 332, endPoint y: 97, distance: 61.0
click at [271, 97] on div "12 1 2 3 4 5 6 7 8 9 10 11 00 15 30 45 am pm Cancel OK" at bounding box center [264, 98] width 138 height 19
click at [402, 159] on div "12" at bounding box center [401, 158] width 54 height 28
click at [461, 155] on div "00" at bounding box center [456, 158] width 54 height 28
click at [508, 179] on div "pm" at bounding box center [510, 179] width 54 height 28
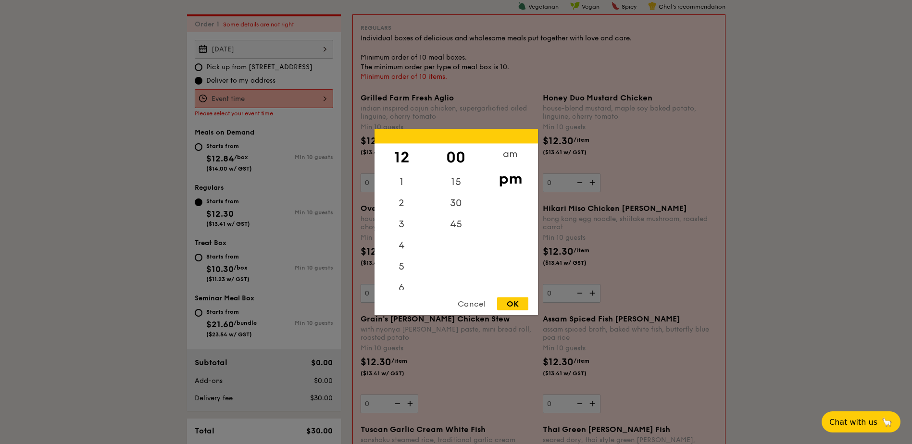
click at [514, 306] on div "OK" at bounding box center [512, 303] width 31 height 13
type input "12:00PM"
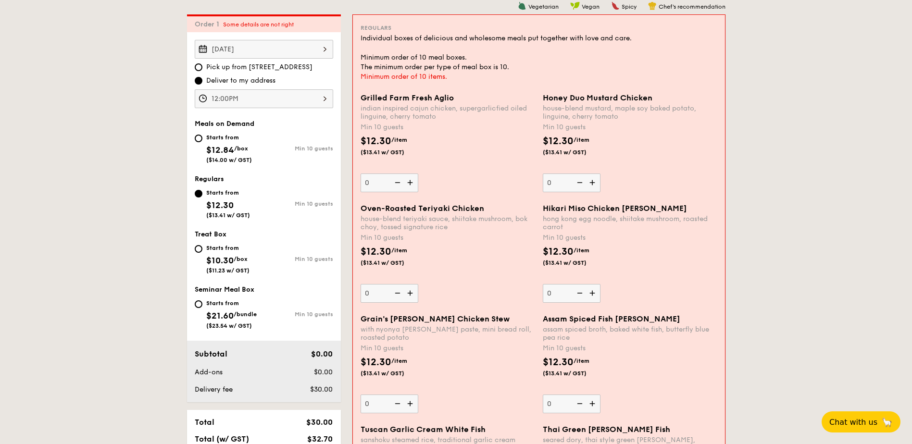
scroll to position [324, 0]
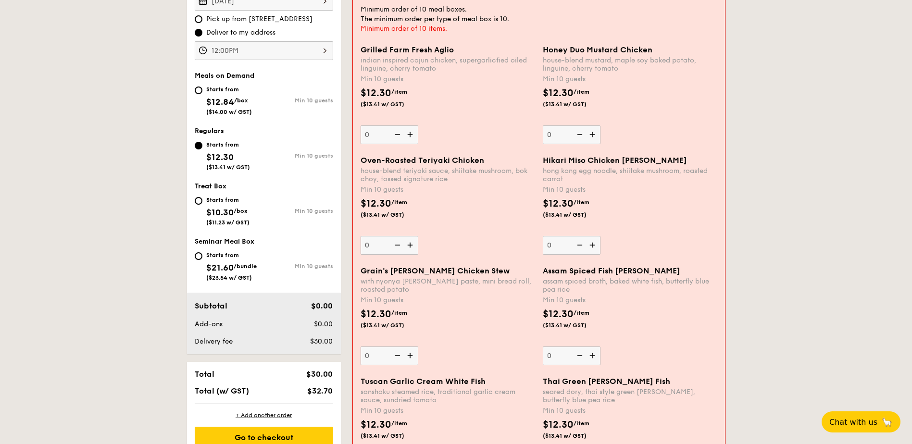
click at [410, 355] on img at bounding box center [411, 356] width 14 height 18
click at [410, 355] on input "0" at bounding box center [389, 356] width 58 height 19
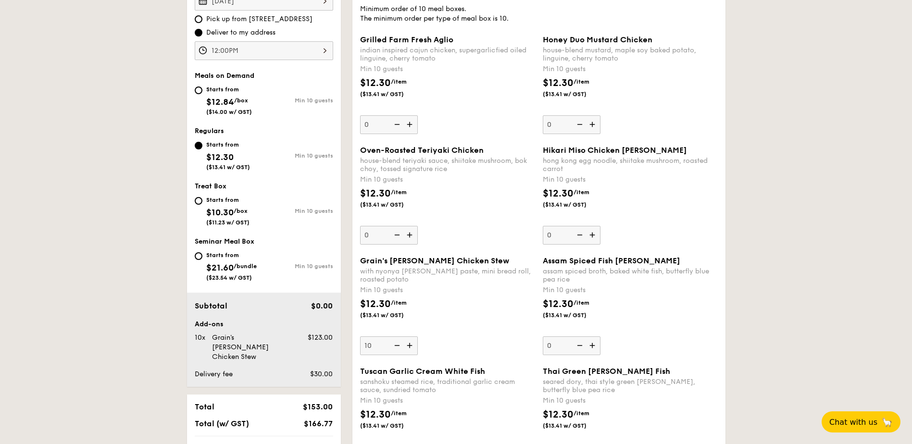
click at [400, 347] on img at bounding box center [396, 345] width 14 height 18
click at [400, 347] on input "10" at bounding box center [389, 345] width 58 height 19
type input "0"
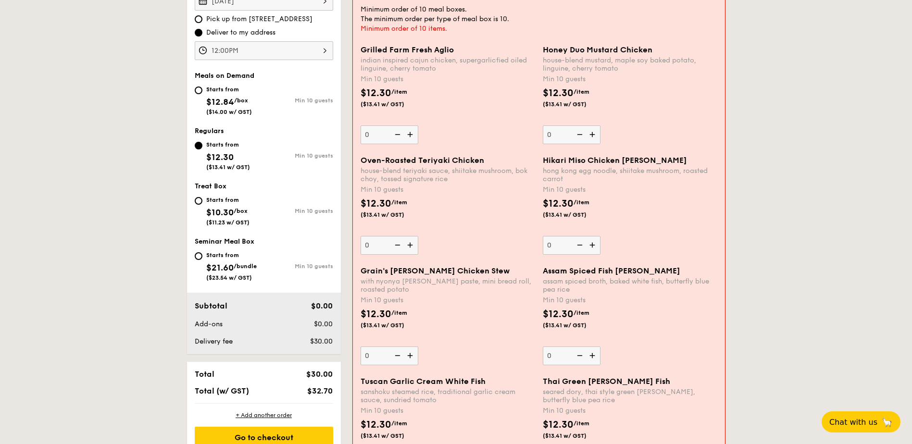
click at [492, 348] on div "Grain's Curry Chicken Stew with nyonya curry paste, mini bread roll, roasted po…" at bounding box center [447, 315] width 174 height 99
click at [418, 348] on input "0" at bounding box center [389, 356] width 58 height 19
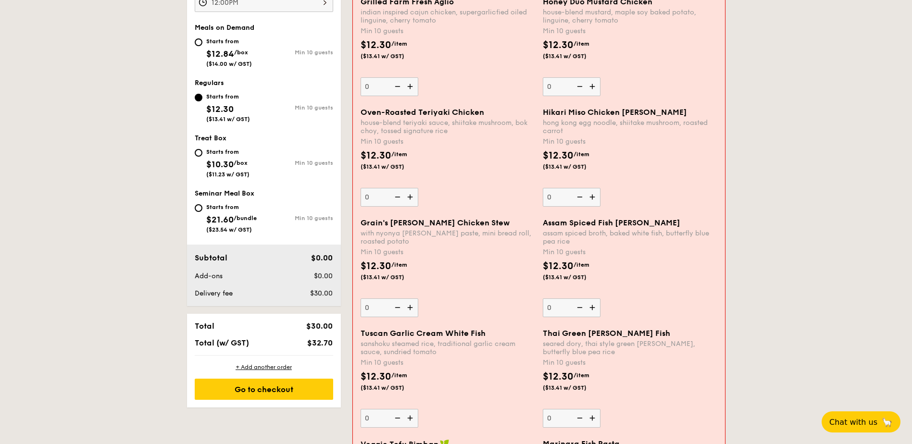
scroll to position [389, 0]
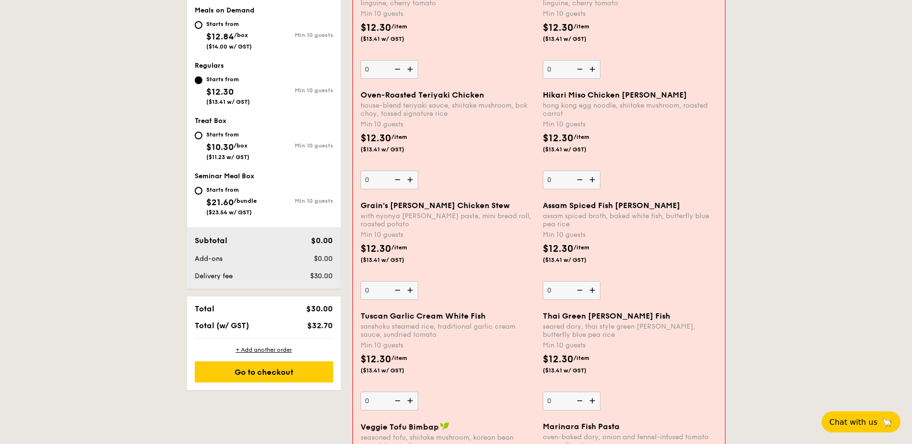
click at [411, 401] on img at bounding box center [411, 401] width 14 height 18
click at [411, 401] on input "0" at bounding box center [389, 401] width 58 height 19
type input "10"
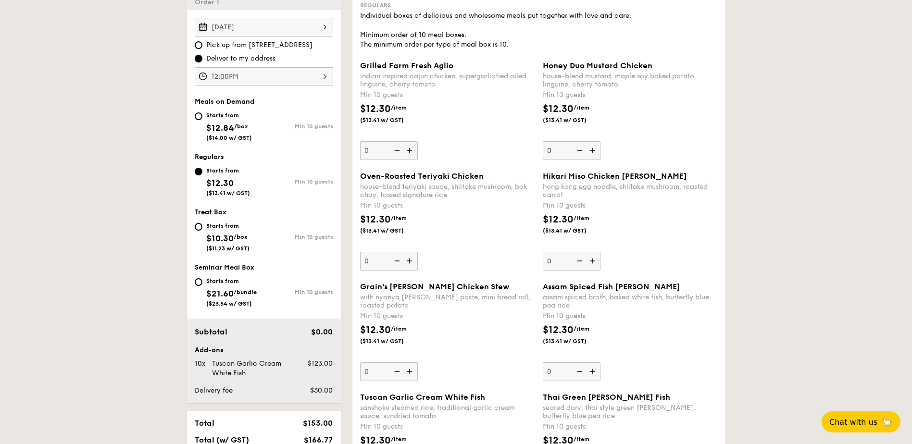
scroll to position [293, 0]
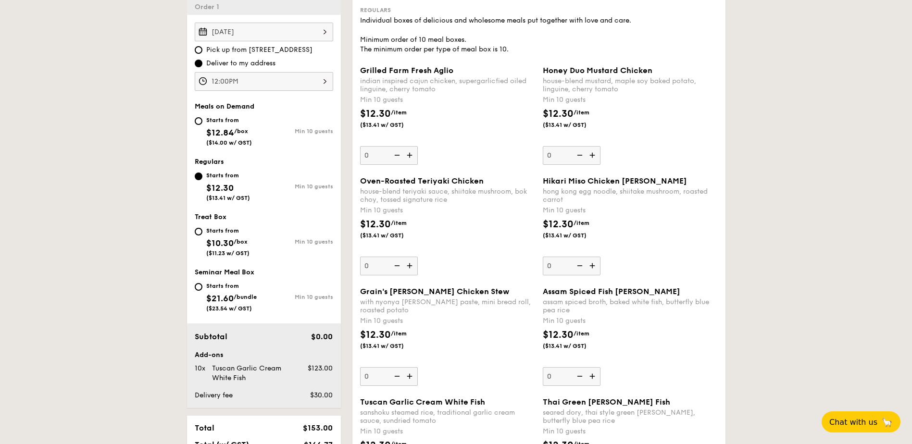
click at [206, 121] on div "Starts from $12.84 /box ($14.00 w/ GST)" at bounding box center [229, 130] width 69 height 32
click at [201, 121] on input "Starts from $12.84 /box ($14.00 w/ GST) Min 10 guests" at bounding box center [199, 121] width 8 height 8
radio input "true"
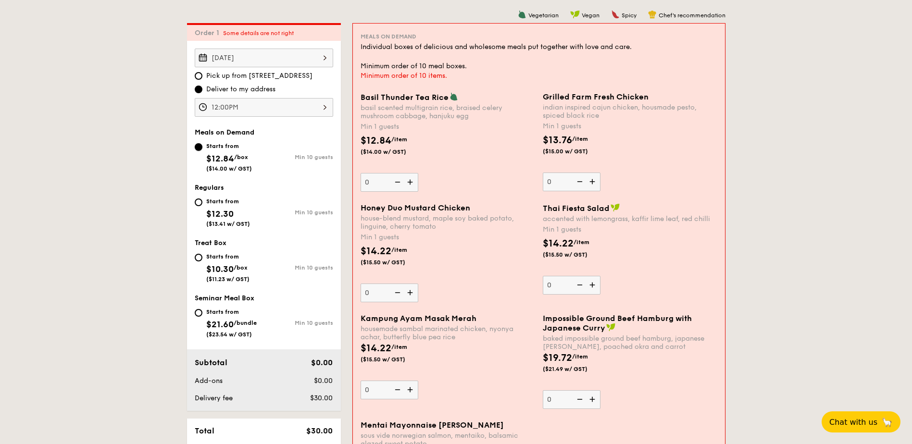
scroll to position [245, 0]
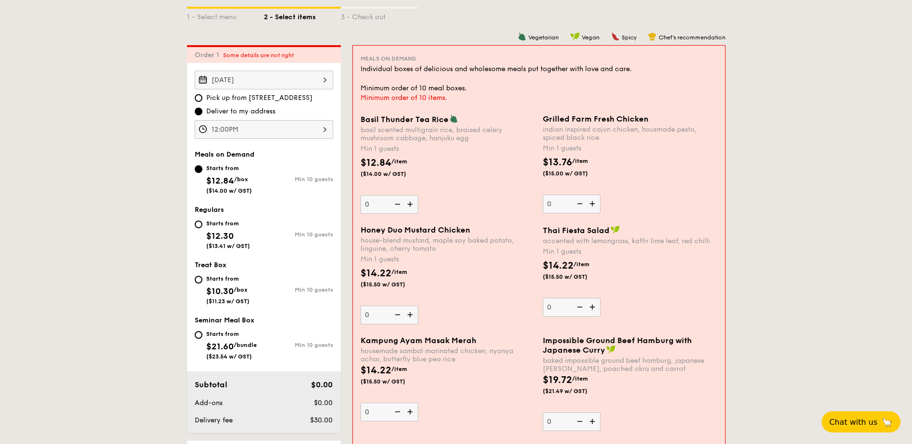
click at [471, 192] on div "Basil Thunder Tea Rice basil scented multigrain rice, braised celery mushroom c…" at bounding box center [447, 163] width 174 height 99
click at [418, 195] on input "0" at bounding box center [389, 204] width 58 height 19
click at [409, 205] on img at bounding box center [411, 204] width 14 height 18
click at [409, 205] on input "0" at bounding box center [389, 204] width 58 height 19
click at [410, 209] on img at bounding box center [411, 204] width 14 height 18
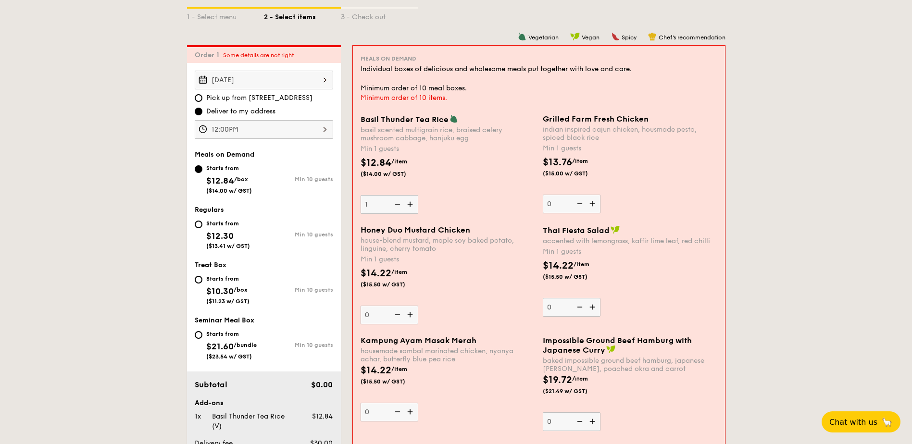
click at [410, 209] on input "1" at bounding box center [389, 204] width 58 height 19
click at [411, 209] on img at bounding box center [411, 204] width 14 height 18
click at [411, 209] on input "2" at bounding box center [389, 204] width 58 height 19
type input "3"
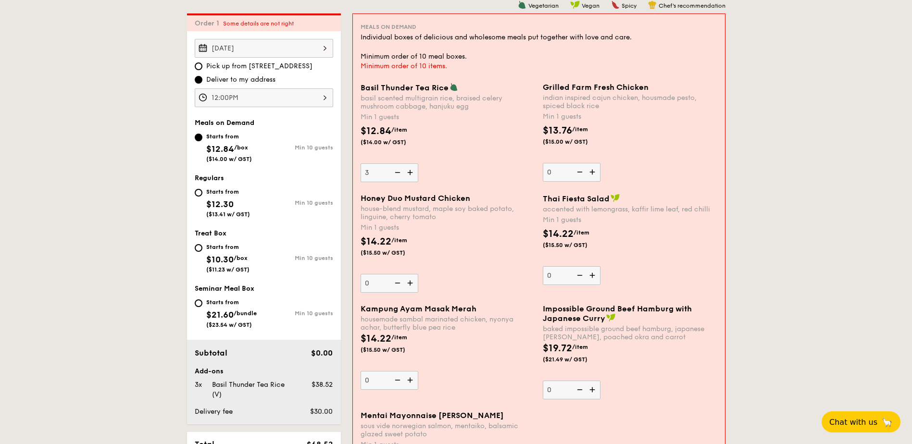
scroll to position [293, 0]
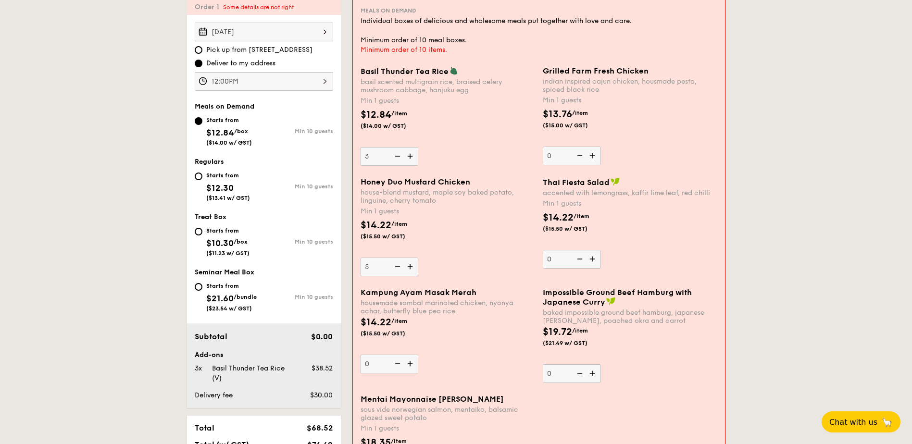
type input "5"
click at [590, 157] on img at bounding box center [593, 156] width 14 height 18
click at [590, 157] on input "0" at bounding box center [572, 156] width 58 height 19
type input "1"
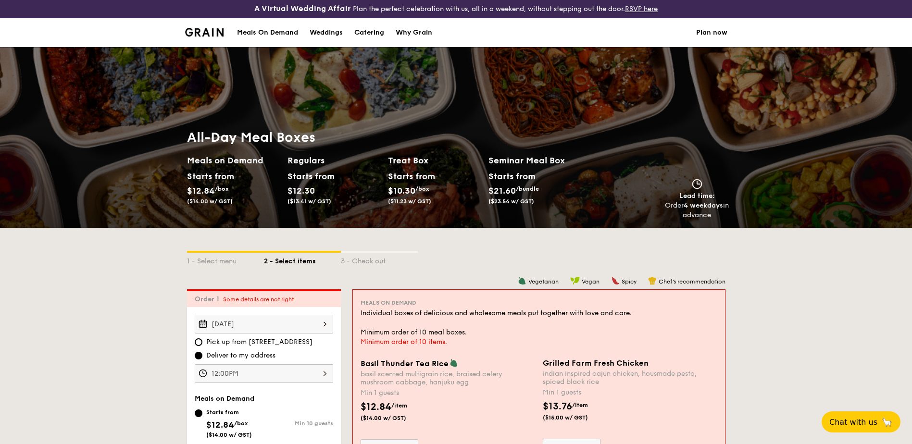
scroll to position [0, 0]
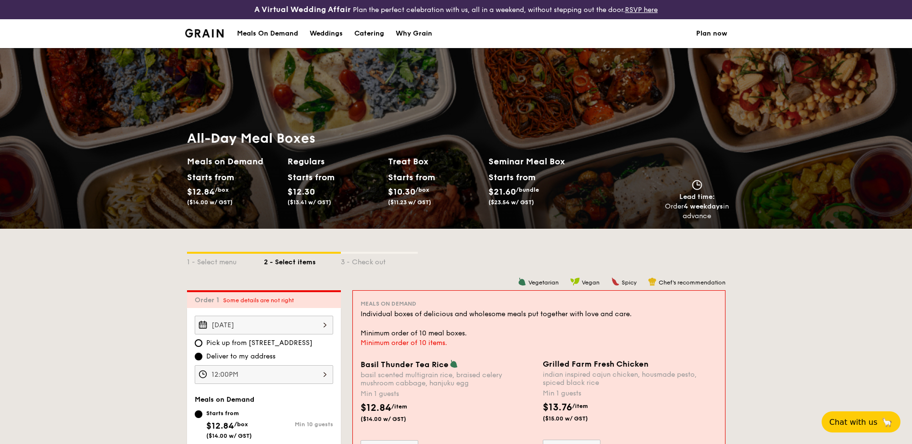
drag, startPoint x: 698, startPoint y: 201, endPoint x: 712, endPoint y: 206, distance: 14.6
click at [712, 206] on div "Lead time: Order 4 weekdays in advance" at bounding box center [697, 200] width 64 height 41
drag, startPoint x: 712, startPoint y: 206, endPoint x: 680, endPoint y: 203, distance: 31.8
click at [680, 203] on div "Order 4 weekdays in advance" at bounding box center [697, 211] width 64 height 19
click at [274, 34] on div "Meals On Demand" at bounding box center [267, 33] width 61 height 29
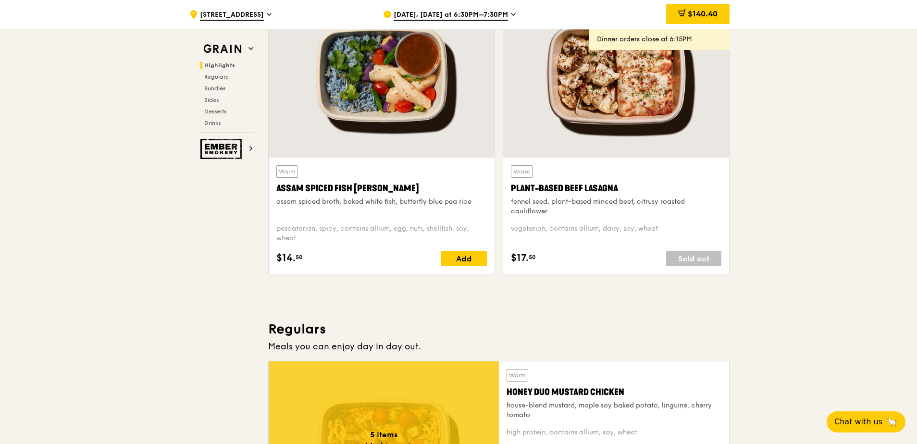
scroll to position [384, 0]
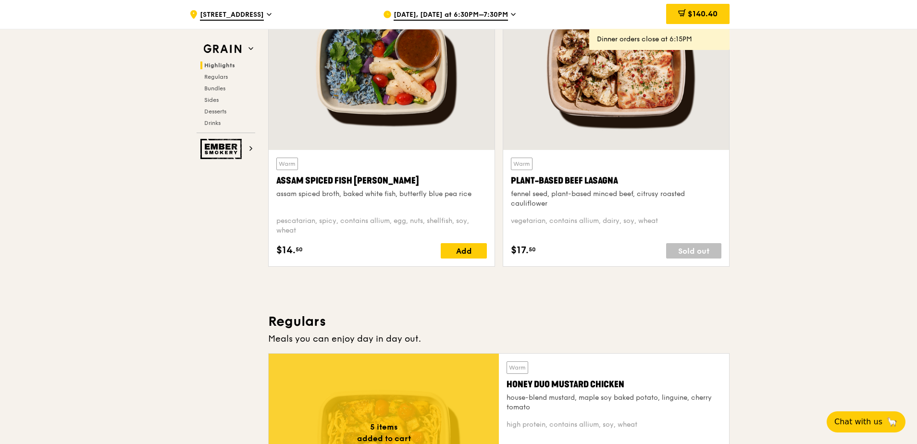
click at [682, 252] on div "Sold out" at bounding box center [693, 250] width 55 height 15
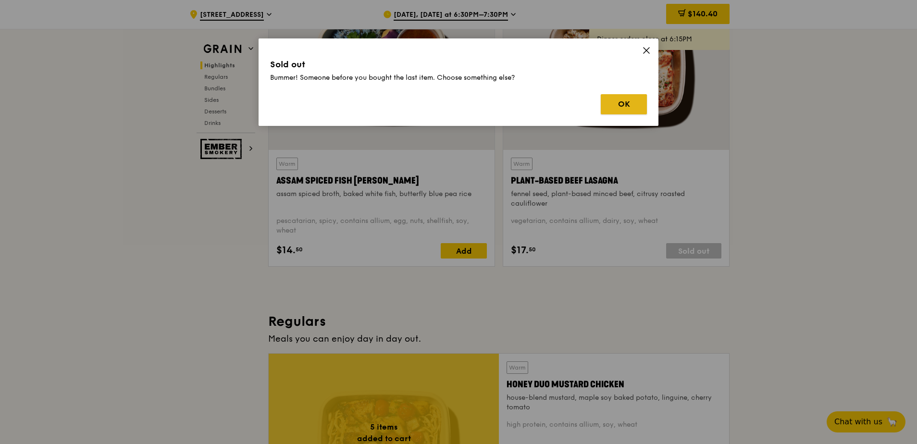
click at [619, 107] on button "OK" at bounding box center [624, 104] width 46 height 20
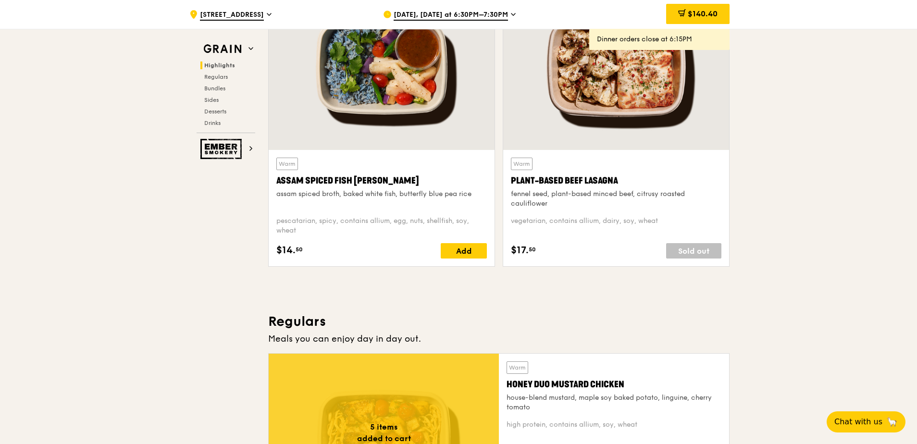
click at [541, 201] on div "fennel seed, plant-based minced beef, citrusy roasted cauliflower" at bounding box center [616, 198] width 210 height 19
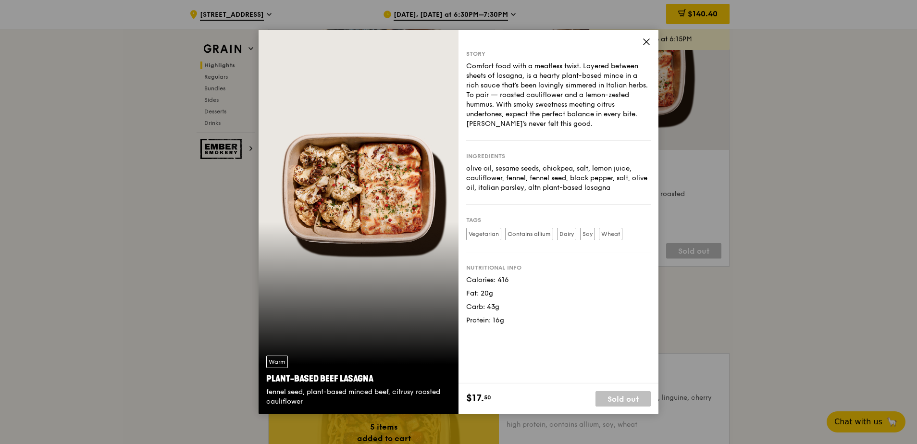
click at [542, 235] on label "Contains allium" at bounding box center [529, 234] width 48 height 12
drag, startPoint x: 418, startPoint y: 214, endPoint x: 156, endPoint y: 197, distance: 262.5
click at [156, 197] on div "Warm Plant-Based Beef Lasagna fennel seed, plant-based minced beef, citrusy roa…" at bounding box center [458, 222] width 917 height 444
click at [645, 41] on icon at bounding box center [647, 42] width 6 height 6
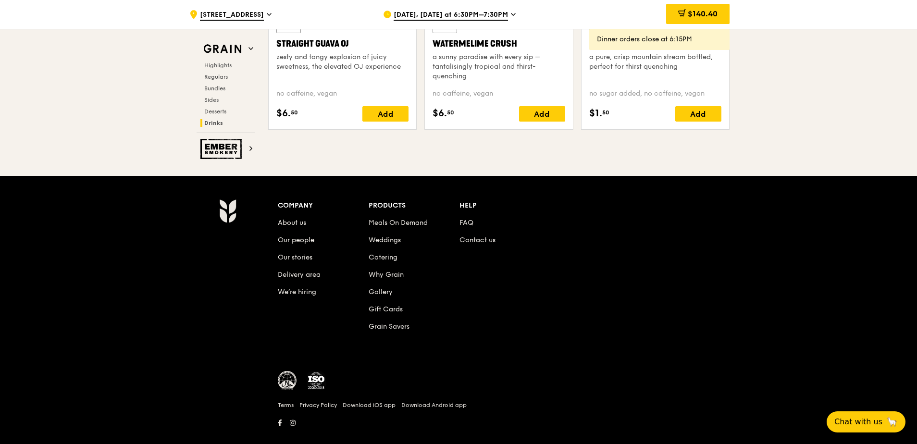
scroll to position [3993, 0]
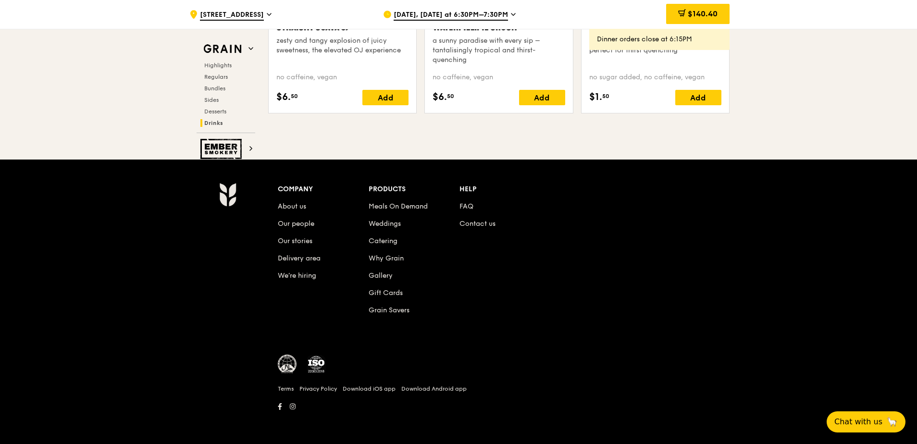
click at [397, 233] on li "Catering" at bounding box center [414, 239] width 91 height 17
click at [397, 238] on link "Catering" at bounding box center [383, 241] width 29 height 8
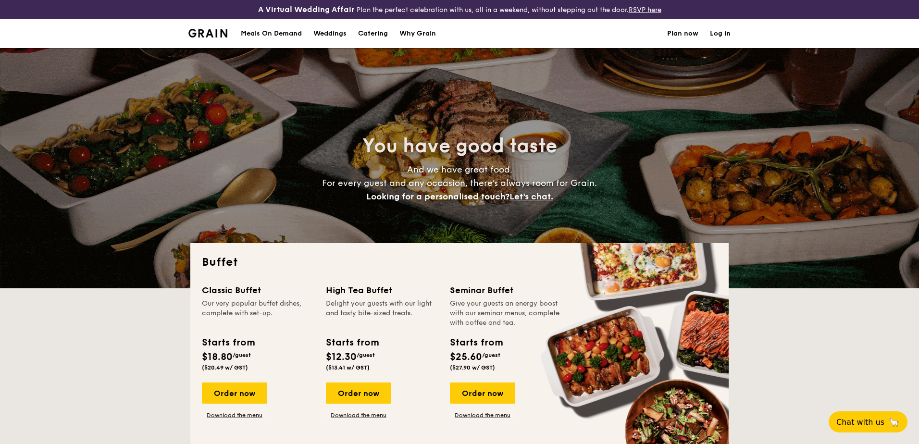
select select
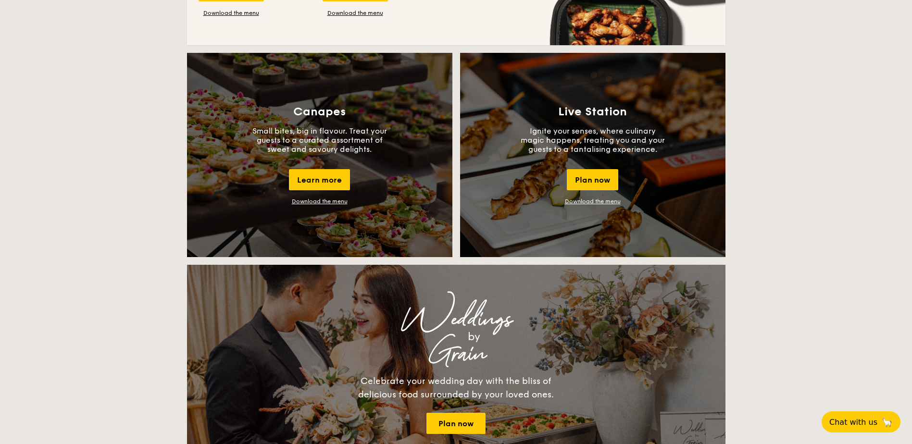
scroll to position [721, 0]
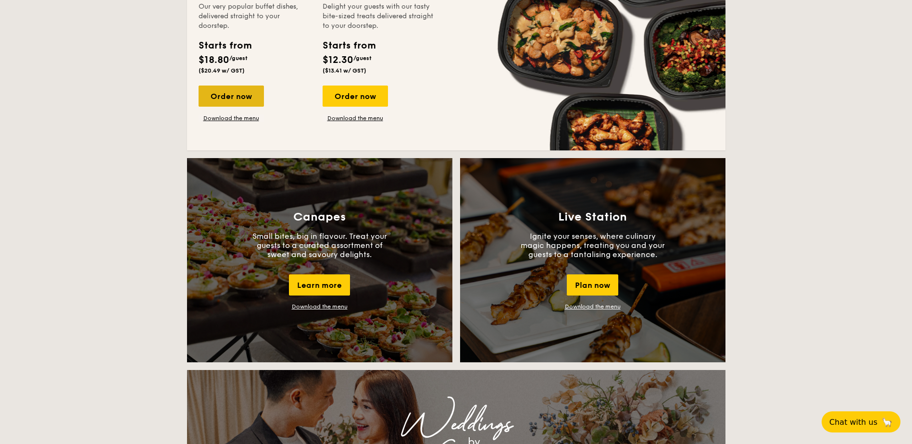
click at [216, 96] on div "Order now" at bounding box center [230, 96] width 65 height 21
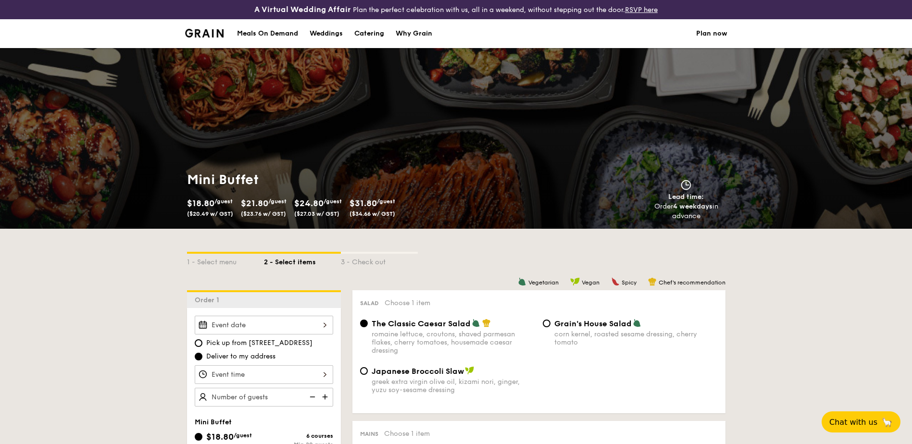
scroll to position [1579, 0]
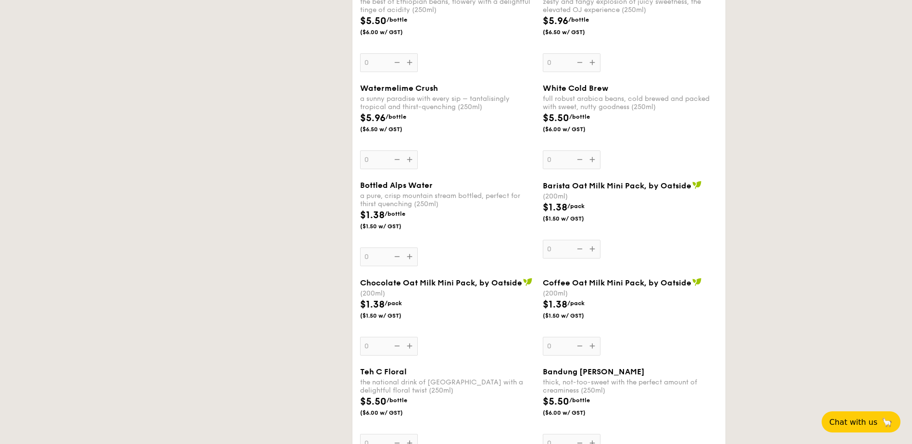
select select
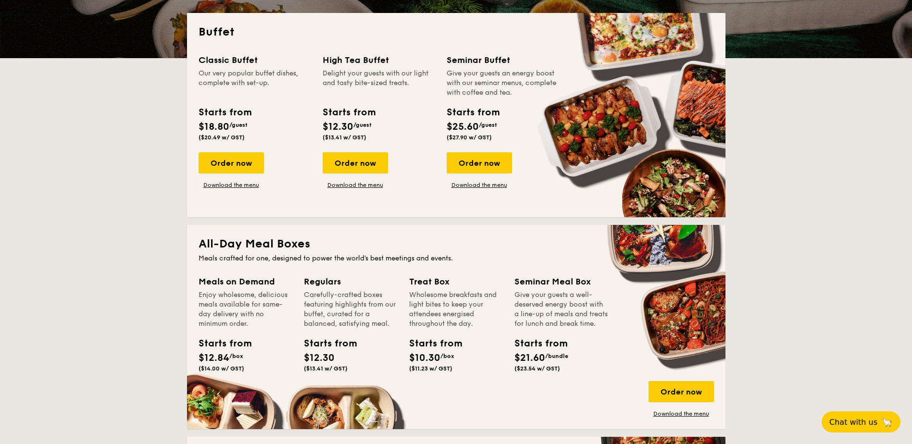
scroll to position [336, 0]
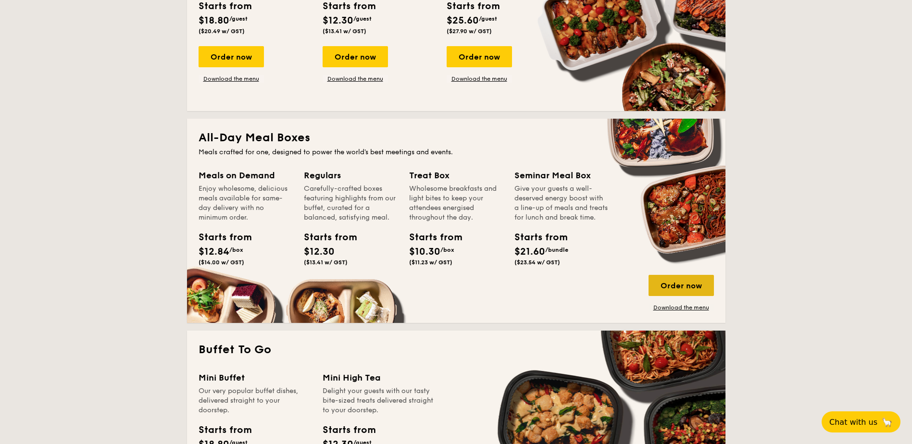
click at [663, 279] on div "Order now" at bounding box center [680, 285] width 65 height 21
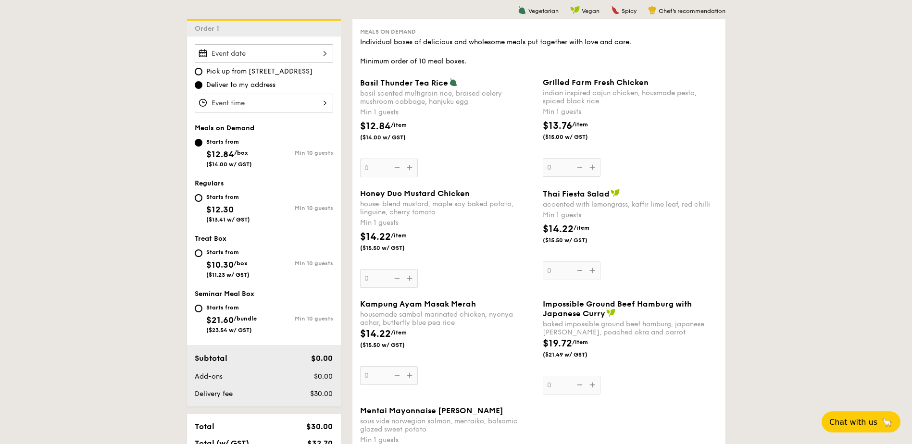
scroll to position [288, 0]
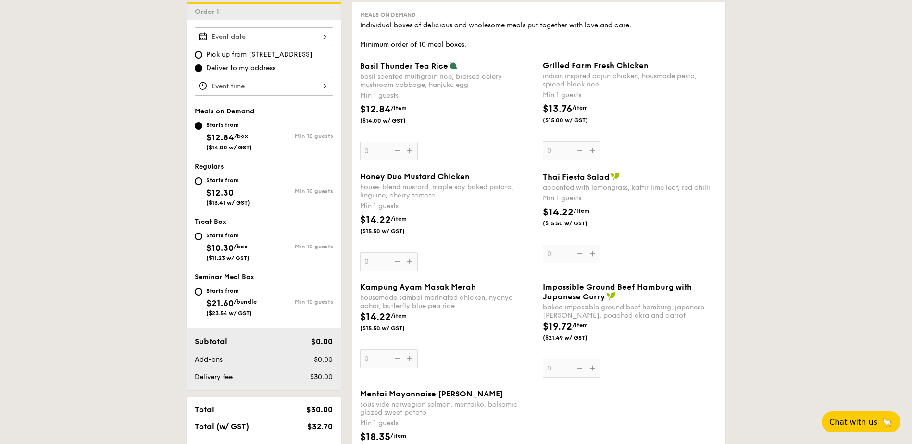
click at [207, 184] on div "Starts from $12.30 ($13.41 w/ GST)" at bounding box center [228, 190] width 44 height 32
click at [202, 184] on input "Starts from $12.30 ($13.41 w/ GST) Min 10 guests" at bounding box center [199, 181] width 8 height 8
radio input "true"
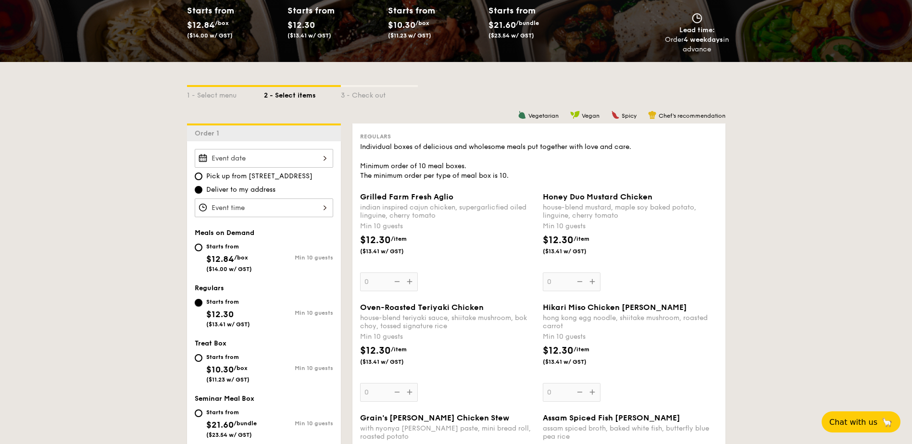
scroll to position [144, 0]
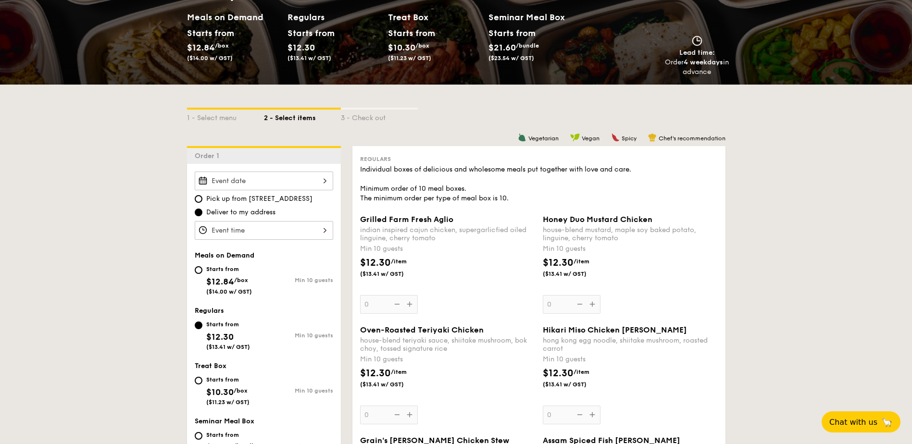
click at [218, 290] on span "($14.00 w/ GST)" at bounding box center [229, 291] width 46 height 7
click at [202, 274] on input "Starts from $12.84 /box ($14.00 w/ GST) Min 10 guests" at bounding box center [199, 270] width 8 height 8
radio input "true"
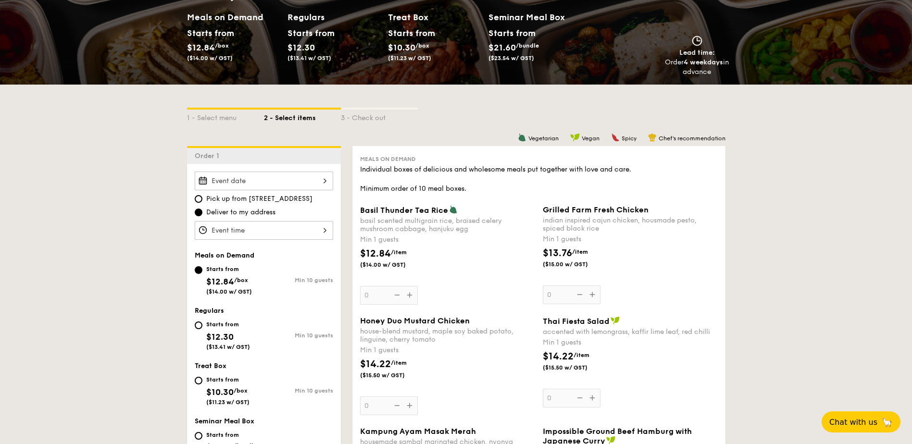
click at [235, 327] on div "Starts from" at bounding box center [228, 325] width 44 height 8
click at [202, 327] on input "Starts from $12.30 ($13.41 w/ GST) Min 10 guests" at bounding box center [199, 326] width 8 height 8
radio input "true"
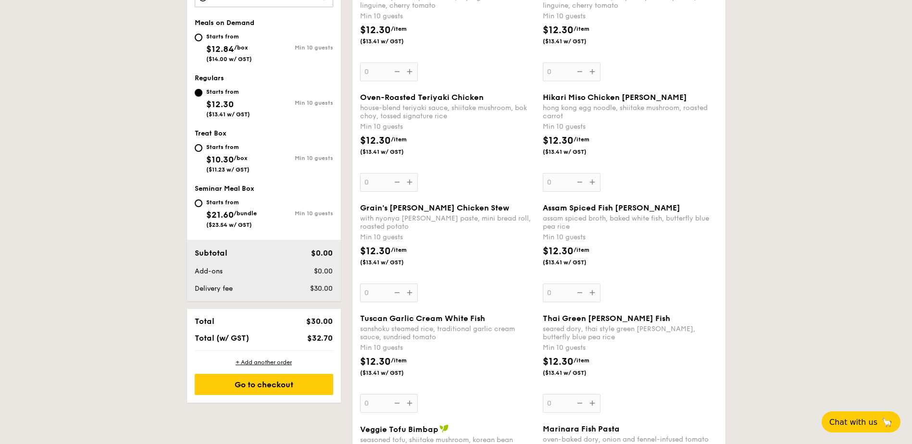
scroll to position [433, 0]
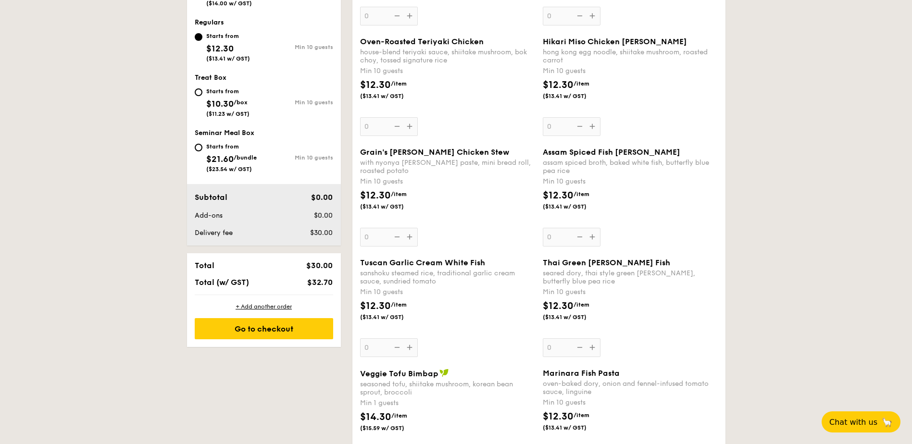
click at [414, 349] on div "Tuscan Garlic Cream White Fish sanshoku steamed rice, traditional garlic cream …" at bounding box center [447, 307] width 175 height 99
click at [414, 349] on input "0" at bounding box center [389, 347] width 58 height 19
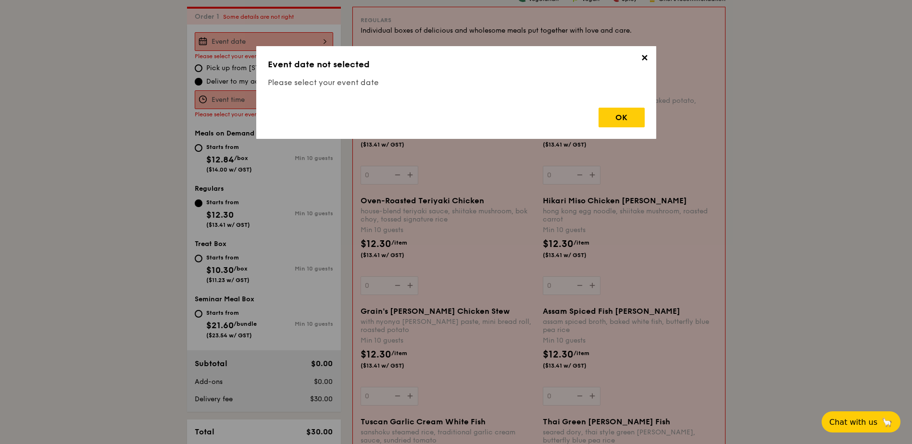
scroll to position [276, 0]
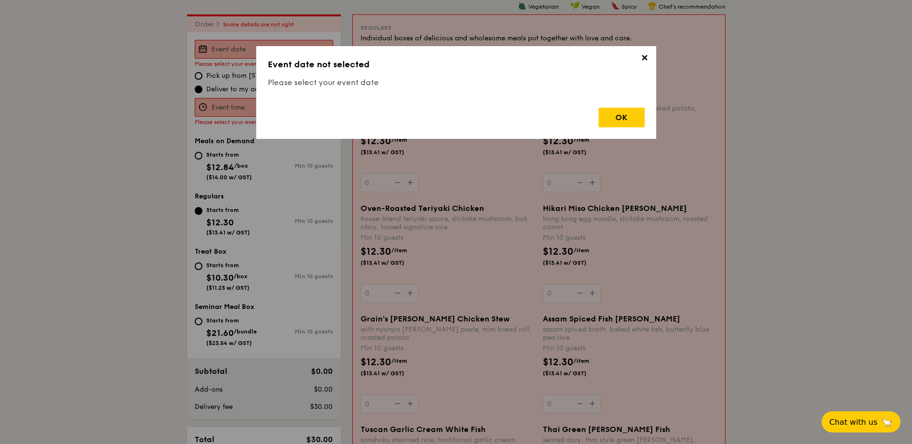
click at [635, 134] on div "✕ Event date not selected Please select your event date OK" at bounding box center [456, 92] width 400 height 93
click at [619, 118] on div "OK" at bounding box center [621, 118] width 46 height 20
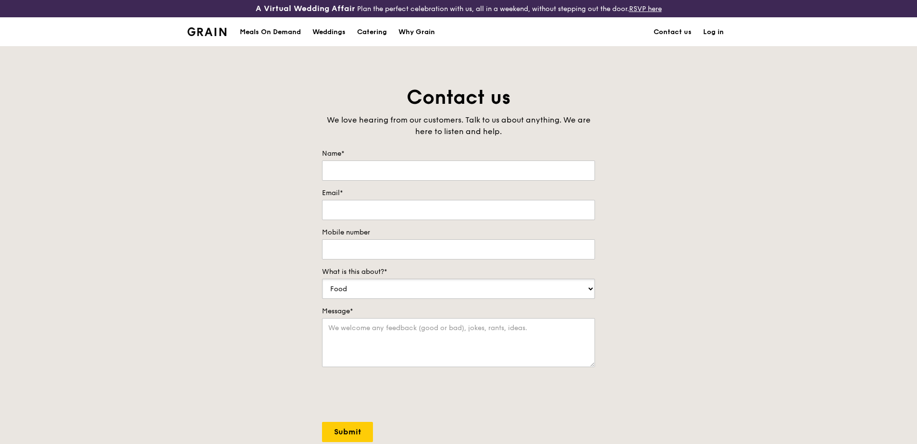
click at [406, 290] on select "Food Service Billing/Payment Catering Others" at bounding box center [458, 289] width 273 height 20
click at [402, 294] on select "Food Service Billing/Payment Catering Others" at bounding box center [458, 289] width 273 height 20
click at [276, 35] on div "Meals On Demand" at bounding box center [270, 32] width 61 height 29
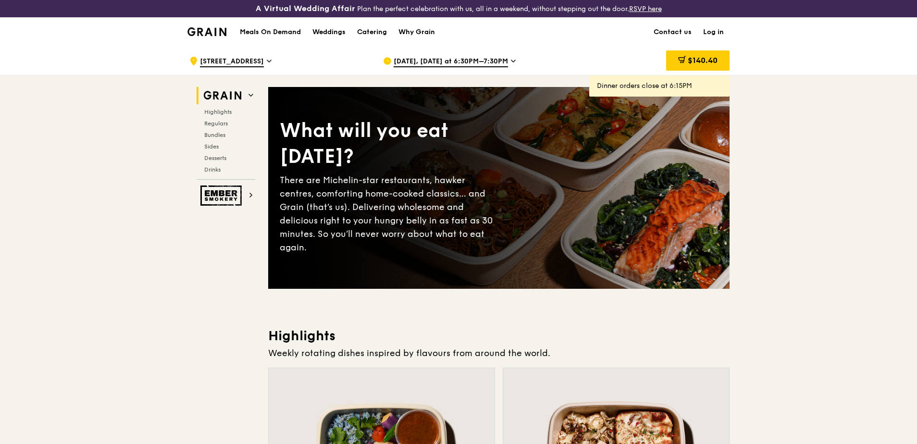
click at [718, 35] on link "Log in" at bounding box center [713, 32] width 32 height 29
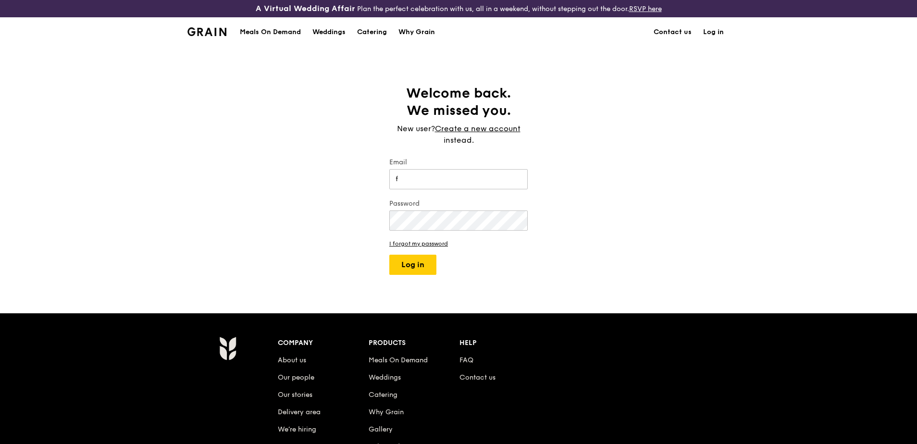
type input "f"
click at [672, 135] on div "Welcome back. We missed you. New user? Create a new account instead. Email f Pa…" at bounding box center [458, 180] width 917 height 190
click at [443, 178] on input "f" at bounding box center [458, 179] width 138 height 20
click at [339, 184] on div "Welcome back. We missed you. New user? Create a new account instead. Email f Pa…" at bounding box center [458, 180] width 917 height 190
click at [717, 33] on link "Log in" at bounding box center [713, 32] width 32 height 29
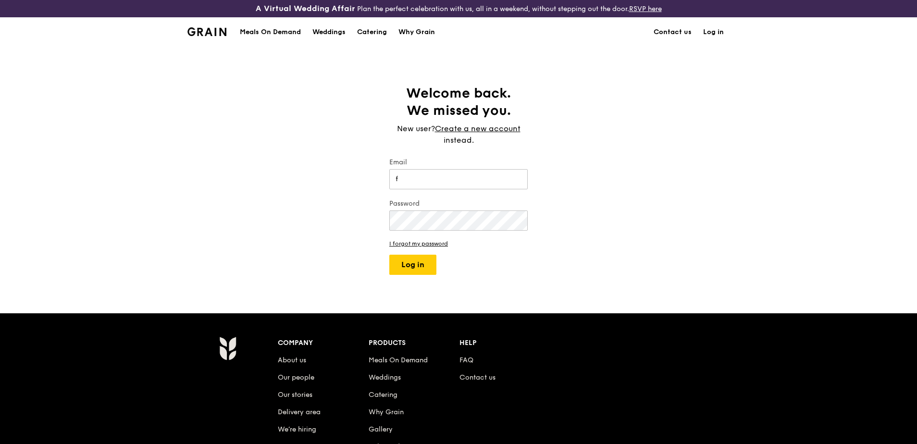
scroll to position [48, 0]
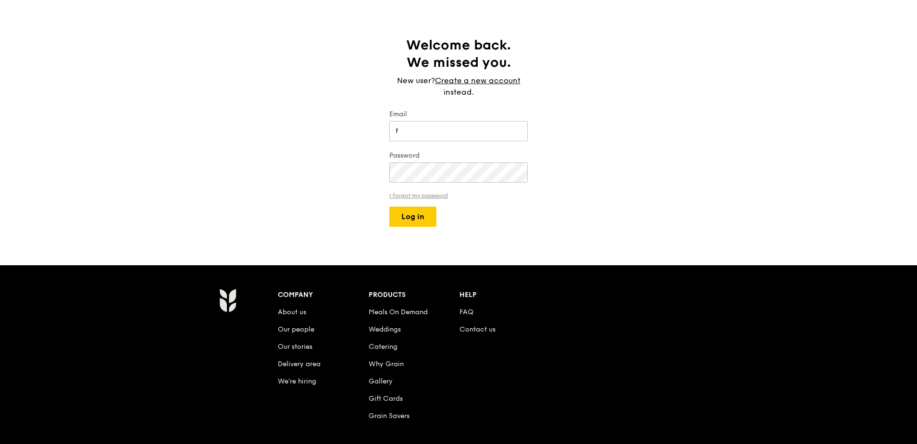
click at [437, 196] on link "I forgot my password" at bounding box center [458, 195] width 138 height 7
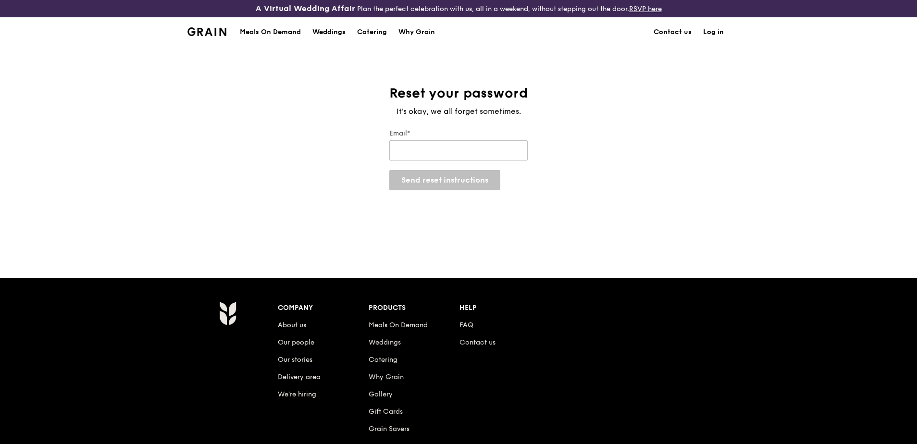
click at [347, 176] on div "Reset your password It's okay, we all forget sometimes. Email* Send reset instr…" at bounding box center [458, 162] width 917 height 155
click at [339, 34] on div "Weddings" at bounding box center [328, 32] width 33 height 29
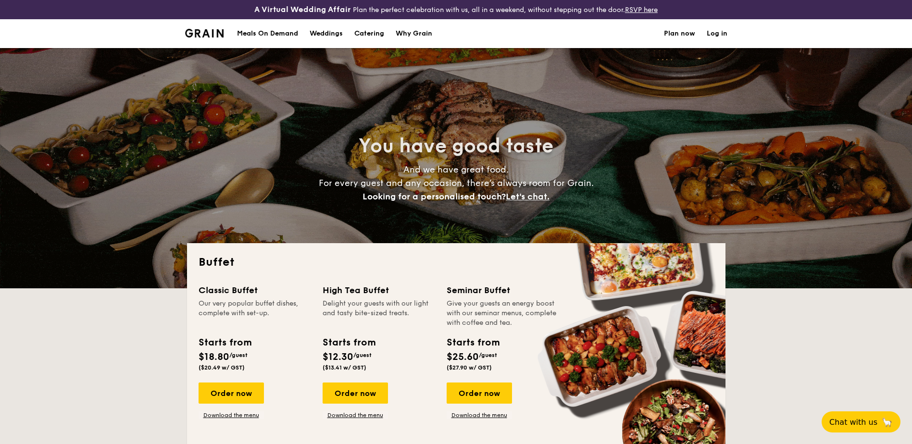
select select
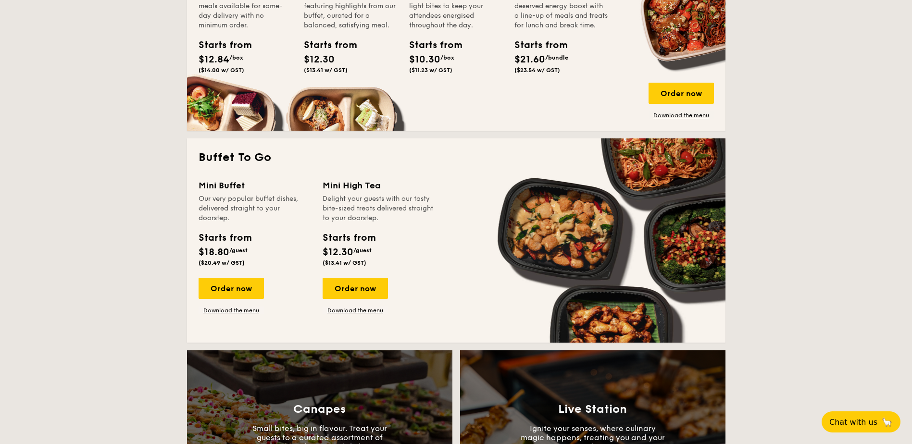
scroll to position [673, 0]
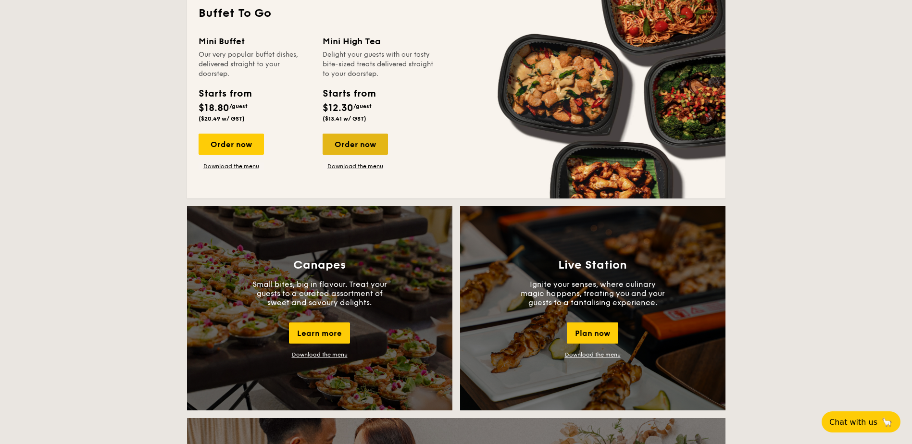
click at [354, 147] on div "Order now" at bounding box center [354, 144] width 65 height 21
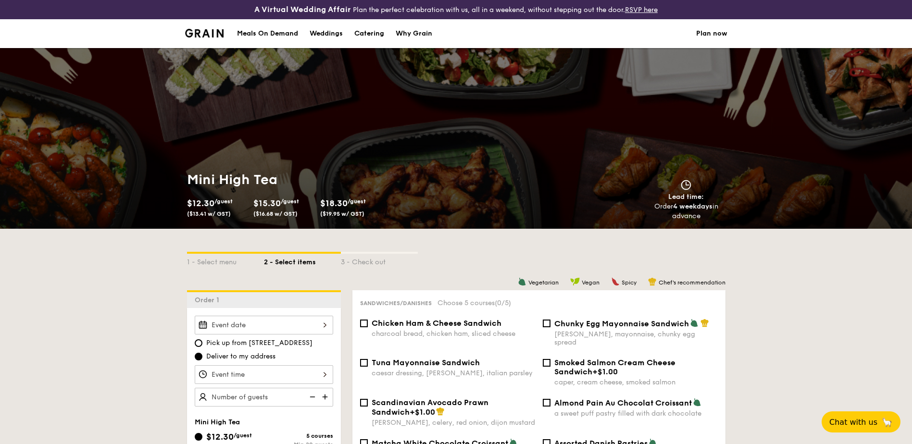
click at [191, 31] on img at bounding box center [204, 33] width 39 height 9
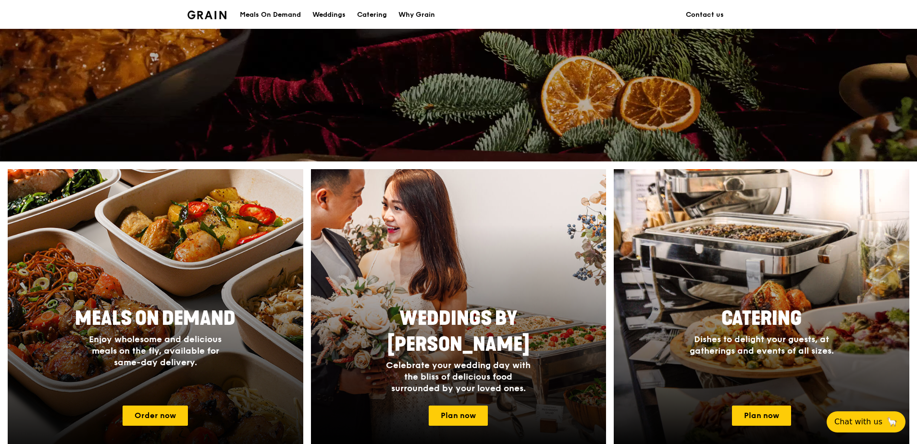
scroll to position [384, 0]
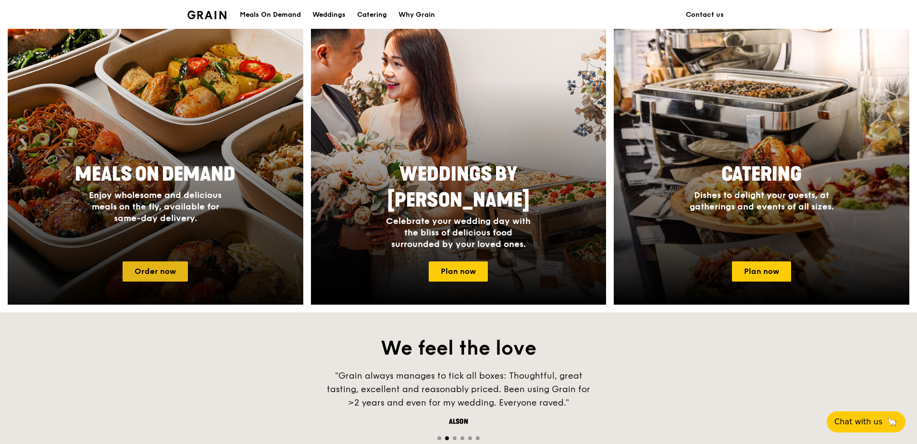
click at [170, 268] on link "Order now" at bounding box center [155, 271] width 65 height 20
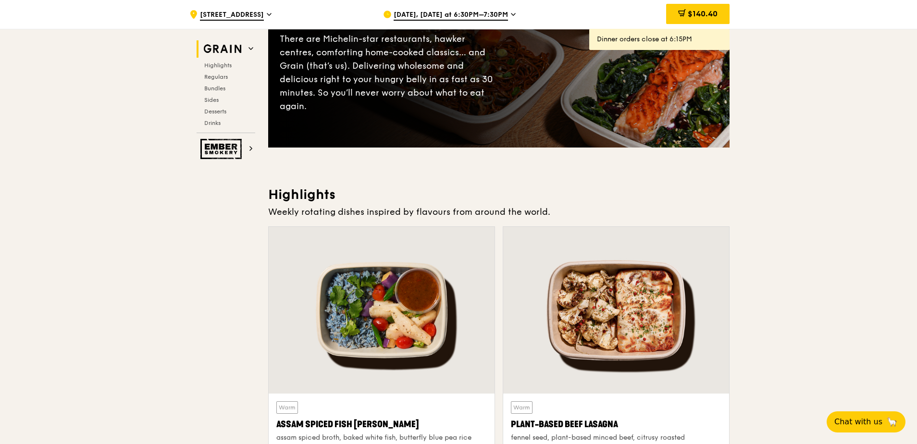
scroll to position [144, 0]
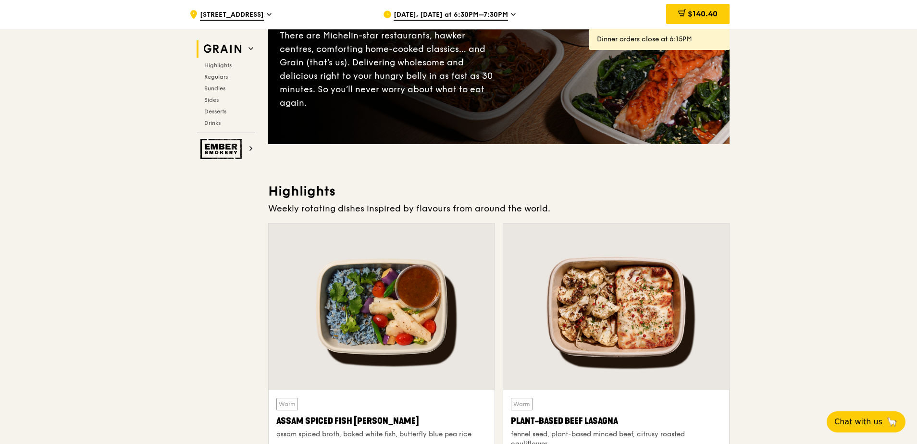
click at [331, 204] on div "Weekly rotating dishes inspired by flavours from around the world." at bounding box center [498, 208] width 461 height 13
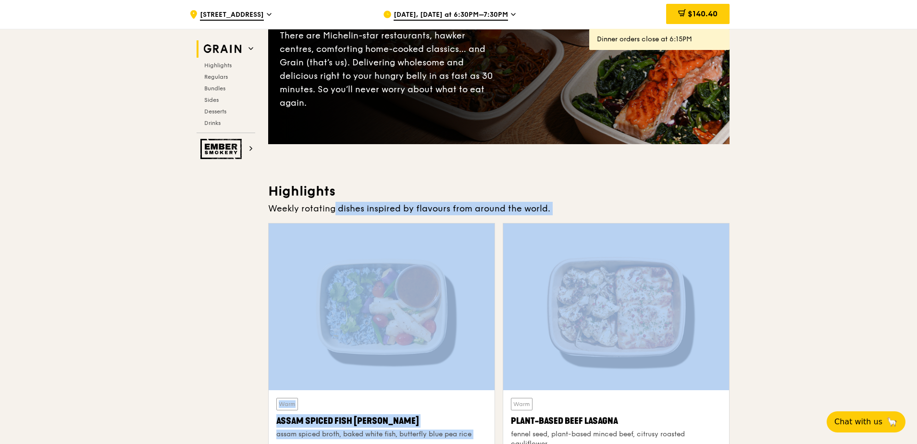
drag, startPoint x: 312, startPoint y: 208, endPoint x: 621, endPoint y: 239, distance: 310.2
click at [621, 239] on div "Highlights Weekly rotating dishes inspired by flavours from around the world. W…" at bounding box center [498, 349] width 461 height 332
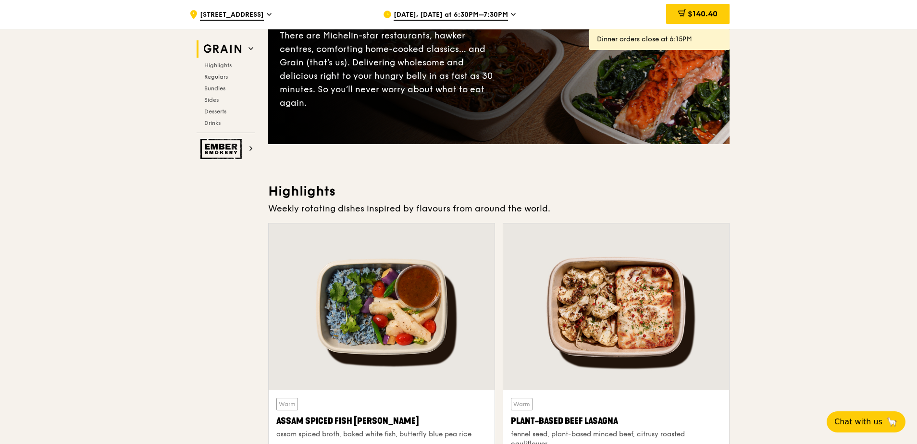
drag, startPoint x: 621, startPoint y: 239, endPoint x: 675, endPoint y: 197, distance: 68.5
click at [674, 198] on h3 "Highlights" at bounding box center [498, 191] width 461 height 17
click at [707, 128] on div "What will you eat [DATE]? There are Michelin-star restaurants, hawker centres, …" at bounding box center [498, 43] width 461 height 202
click at [224, 144] on img at bounding box center [222, 149] width 44 height 20
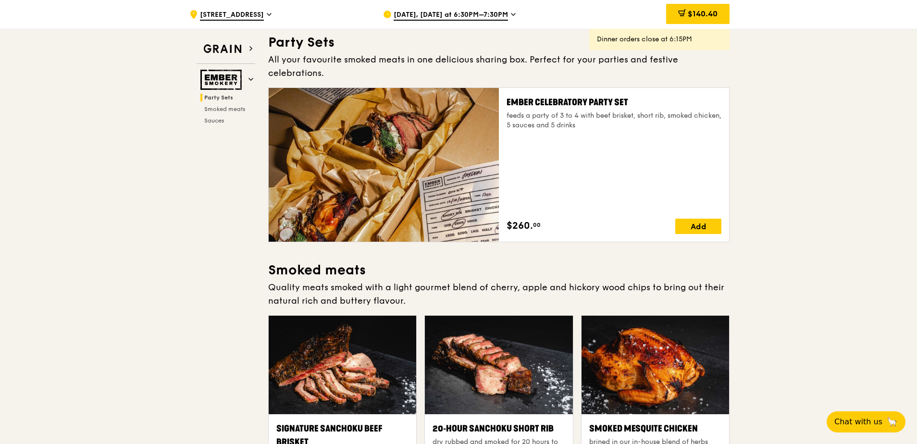
scroll to position [48, 0]
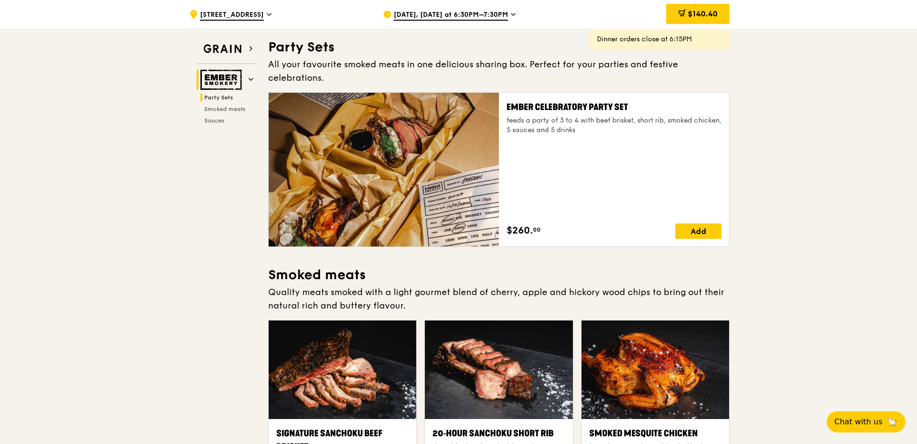
click at [219, 83] on img at bounding box center [222, 80] width 44 height 20
click at [231, 53] on img at bounding box center [222, 48] width 44 height 17
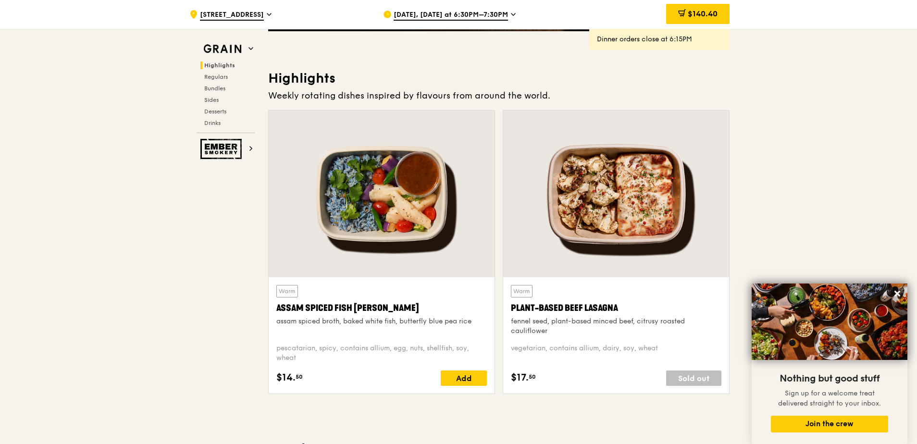
scroll to position [240, 0]
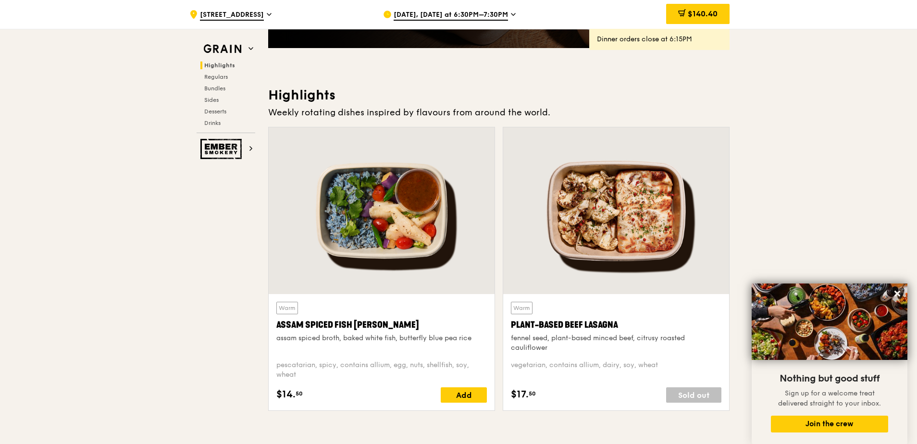
drag, startPoint x: 273, startPoint y: 92, endPoint x: 361, endPoint y: 93, distance: 87.9
click at [361, 93] on h3 "Highlights" at bounding box center [498, 95] width 461 height 17
drag, startPoint x: 361, startPoint y: 93, endPoint x: 374, endPoint y: 86, distance: 15.3
drag, startPoint x: 267, startPoint y: 91, endPoint x: 563, endPoint y: 108, distance: 296.6
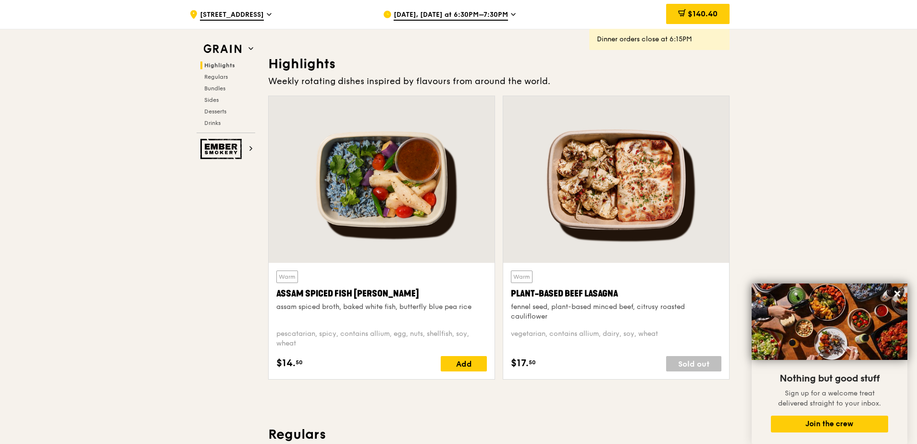
scroll to position [288, 0]
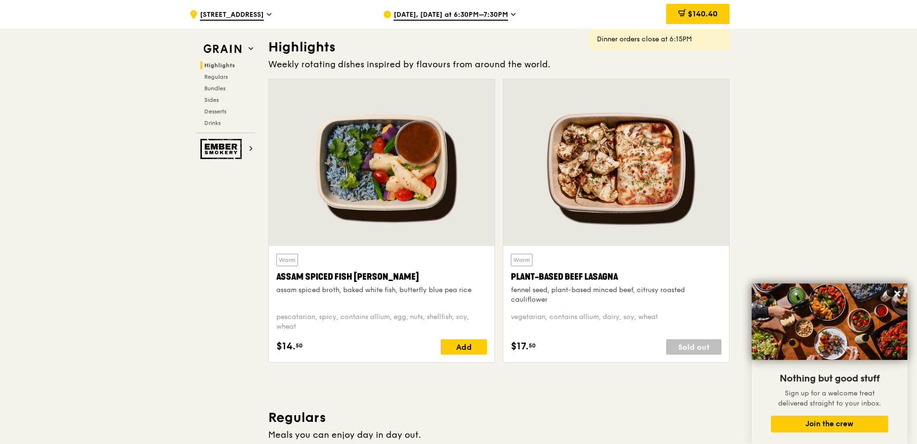
click at [511, 12] on icon at bounding box center [513, 14] width 5 height 9
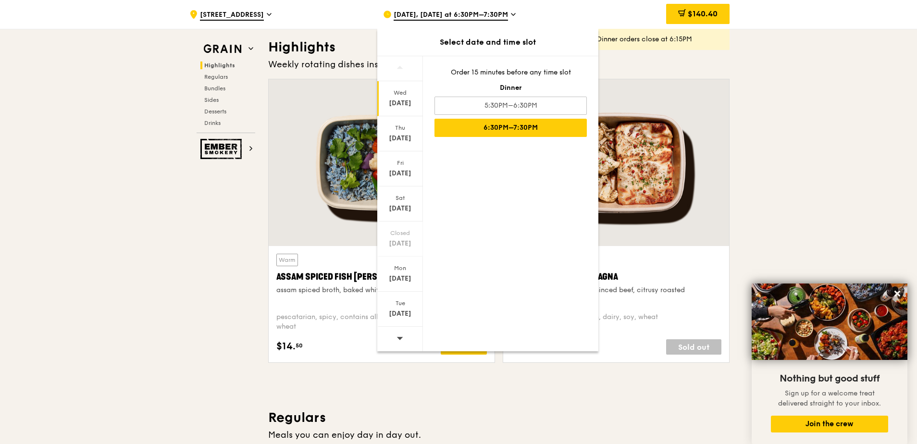
click at [393, 339] on div at bounding box center [400, 339] width 46 height 25
click at [397, 99] on div "Oct 1" at bounding box center [400, 104] width 43 height 10
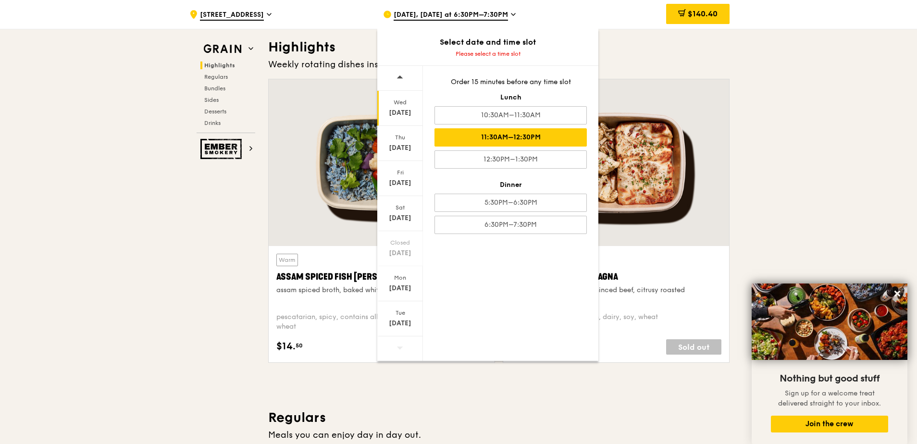
click at [507, 133] on div "11:30AM–12:30PM" at bounding box center [510, 137] width 152 height 18
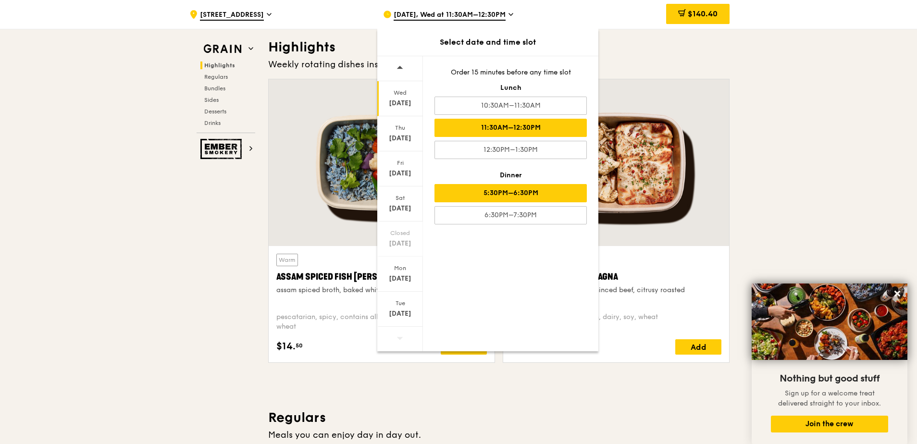
click at [513, 193] on div "5:30PM–6:30PM" at bounding box center [510, 193] width 152 height 18
click at [516, 127] on div "11:30AM–12:30PM" at bounding box center [510, 128] width 152 height 18
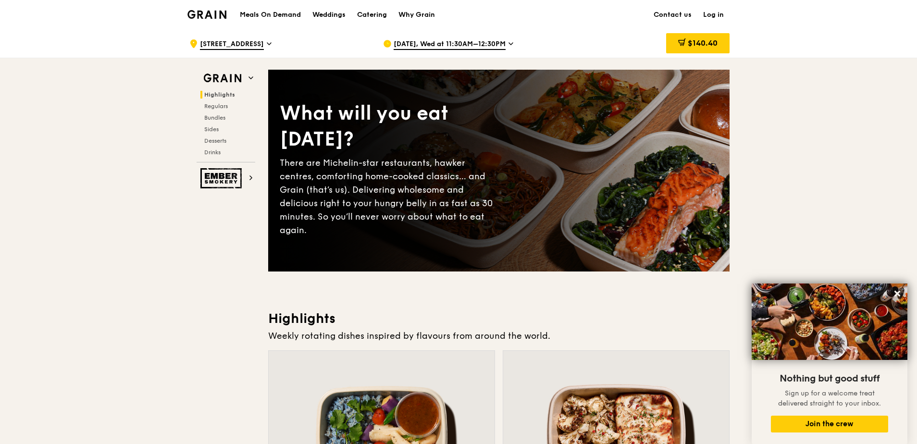
scroll to position [0, 0]
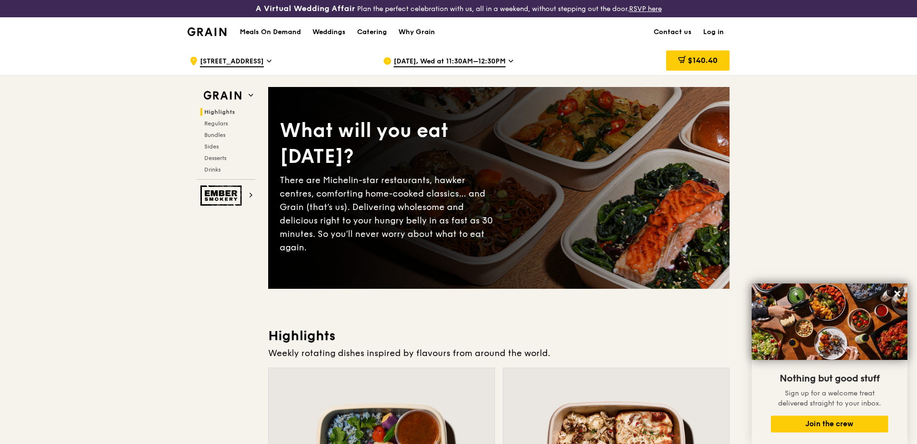
click at [509, 62] on div "Oct 1, Wed at 11:30AM–12:30PM" at bounding box center [472, 61] width 178 height 29
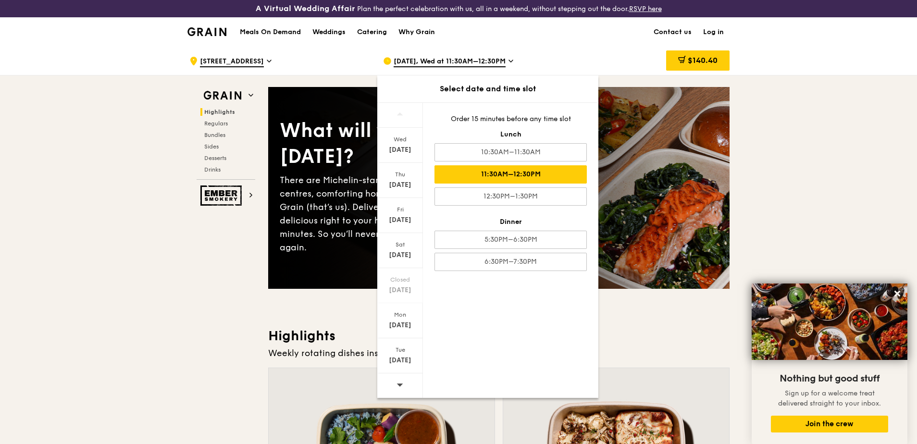
click at [509, 62] on div "Oct 1, Wed at 11:30AM–12:30PM" at bounding box center [472, 61] width 178 height 29
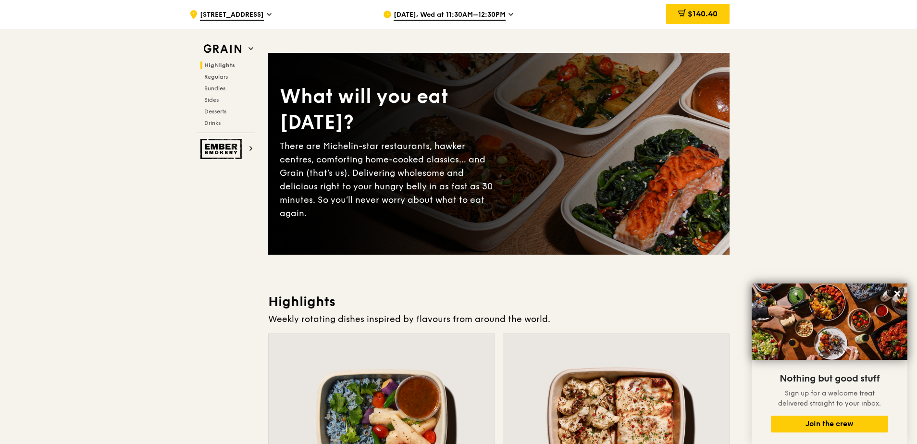
scroll to position [48, 0]
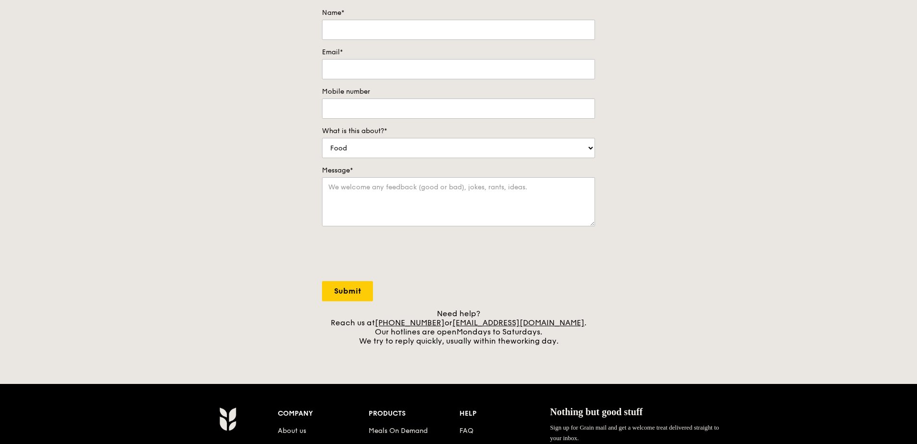
scroll to position [144, 0]
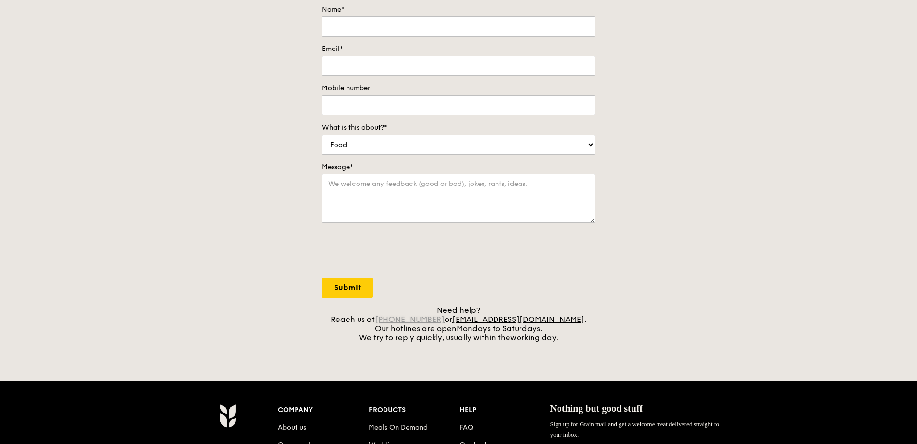
click at [409, 315] on link "[PHONE_NUMBER]" at bounding box center [410, 319] width 70 height 9
drag, startPoint x: 457, startPoint y: 319, endPoint x: 419, endPoint y: 318, distance: 38.0
click at [419, 318] on div "Need help? Reach us at +65 3163 5335 or concierge@grain.com.sg . Our hotlines a…" at bounding box center [458, 324] width 273 height 37
drag, startPoint x: 419, startPoint y: 318, endPoint x: 426, endPoint y: 315, distance: 7.8
copy link "3163 5335"
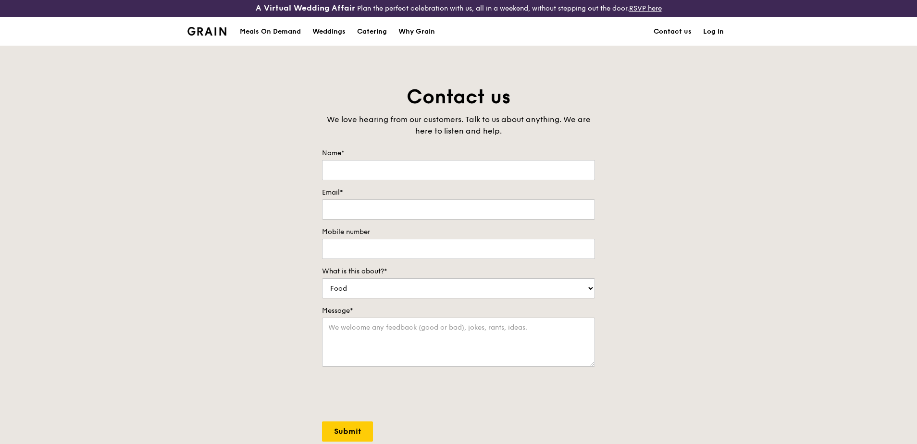
scroll to position [0, 0]
click at [263, 35] on div "Meals On Demand" at bounding box center [270, 32] width 61 height 29
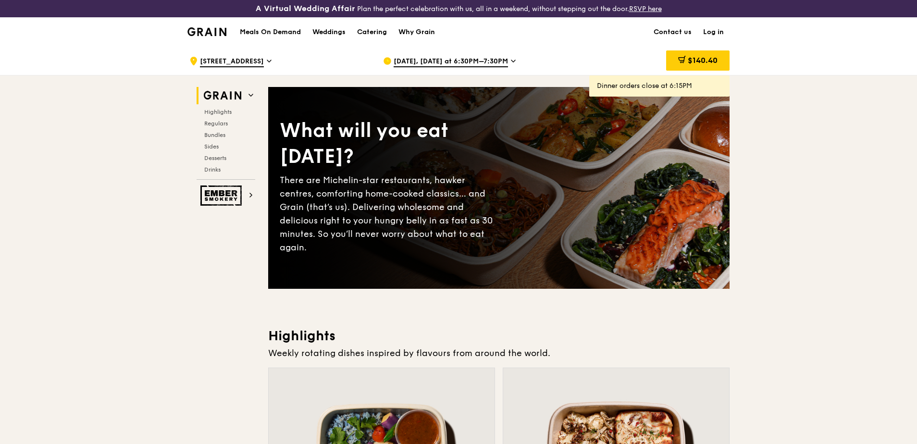
click at [210, 29] on img at bounding box center [206, 31] width 39 height 9
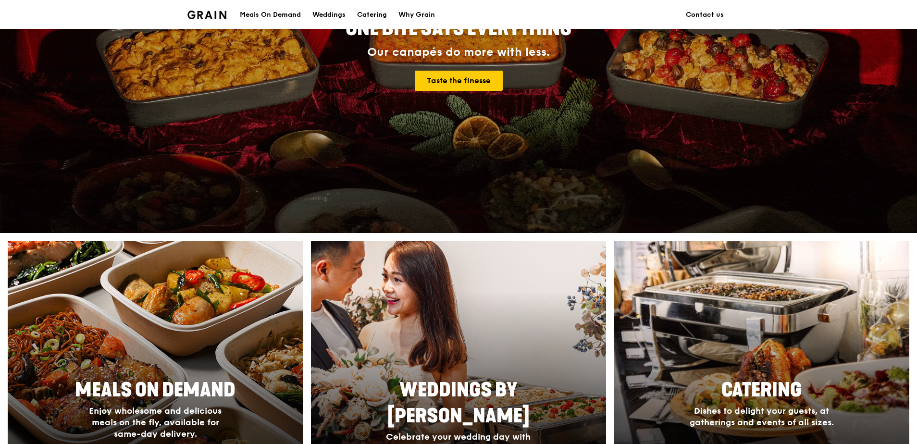
scroll to position [240, 0]
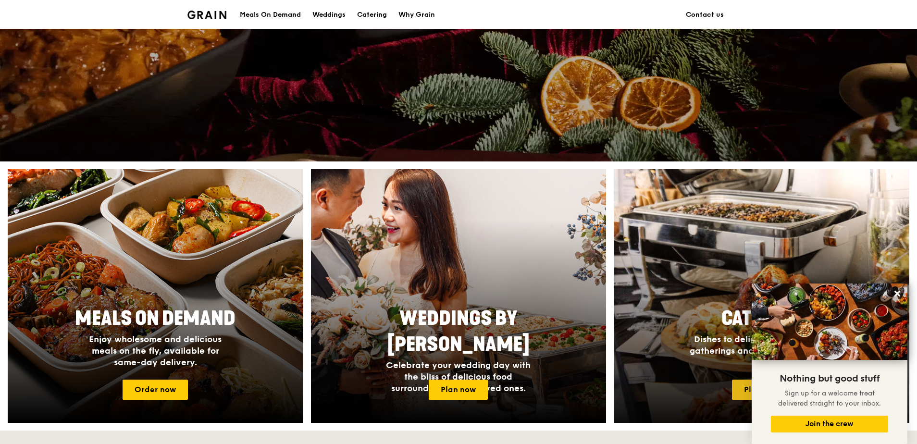
click at [736, 390] on link "Plan now" at bounding box center [761, 390] width 59 height 20
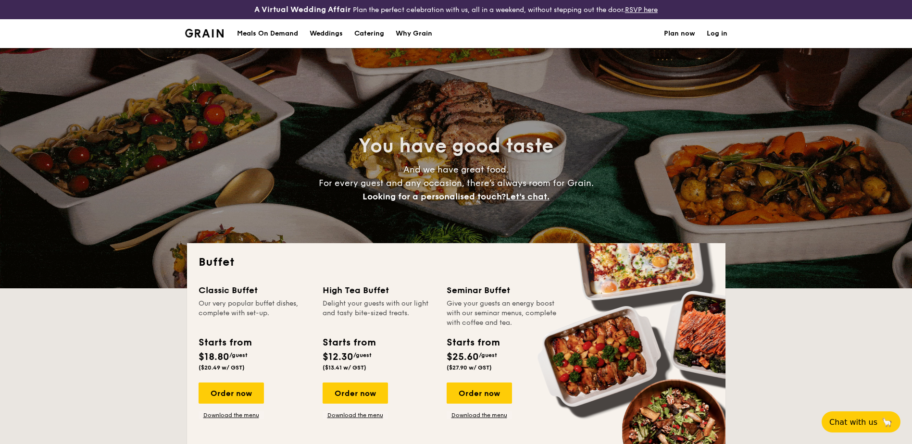
select select
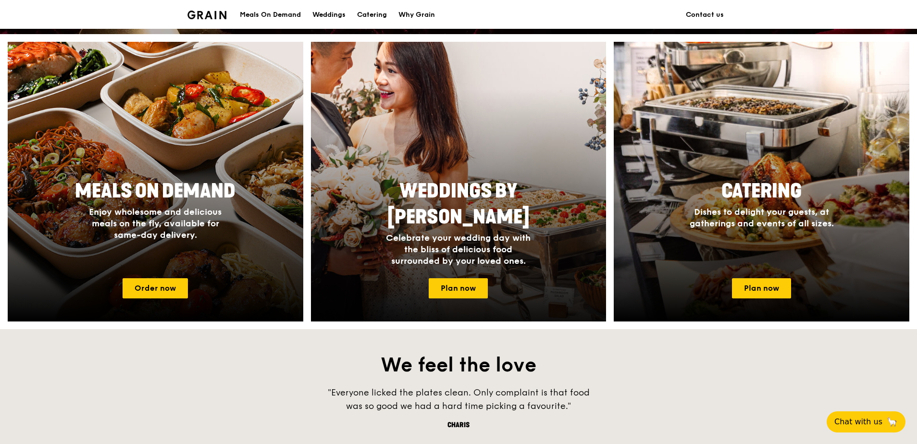
scroll to position [384, 0]
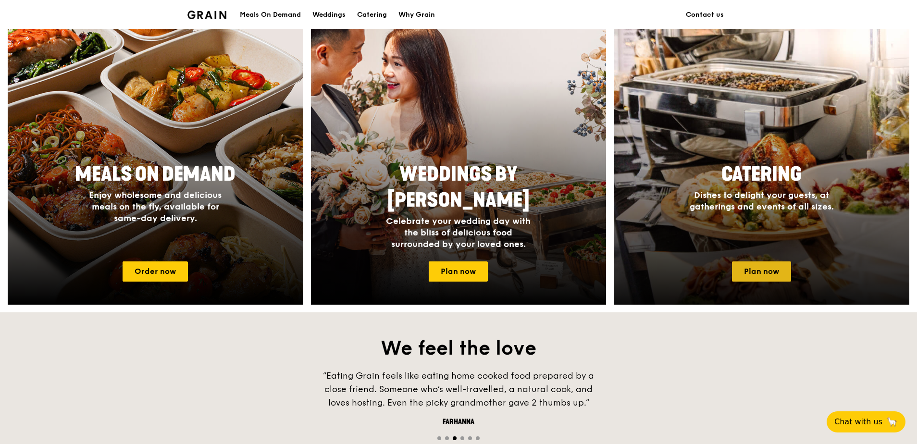
click at [766, 271] on link "Plan now" at bounding box center [761, 271] width 59 height 20
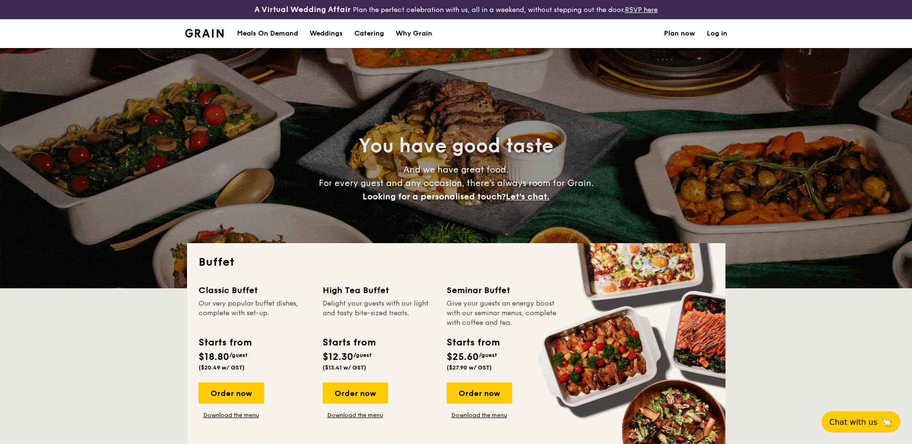
select select
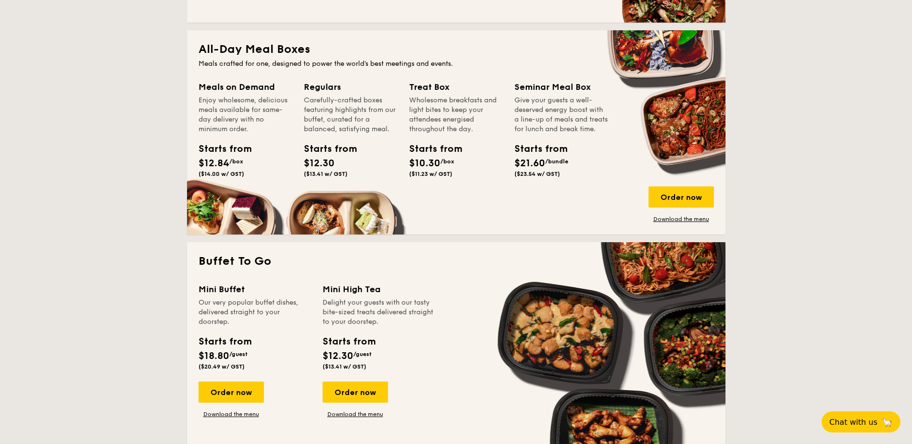
scroll to position [336, 0]
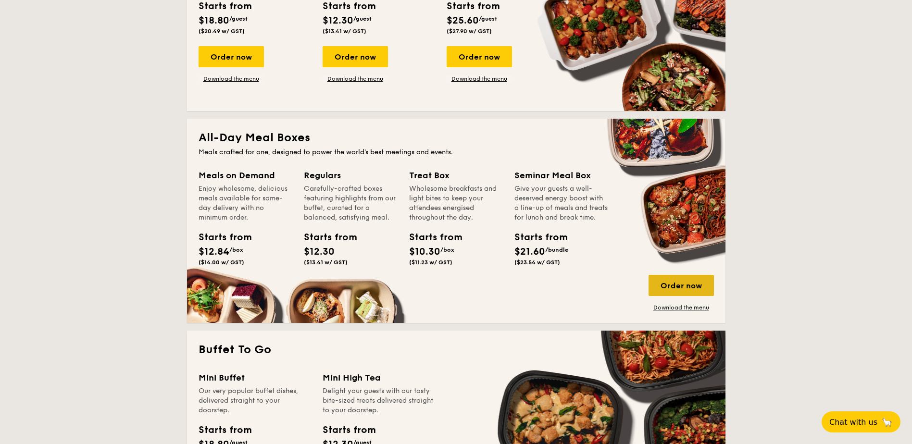
click at [687, 285] on div "Order now" at bounding box center [680, 285] width 65 height 21
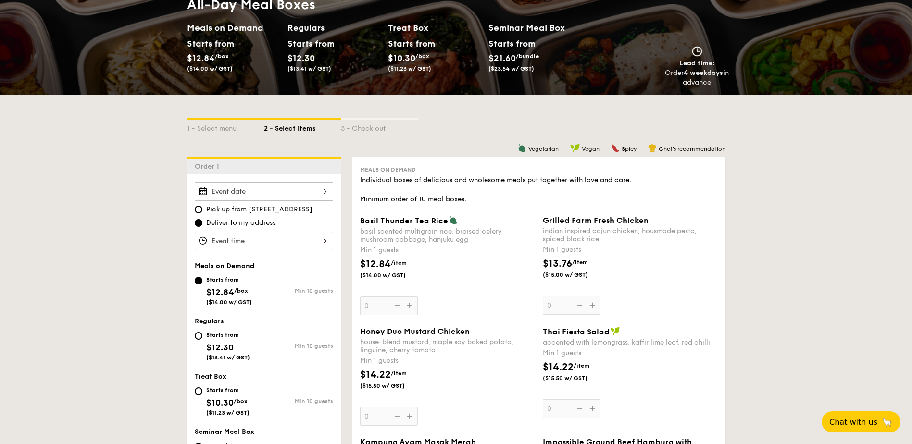
scroll to position [192, 0]
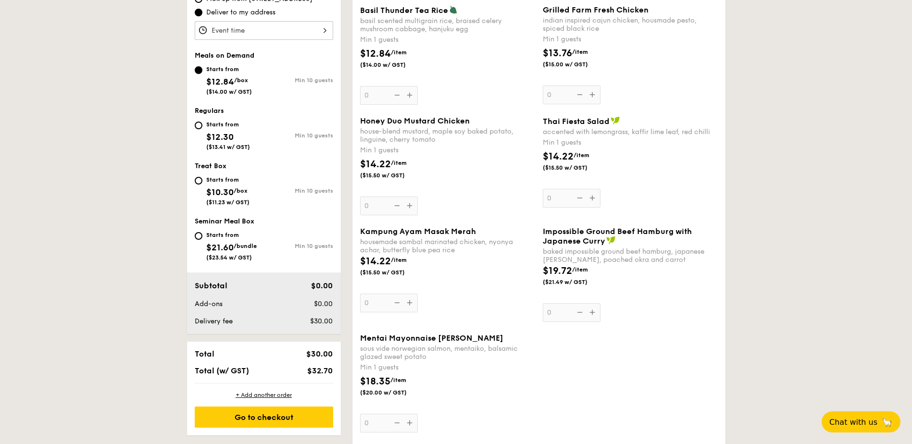
scroll to position [288, 0]
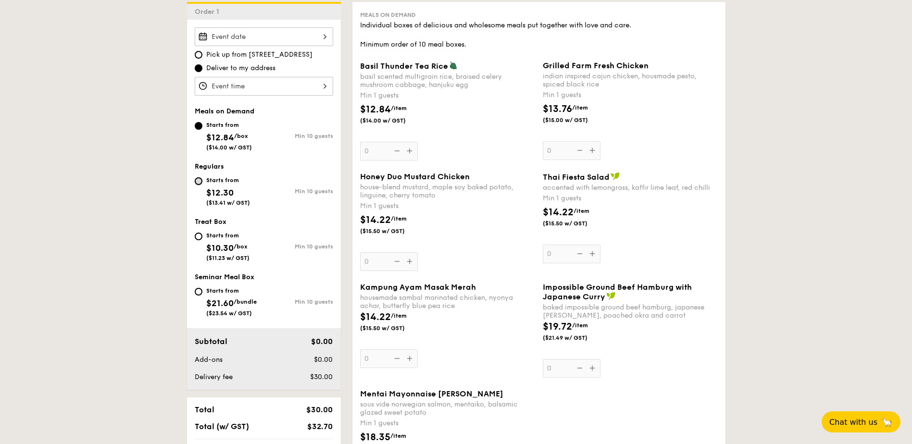
click at [198, 184] on input "Starts from $12.30 ($13.41 w/ GST) Min 10 guests" at bounding box center [199, 181] width 8 height 8
radio input "true"
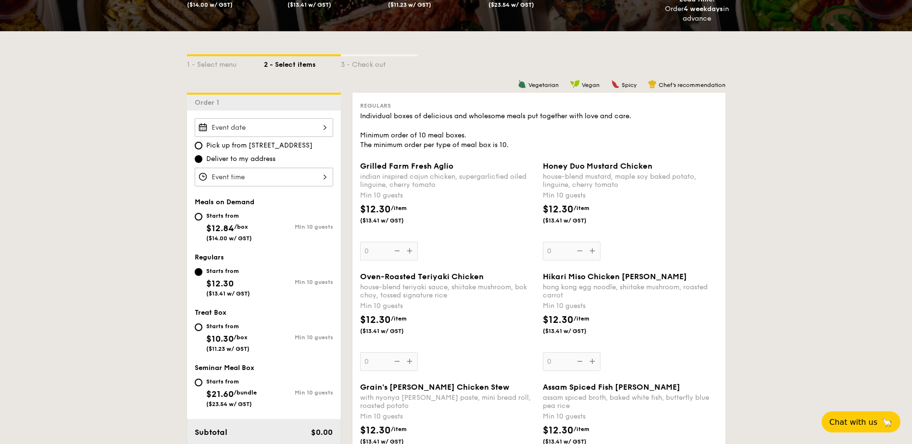
scroll to position [192, 0]
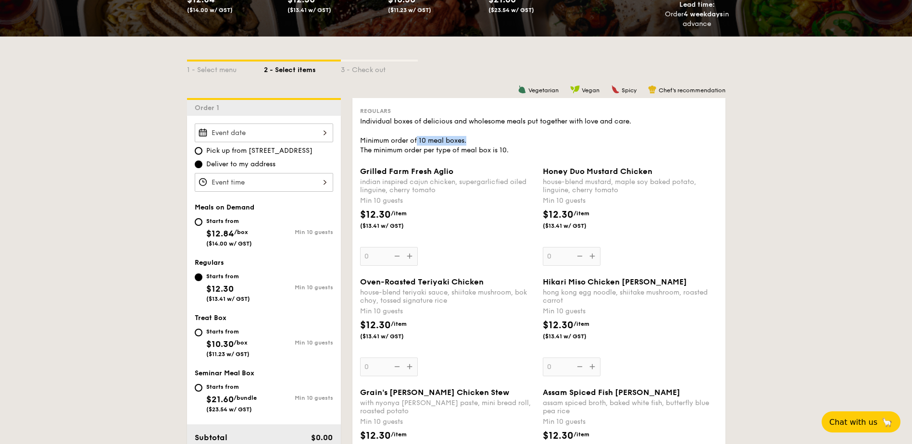
drag, startPoint x: 418, startPoint y: 139, endPoint x: 470, endPoint y: 136, distance: 52.5
click at [470, 136] on div "Individual boxes of delicious and wholesome meals put together with love and ca…" at bounding box center [539, 136] width 358 height 38
drag, startPoint x: 470, startPoint y: 136, endPoint x: 485, endPoint y: 140, distance: 15.9
click at [485, 140] on div "Individual boxes of delicious and wholesome meals put together with love and ca…" at bounding box center [539, 136] width 358 height 38
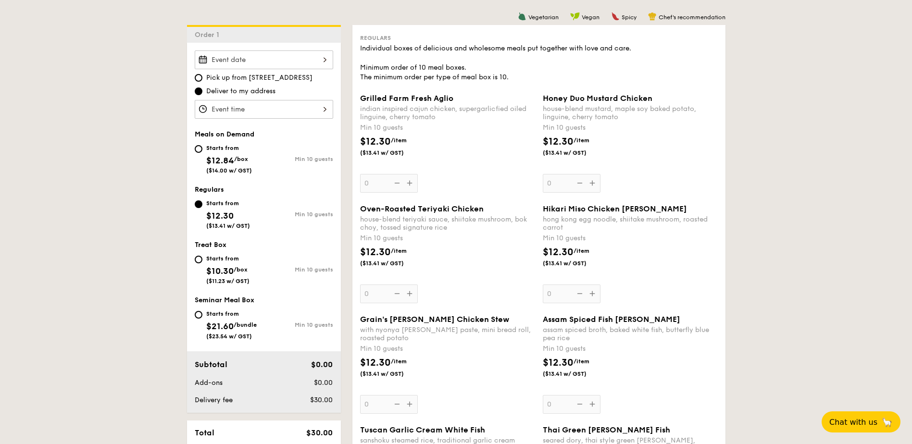
scroll to position [288, 0]
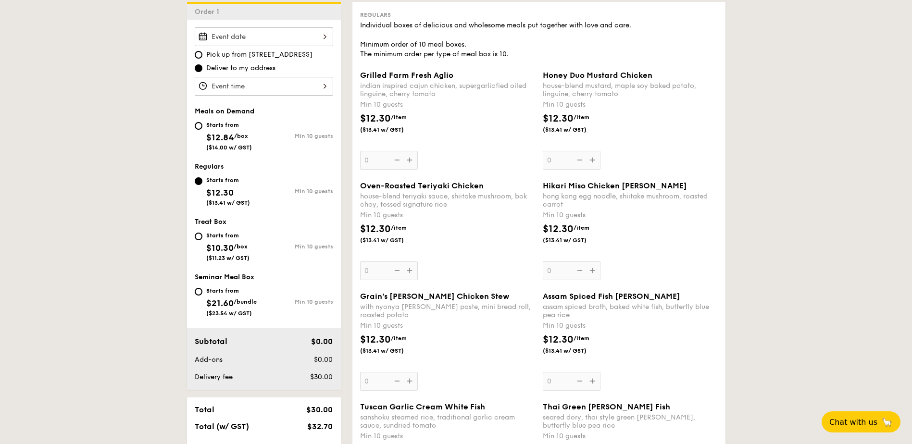
click at [411, 382] on div "Grain's [PERSON_NAME] Chicken Stew with nyonya [PERSON_NAME] paste, mini bread …" at bounding box center [447, 341] width 175 height 99
click at [411, 382] on input "0" at bounding box center [389, 381] width 58 height 19
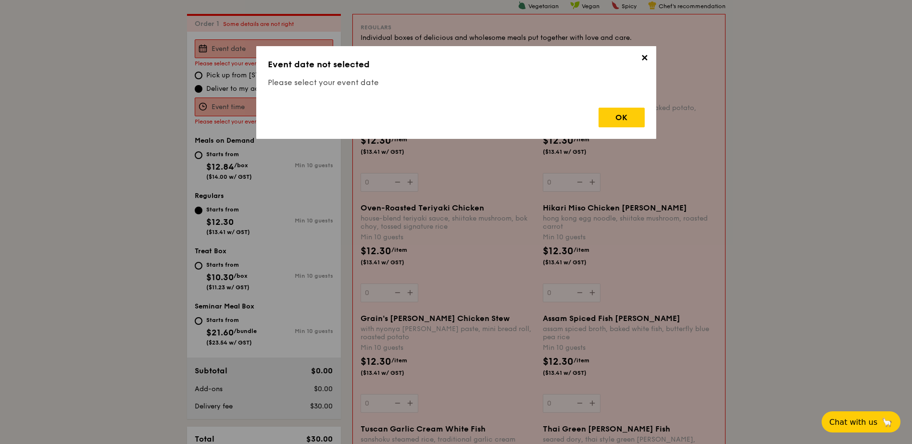
scroll to position [276, 0]
click at [618, 117] on div "OK" at bounding box center [621, 118] width 46 height 20
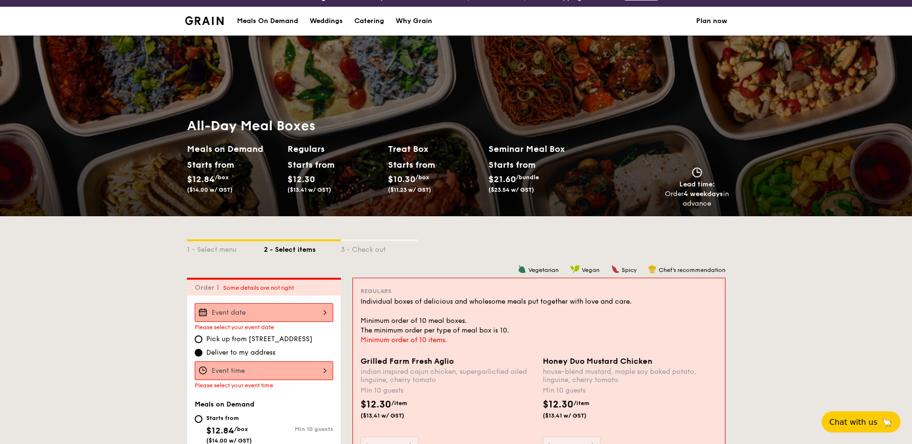
scroll to position [0, 0]
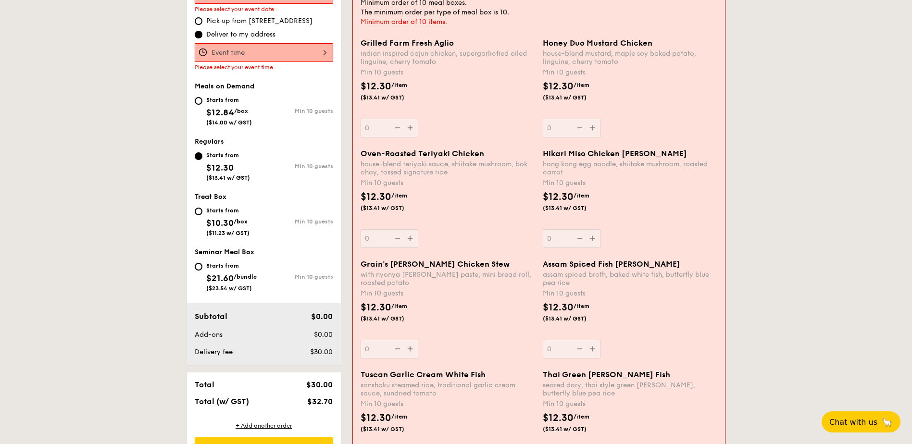
scroll to position [336, 0]
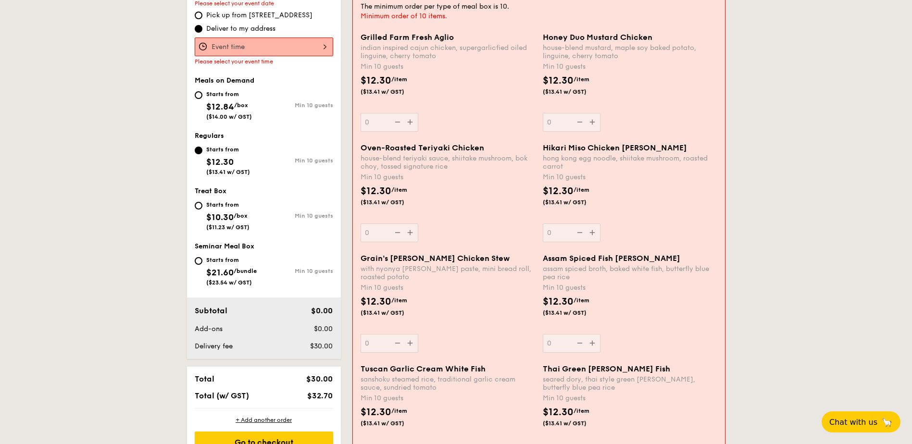
click at [384, 342] on div "Grain's Curry Chicken Stew with nyonya curry paste, mini bread roll, roasted po…" at bounding box center [447, 303] width 174 height 99
click at [384, 342] on input "0" at bounding box center [389, 343] width 58 height 19
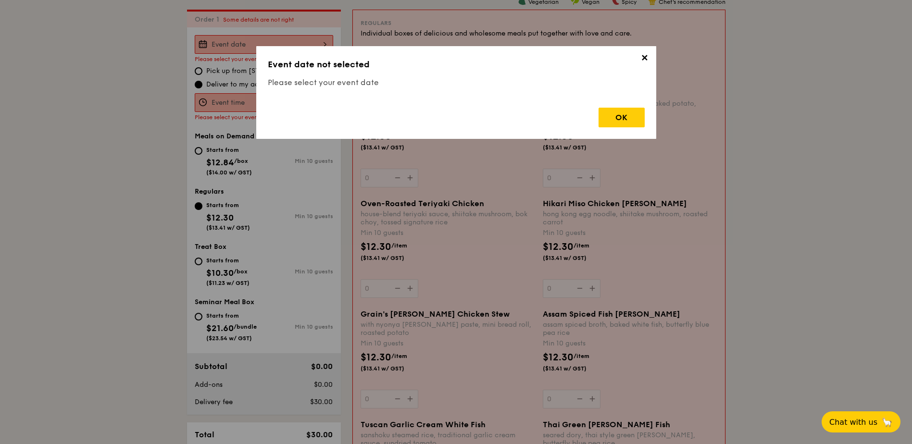
scroll to position [276, 0]
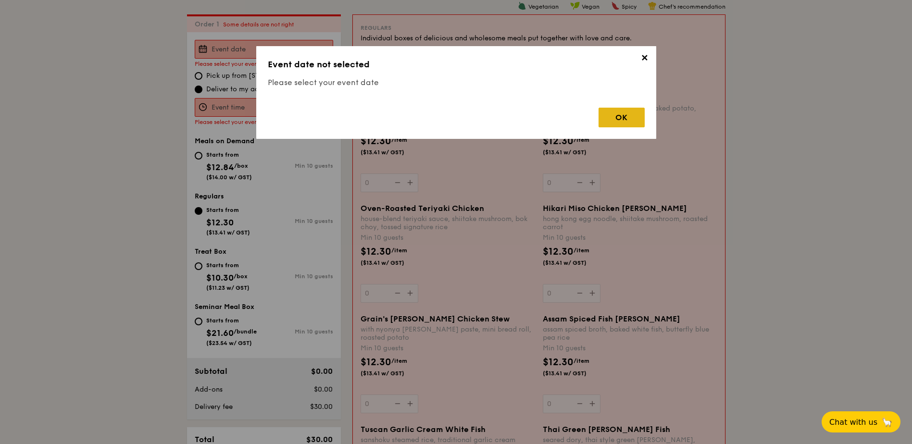
click at [615, 123] on div "OK" at bounding box center [621, 118] width 46 height 20
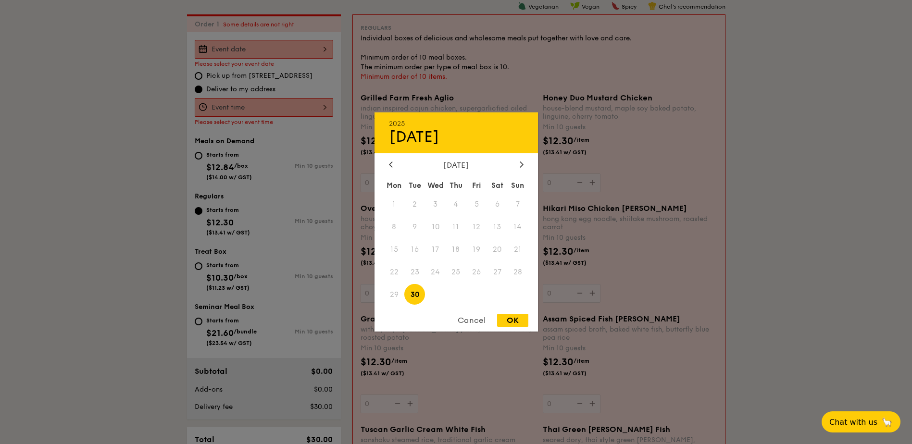
click at [259, 50] on div "2025 Sep 30 September 2025 Mon Tue Wed Thu Fri Sat Sun 1 2 3 4 5 6 7 8 9 10 11 …" at bounding box center [264, 49] width 138 height 19
click at [525, 160] on div "2025 Sep 30 September 2025 Mon Tue Wed Thu Fri Sat Sun 1 2 3 4 5 6 7 8 9 10 11 …" at bounding box center [455, 221] width 163 height 219
drag, startPoint x: 518, startPoint y: 161, endPoint x: 517, endPoint y: 169, distance: 8.7
click at [518, 161] on div at bounding box center [521, 165] width 9 height 9
click at [441, 206] on span "1" at bounding box center [435, 204] width 21 height 21
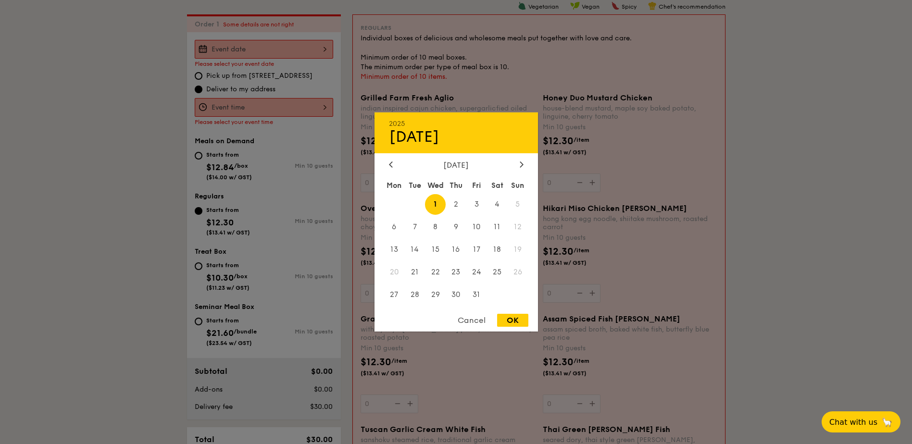
click at [510, 316] on div "OK" at bounding box center [512, 320] width 31 height 13
type input "[DATE]"
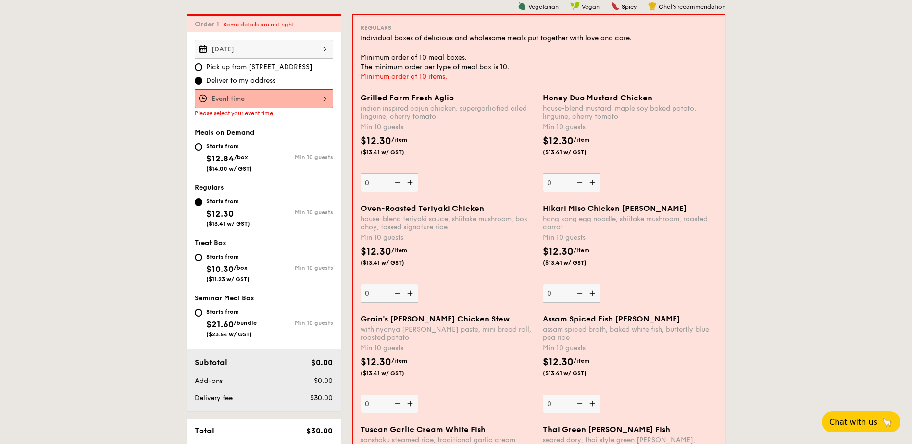
click at [236, 100] on div at bounding box center [264, 98] width 138 height 19
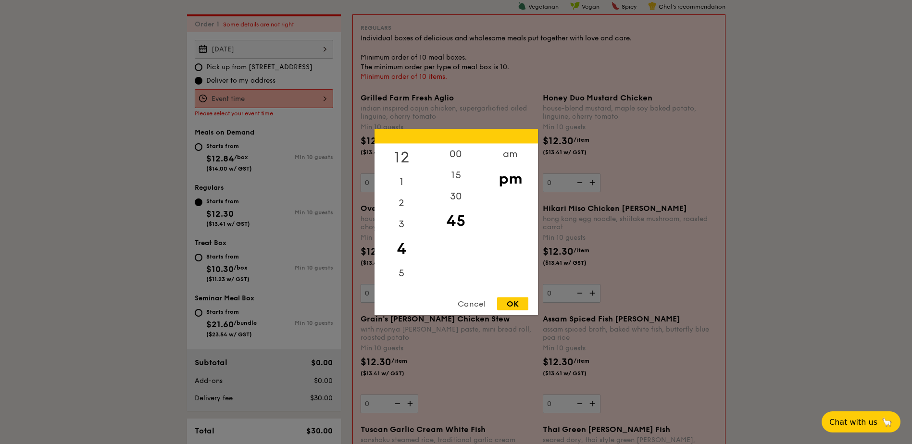
click at [401, 151] on div "12" at bounding box center [401, 158] width 54 height 28
drag, startPoint x: 501, startPoint y: 182, endPoint x: 510, endPoint y: 185, distance: 9.1
click at [502, 182] on div "pm" at bounding box center [510, 179] width 54 height 28
click at [512, 304] on div "OK" at bounding box center [512, 303] width 31 height 13
type input "12:45PM"
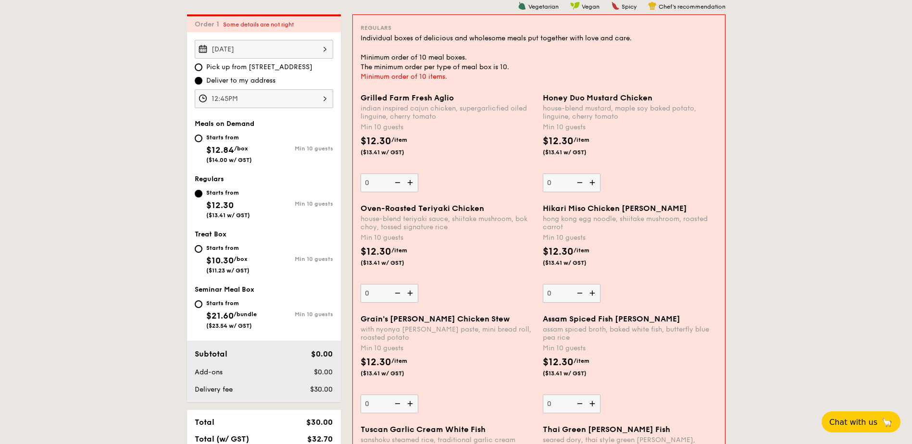
click at [407, 292] on img at bounding box center [411, 293] width 14 height 18
click at [407, 292] on input "0" at bounding box center [389, 293] width 58 height 19
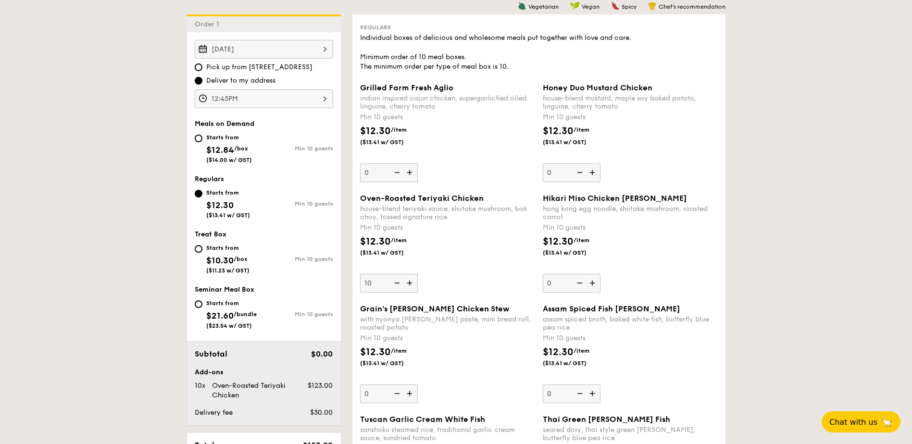
drag, startPoint x: 461, startPoint y: 300, endPoint x: 472, endPoint y: 305, distance: 11.4
click at [467, 302] on div "Oven-Roasted Teriyaki Chicken house-blend teriyaki sauce, shiitake mushroom, bo…" at bounding box center [538, 249] width 365 height 111
drag, startPoint x: 369, startPoint y: 284, endPoint x: 375, endPoint y: 285, distance: 6.8
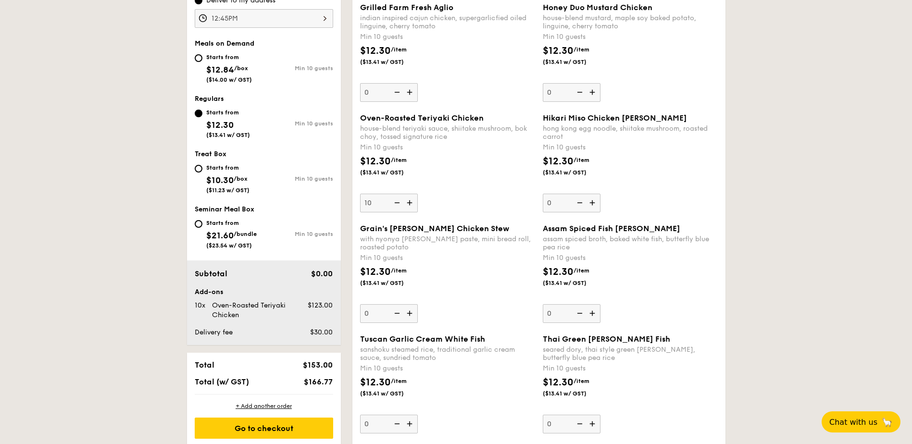
scroll to position [372, 0]
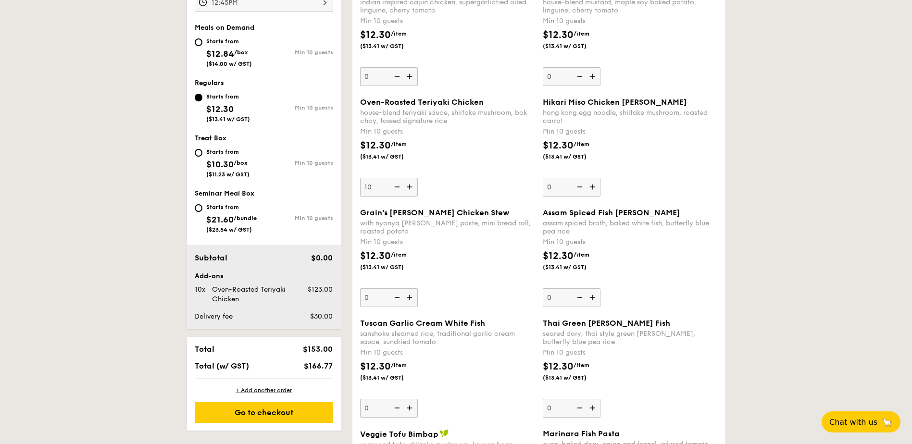
click at [438, 273] on div "$12.30 /item ($13.41 w/ GST)" at bounding box center [447, 266] width 183 height 34
click at [418, 288] on input "0" at bounding box center [389, 297] width 58 height 19
click at [394, 190] on img at bounding box center [396, 187] width 14 height 18
click at [394, 190] on input "10" at bounding box center [389, 187] width 58 height 19
type input "0"
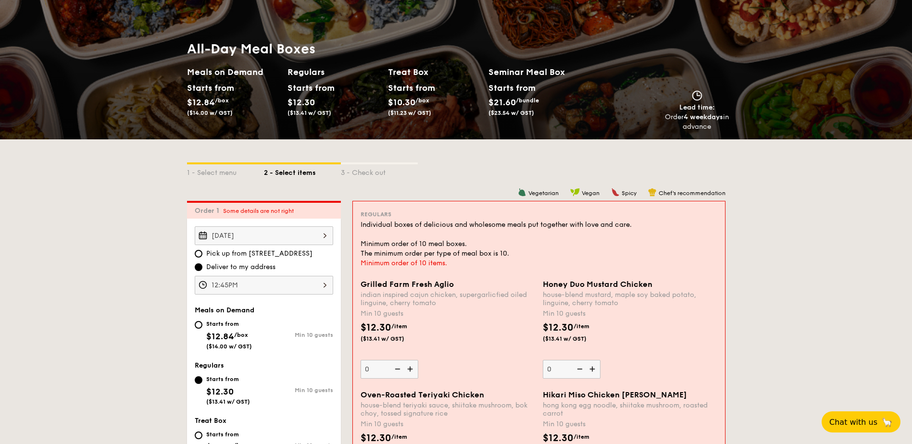
scroll to position [84, 0]
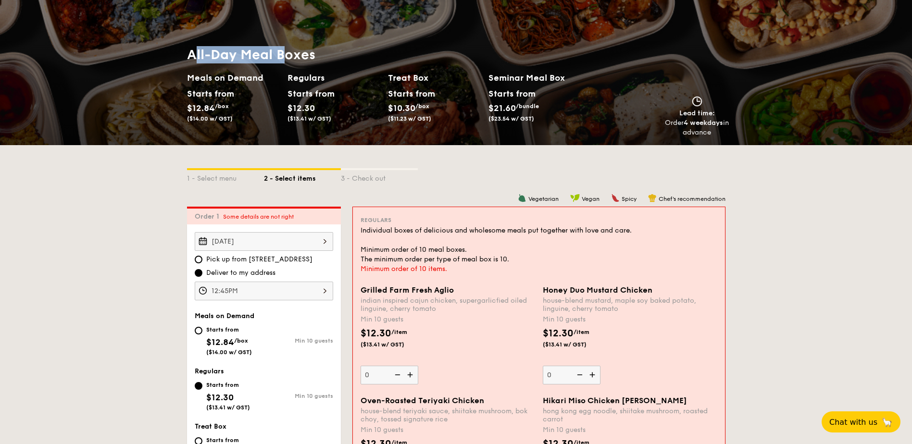
drag, startPoint x: 192, startPoint y: 53, endPoint x: 289, endPoint y: 53, distance: 97.1
click at [289, 53] on h1 "All-Day Meal Boxes" at bounding box center [388, 54] width 402 height 17
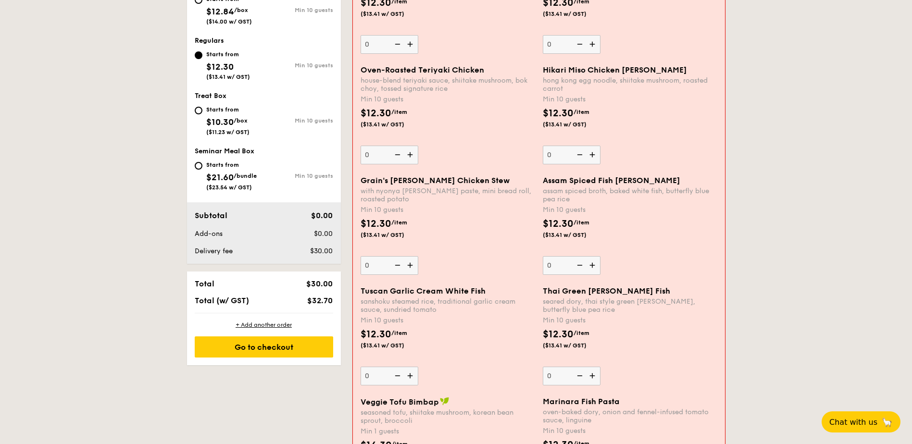
scroll to position [420, 0]
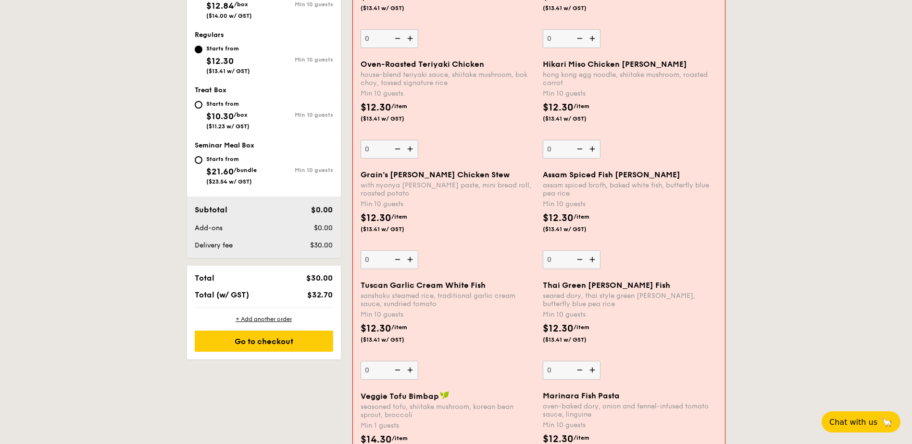
click at [409, 372] on img at bounding box center [411, 370] width 14 height 18
click at [409, 372] on input "0" at bounding box center [389, 370] width 58 height 19
type input "10"
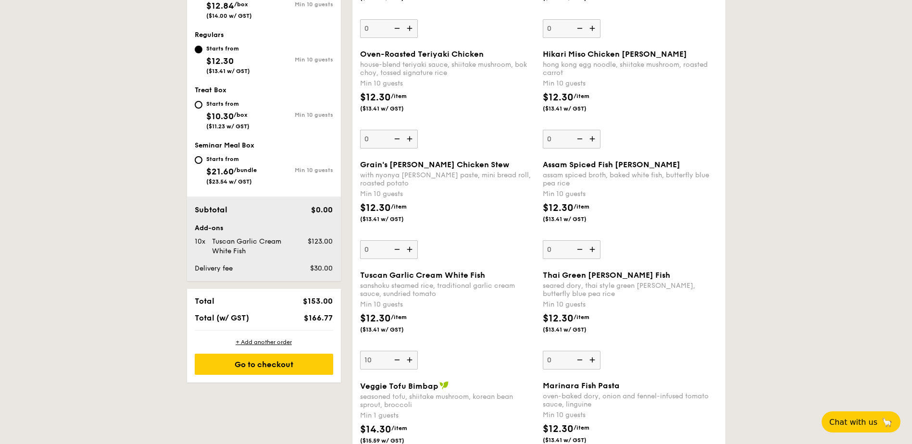
click at [413, 248] on img at bounding box center [410, 249] width 14 height 18
click at [413, 248] on input "0" at bounding box center [389, 249] width 58 height 19
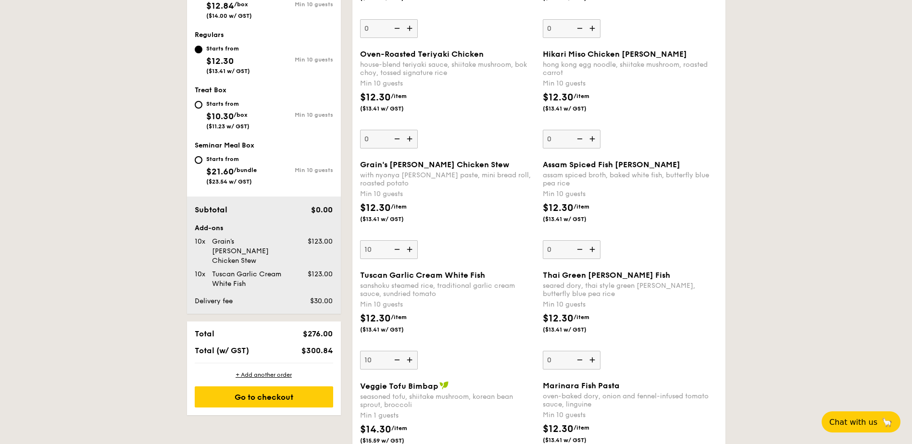
click at [456, 235] on div "Grain's Curry Chicken Stew with nyonya curry paste, mini bread roll, roasted po…" at bounding box center [447, 209] width 175 height 99
click at [418, 240] on input "10" at bounding box center [389, 249] width 58 height 19
click at [434, 310] on div "Tuscan Garlic Cream White Fish sanshoku steamed rice, traditional garlic cream …" at bounding box center [447, 320] width 175 height 99
click at [418, 351] on input "10" at bounding box center [389, 360] width 58 height 19
type input "10"
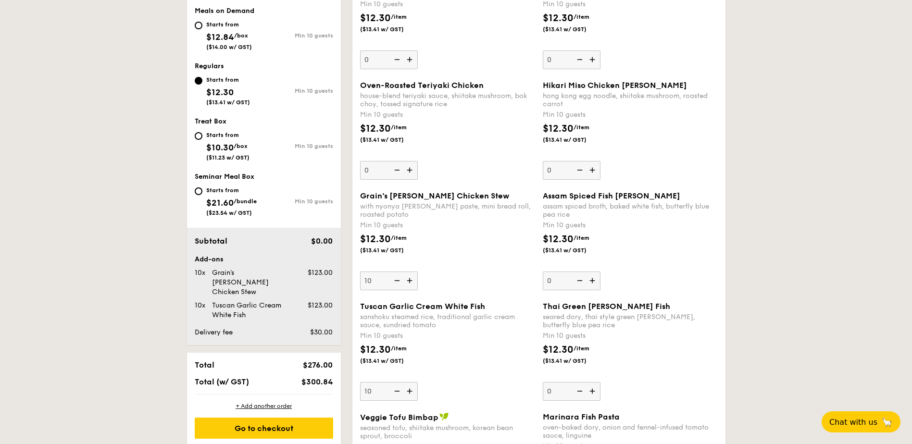
scroll to position [372, 0]
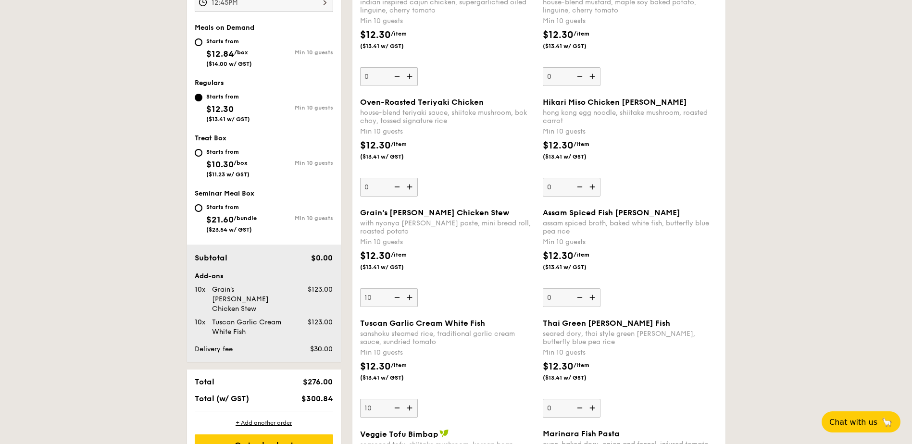
click at [217, 147] on div "Starts from $10.30 /box ($11.23 w/ GST)" at bounding box center [227, 162] width 43 height 32
click at [202, 149] on input "Starts from $10.30 /box ($11.23 w/ GST) Min 10 guests" at bounding box center [199, 153] width 8 height 8
radio input "true"
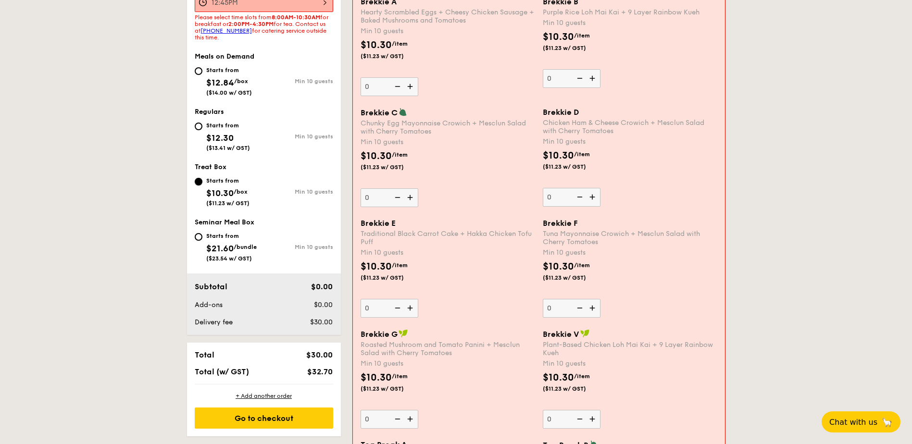
scroll to position [276, 0]
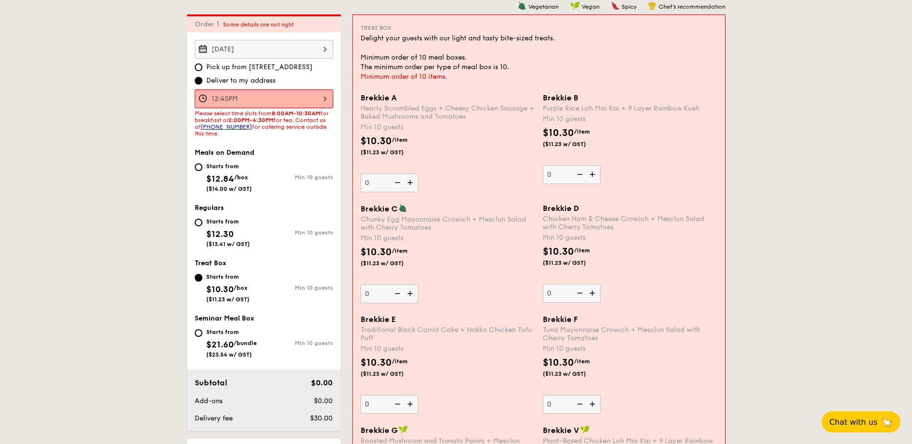
click at [240, 327] on div "Starts from $21.60 /bundle ($23.54 w/ GST)" at bounding box center [231, 342] width 50 height 32
click at [202, 329] on input "Starts from $21.60 /bundle ($23.54 w/ GST) Min 10 guests" at bounding box center [199, 333] width 8 height 8
radio input "true"
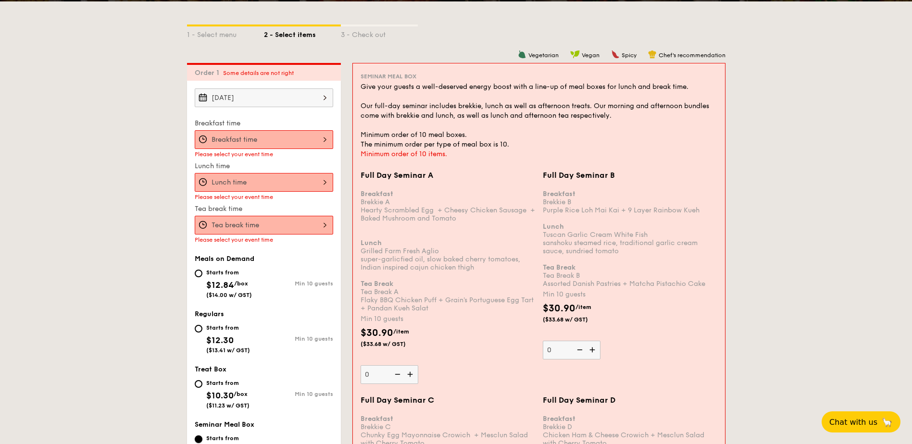
scroll to position [228, 0]
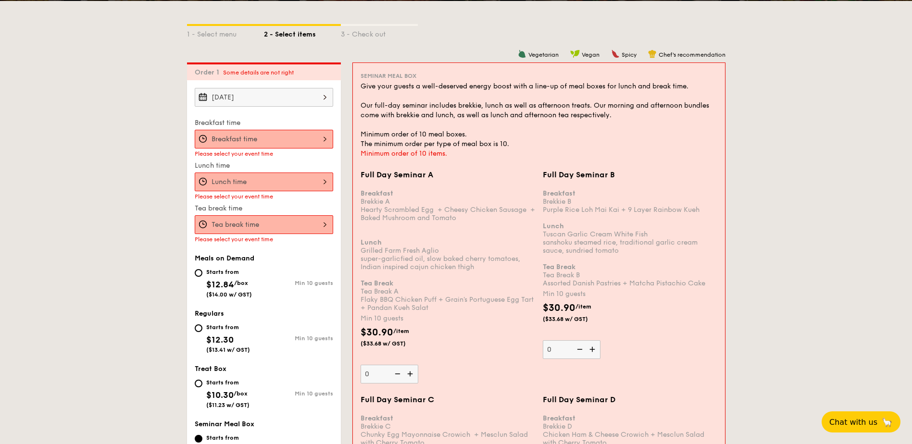
click at [217, 283] on span "$12.84" at bounding box center [220, 284] width 28 height 11
click at [202, 277] on input "Starts from $12.84 /box ($14.00 w/ GST) Min 10 guests" at bounding box center [199, 273] width 8 height 8
radio input "true"
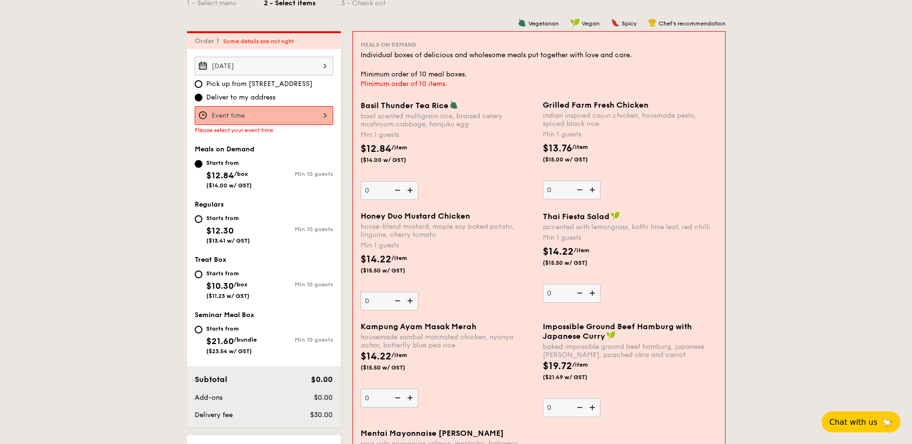
scroll to position [276, 0]
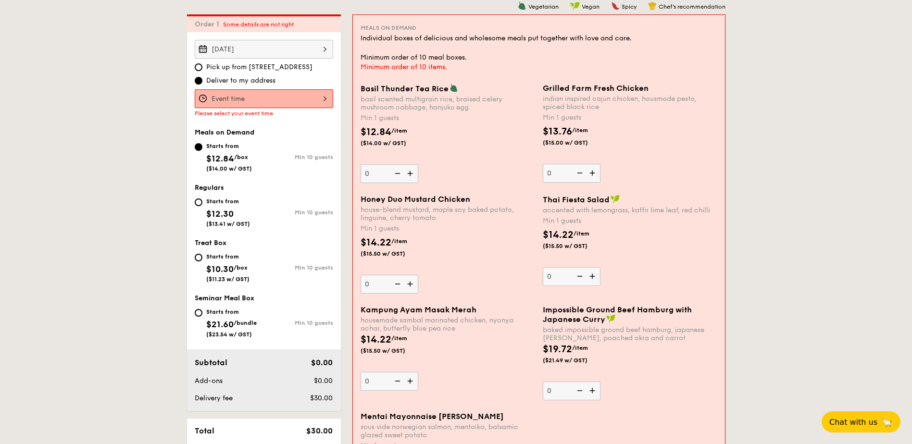
click at [408, 171] on img at bounding box center [411, 173] width 14 height 18
click at [408, 171] on input "0" at bounding box center [389, 173] width 58 height 19
click at [409, 175] on img at bounding box center [411, 173] width 14 height 18
click at [409, 175] on input "1" at bounding box center [389, 173] width 58 height 19
type input "3"
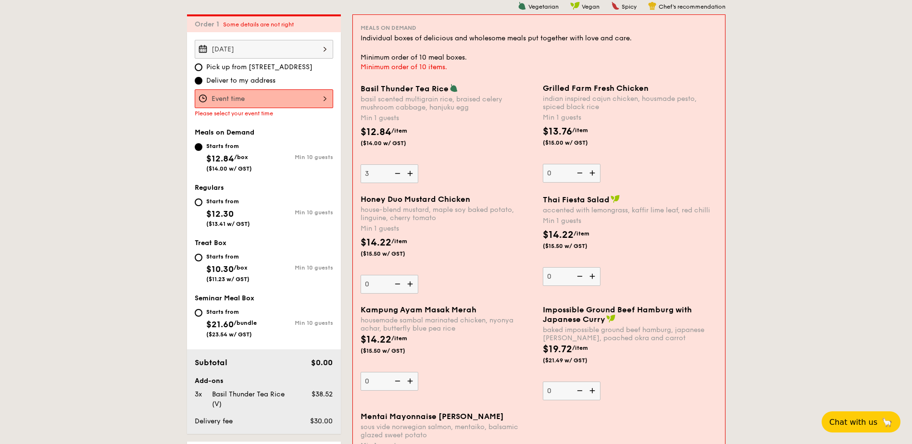
click at [454, 270] on div "Honey Duo Mustard Chicken house-blend mustard, maple soy baked potato, linguine…" at bounding box center [447, 244] width 174 height 99
drag, startPoint x: 454, startPoint y: 270, endPoint x: 468, endPoint y: 301, distance: 34.4
click at [469, 300] on div "Honey Duo Mustard Chicken house-blend mustard, maple soy baked potato, linguine…" at bounding box center [539, 250] width 364 height 111
type input "5"
click at [472, 258] on div "$14.22 /item ($15.50 w/ GST)" at bounding box center [448, 252] width 182 height 34
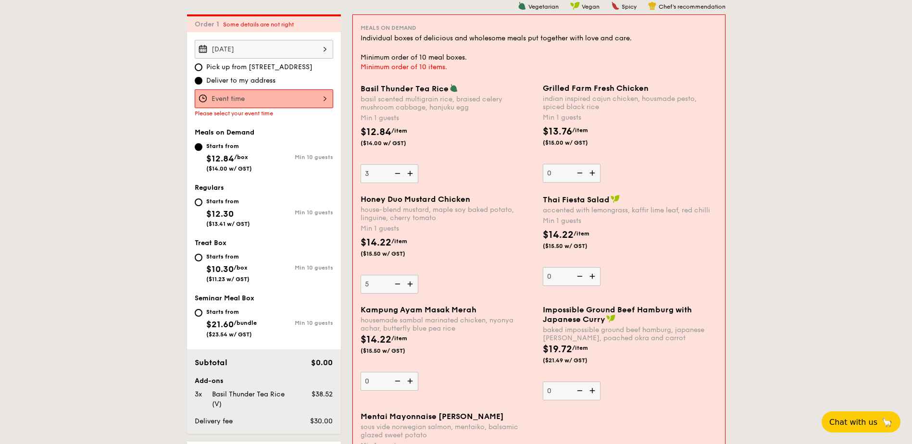
click at [418, 275] on input "5" at bounding box center [389, 284] width 58 height 19
type input "1"
click at [527, 233] on div "Min 1 guests" at bounding box center [447, 229] width 174 height 10
click at [418, 275] on input "5" at bounding box center [389, 284] width 58 height 19
click at [411, 285] on img at bounding box center [411, 284] width 14 height 18
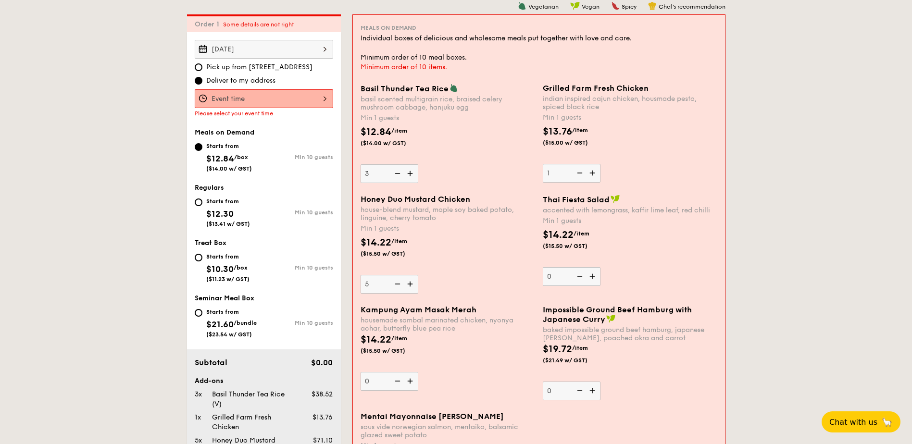
click at [411, 285] on input "5" at bounding box center [389, 284] width 58 height 19
type input "6"
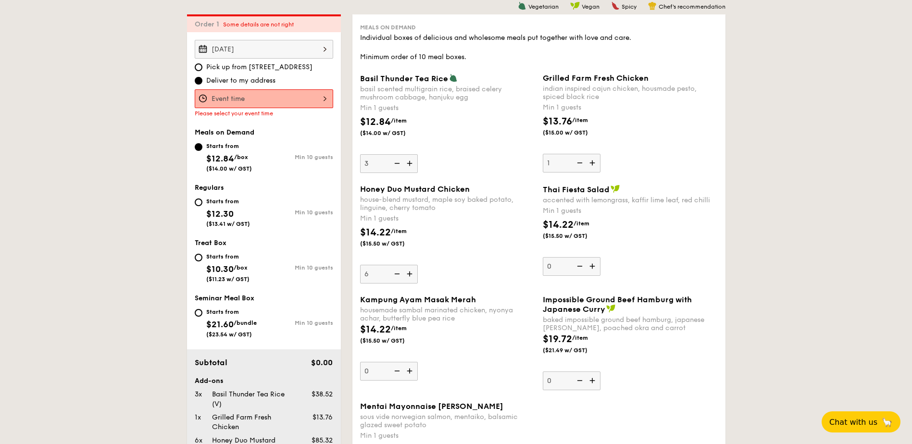
click at [508, 238] on div "$14.22 /item ($15.50 w/ GST)" at bounding box center [447, 242] width 183 height 34
click at [418, 265] on input "6" at bounding box center [389, 274] width 58 height 19
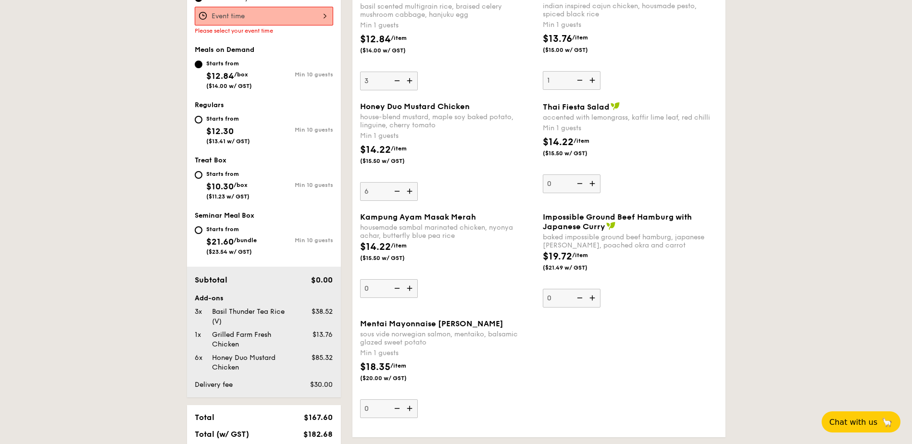
scroll to position [372, 0]
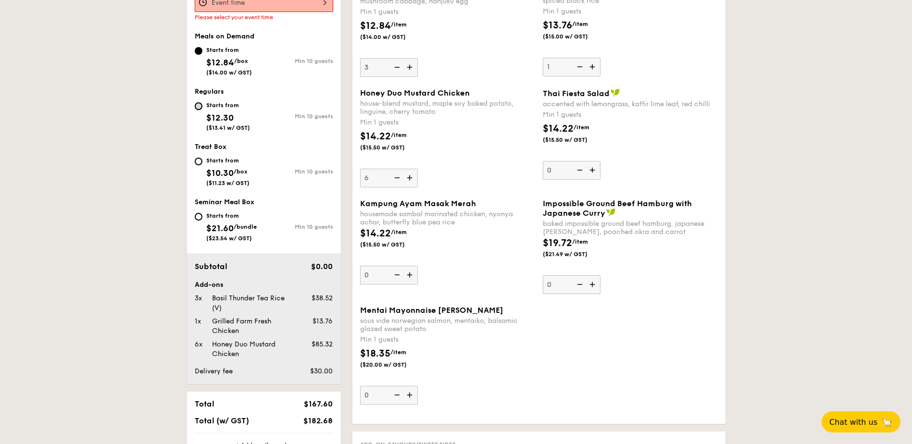
click at [201, 108] on input "Starts from $12.30 ($13.41 w/ GST) Min 10 guests" at bounding box center [199, 106] width 8 height 8
radio input "true"
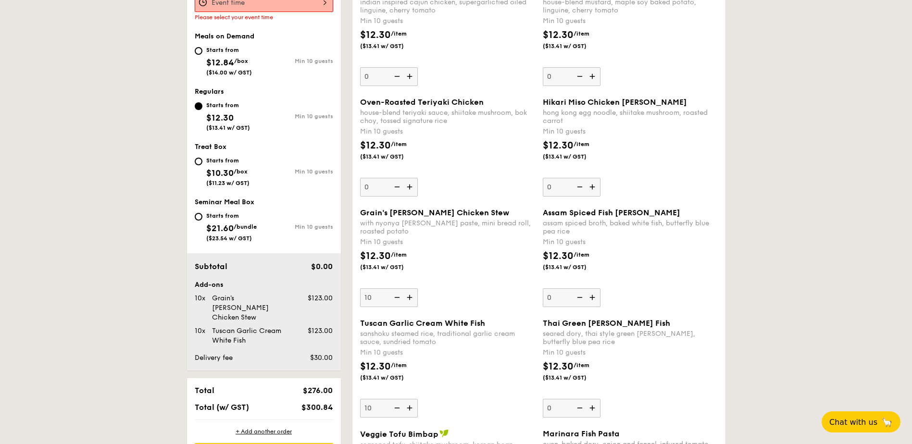
click at [212, 64] on span "$12.84" at bounding box center [220, 62] width 28 height 11
click at [202, 55] on input "Starts from $12.84 /box ($14.00 w/ GST) Min 10 guests" at bounding box center [199, 51] width 8 height 8
radio input "true"
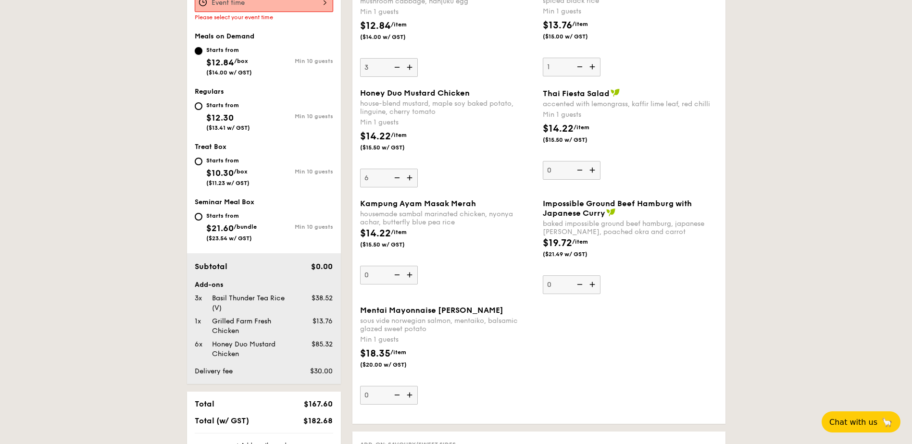
scroll to position [468, 0]
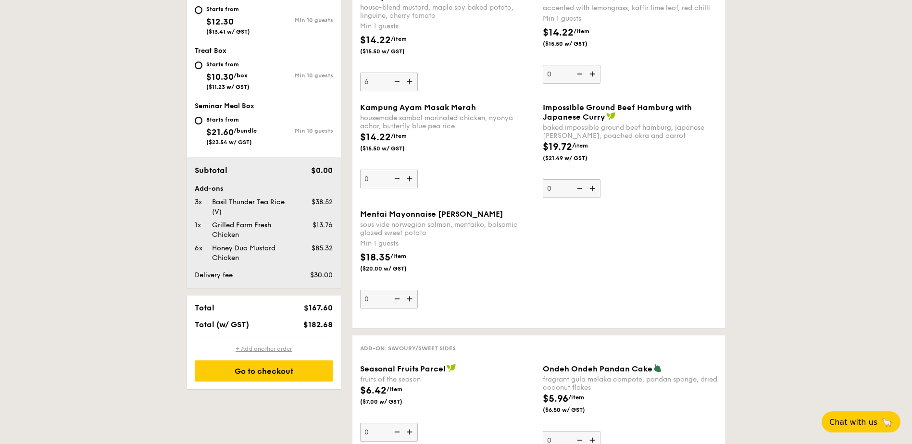
click at [261, 349] on div "+ Add another order" at bounding box center [264, 349] width 138 height 8
type input "0"
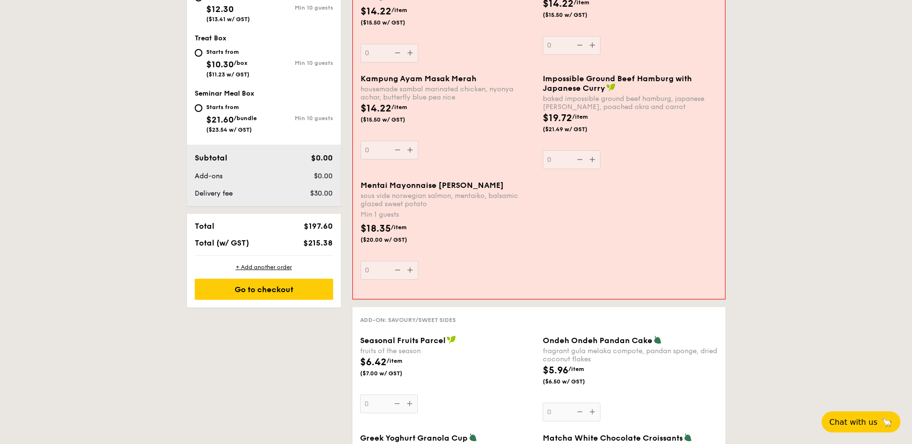
scroll to position [582, 0]
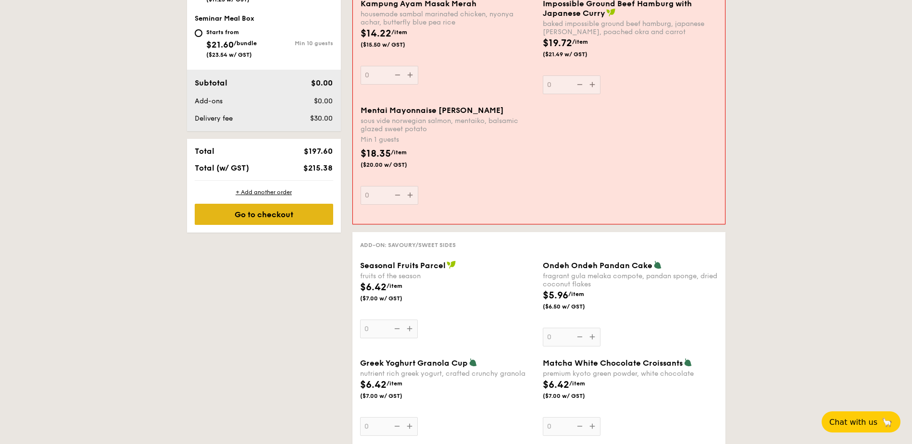
click at [260, 217] on div "Go to checkout" at bounding box center [264, 214] width 138 height 21
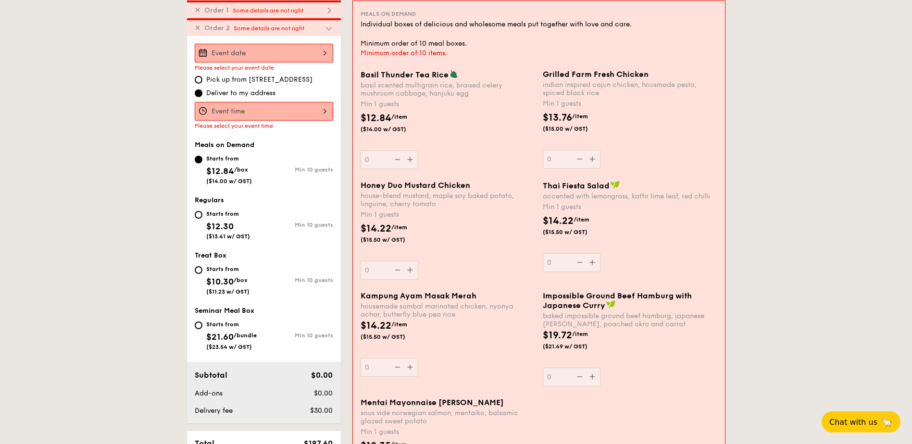
scroll to position [276, 0]
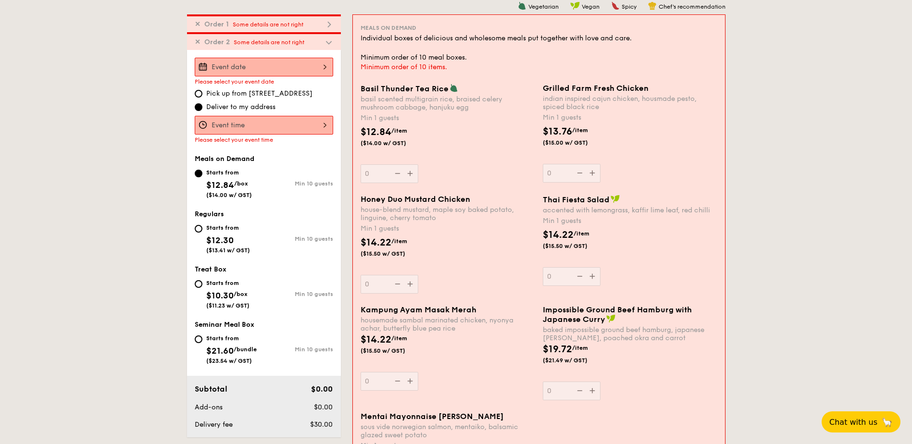
click at [271, 20] on div "✕ Order 1 Some details are not right" at bounding box center [264, 23] width 154 height 18
type input "3"
type input "1"
type input "6"
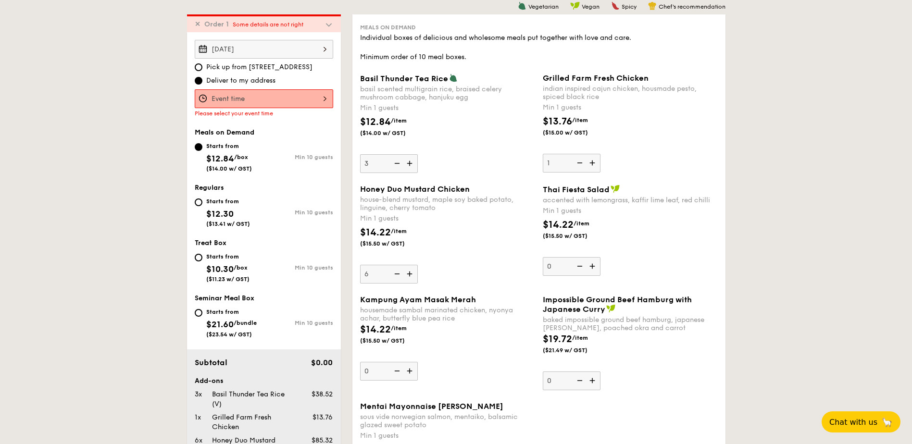
click at [233, 88] on div "Oct 01, 2025 Pick up from 5 Burn Road #05-01 Deliver to my address Please selec…" at bounding box center [264, 78] width 138 height 77
click at [235, 98] on div at bounding box center [264, 98] width 138 height 19
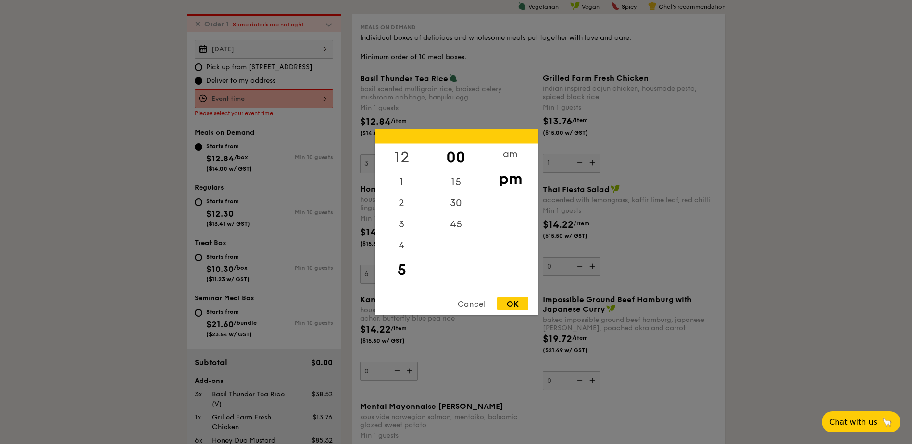
click at [412, 155] on div "12" at bounding box center [401, 158] width 54 height 28
click at [521, 178] on div "pm" at bounding box center [510, 179] width 54 height 28
click at [523, 306] on div "OK" at bounding box center [512, 303] width 31 height 13
type input "12:00PM"
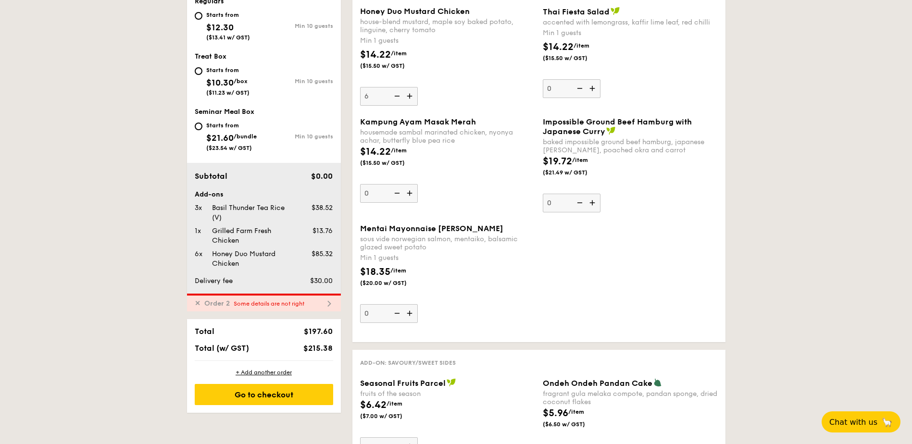
scroll to position [468, 0]
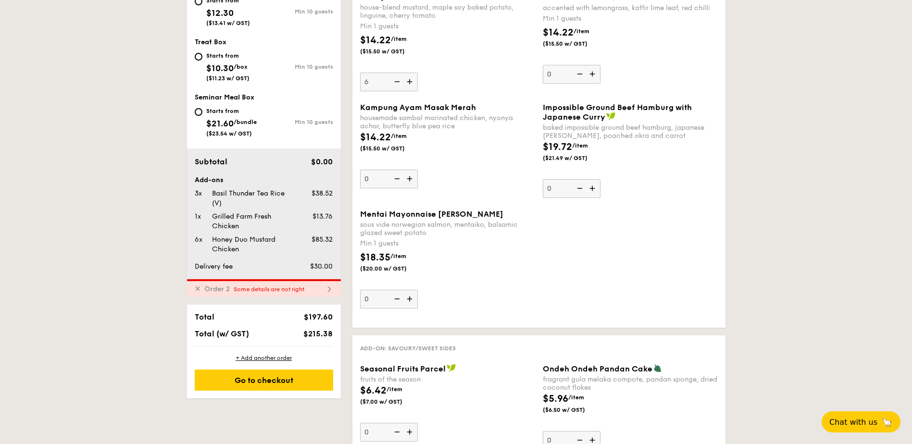
click at [253, 290] on span "Some details are not right" at bounding box center [269, 289] width 71 height 7
type input "0"
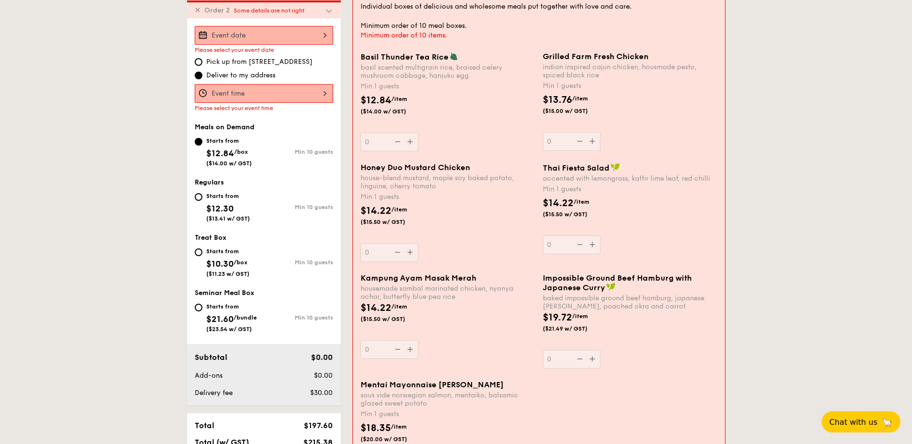
scroll to position [294, 0]
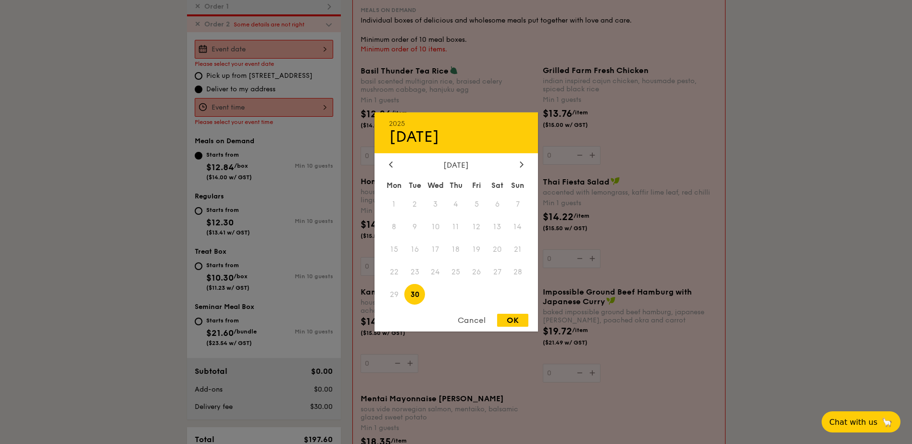
click at [276, 50] on div "2025 Sep 30 September 2025 Mon Tue Wed Thu Fri Sat Sun 1 2 3 4 5 6 7 8 9 10 11 …" at bounding box center [264, 49] width 138 height 19
click at [518, 165] on div at bounding box center [521, 165] width 9 height 9
click at [434, 204] on span "1" at bounding box center [435, 204] width 21 height 21
click at [519, 322] on div "OK" at bounding box center [512, 320] width 31 height 13
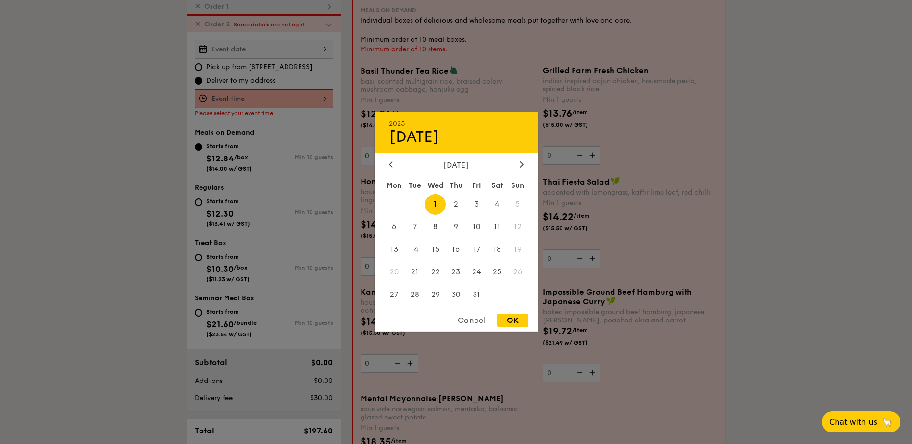
type input "[DATE]"
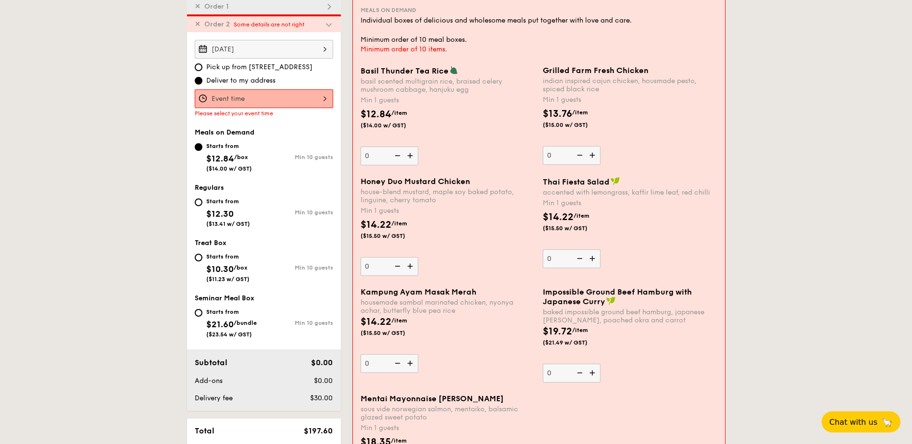
click at [252, 106] on div "12 1 2 3 4 5 6 7 8 9 10 11 00 15 30 45 am pm Cancel OK" at bounding box center [264, 98] width 138 height 19
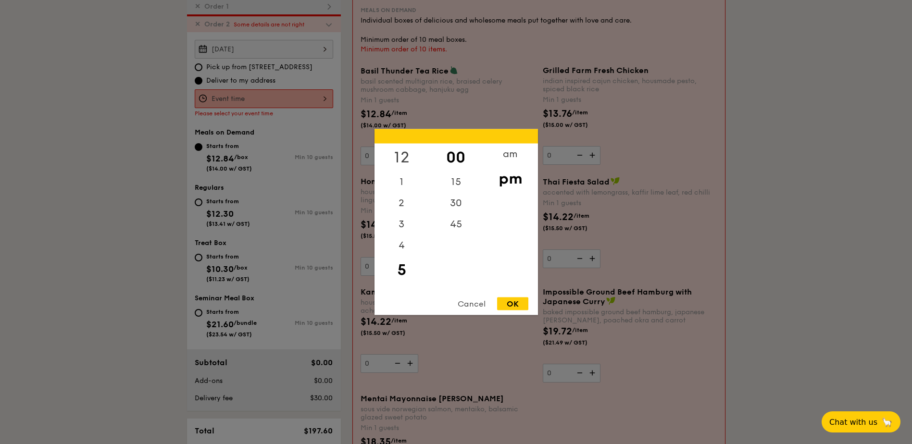
click at [395, 161] on div "12" at bounding box center [401, 158] width 54 height 28
drag, startPoint x: 506, startPoint y: 174, endPoint x: 531, endPoint y: 203, distance: 37.5
click at [507, 176] on div "pm" at bounding box center [510, 179] width 54 height 28
click at [516, 308] on div "OK" at bounding box center [512, 303] width 31 height 13
type input "12:00PM"
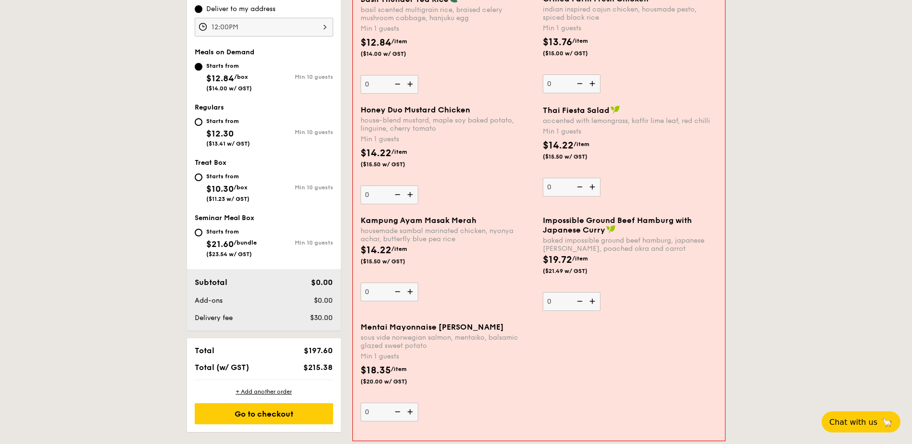
scroll to position [342, 0]
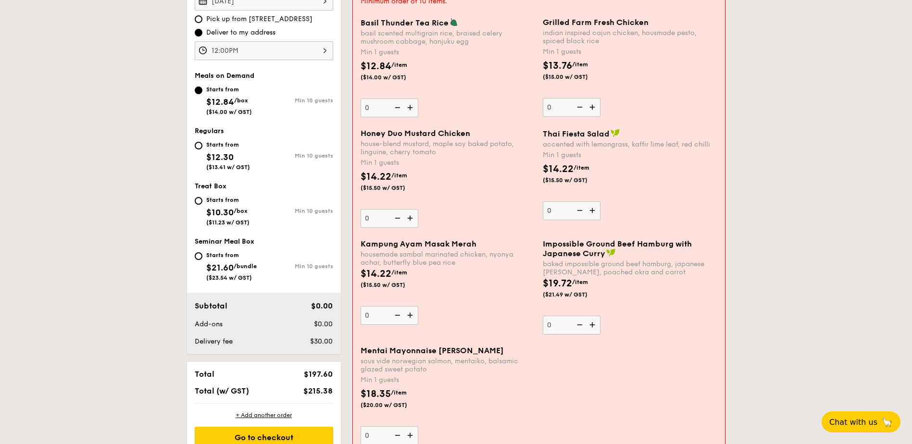
click at [195, 152] on div "Starts from $12.30 ($13.41 w/ GST)" at bounding box center [229, 155] width 69 height 32
click at [195, 149] on input "Starts from $12.30 ($13.41 w/ GST) Min 10 guests" at bounding box center [199, 146] width 8 height 8
radio input "true"
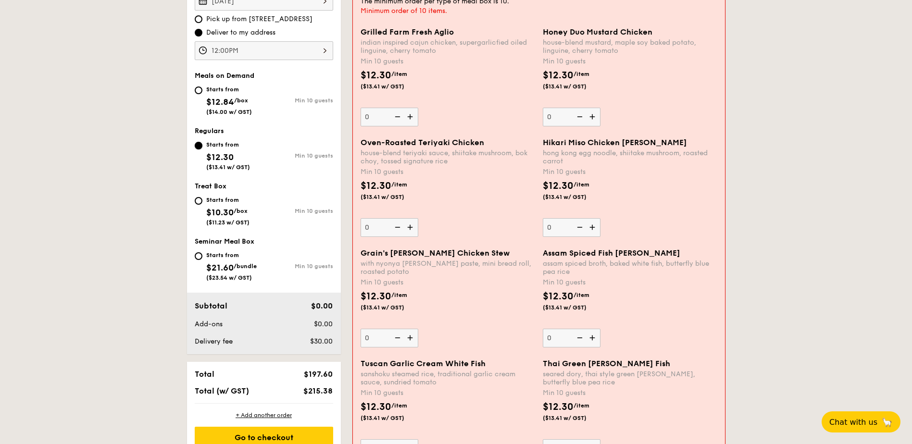
scroll to position [294, 0]
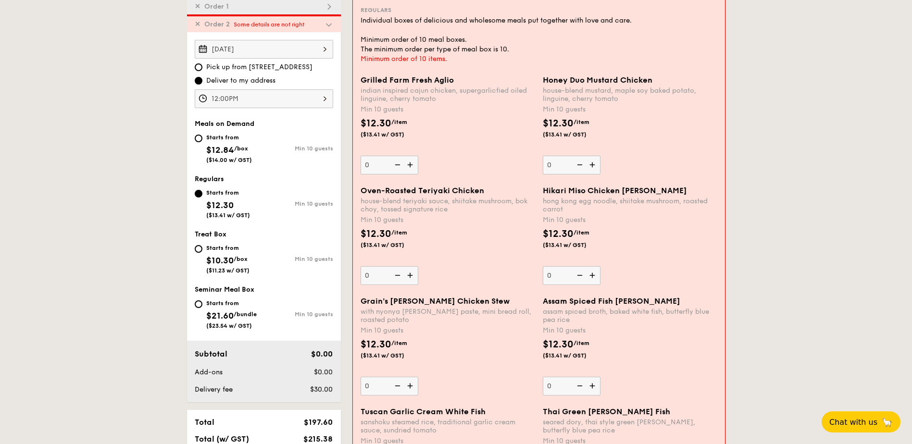
click at [412, 390] on img at bounding box center [411, 386] width 14 height 18
click at [412, 390] on input "0" at bounding box center [389, 386] width 58 height 19
type input "10"
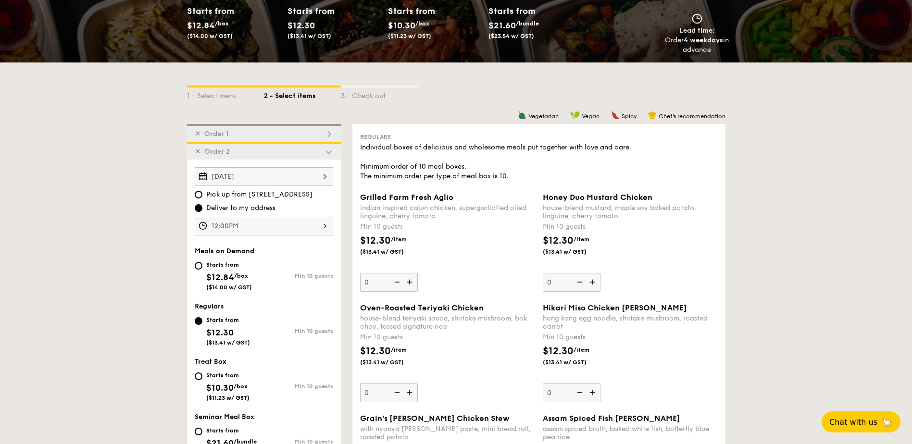
scroll to position [149, 0]
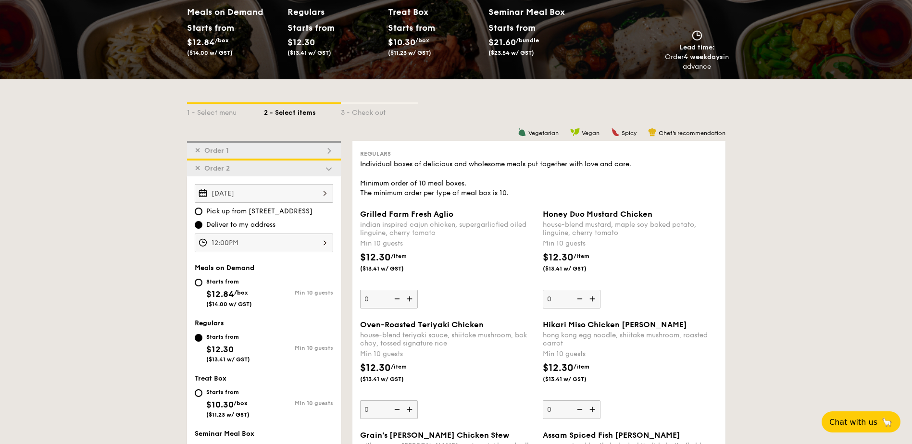
click at [198, 169] on span "✕" at bounding box center [198, 168] width 6 height 8
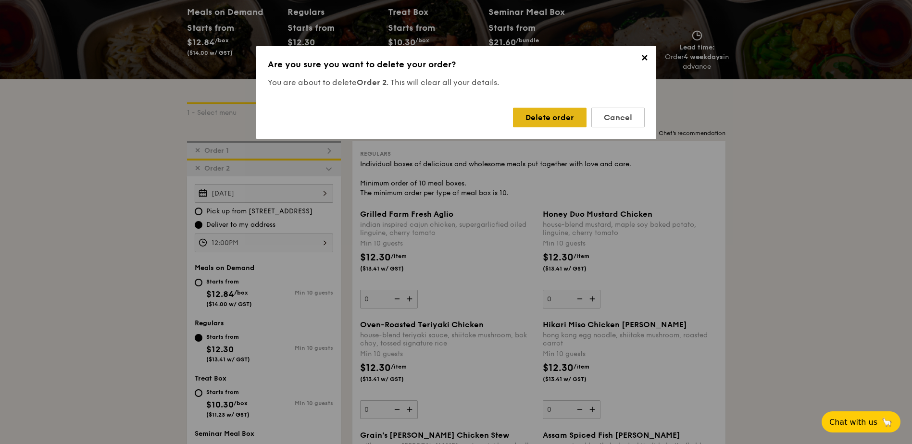
click at [557, 122] on div "Delete order" at bounding box center [550, 118] width 74 height 20
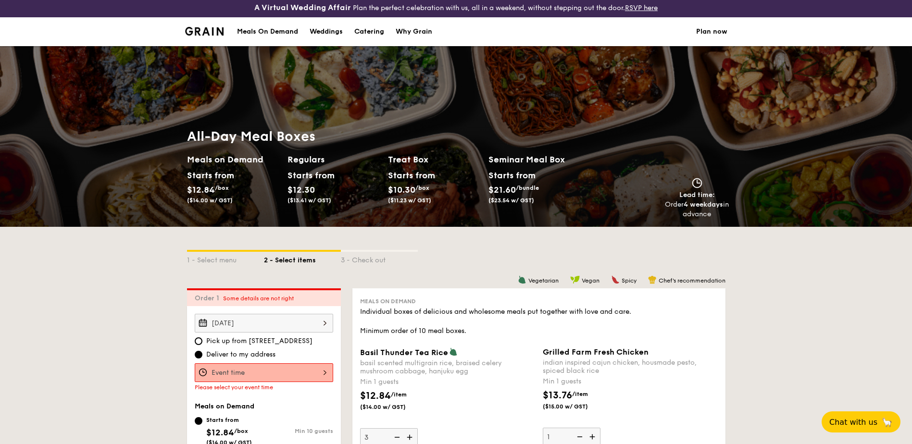
scroll to position [0, 0]
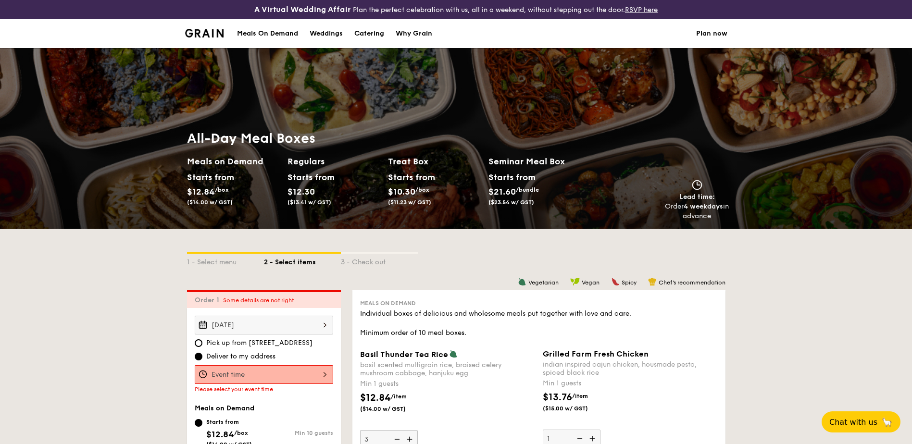
click at [429, 37] on div "Why Grain" at bounding box center [414, 33] width 37 height 29
click at [709, 35] on link "Plan now" at bounding box center [711, 33] width 31 height 29
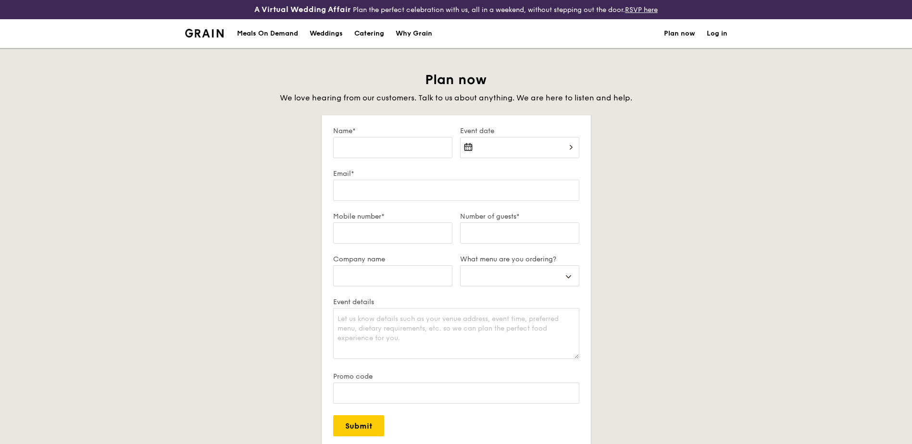
select select
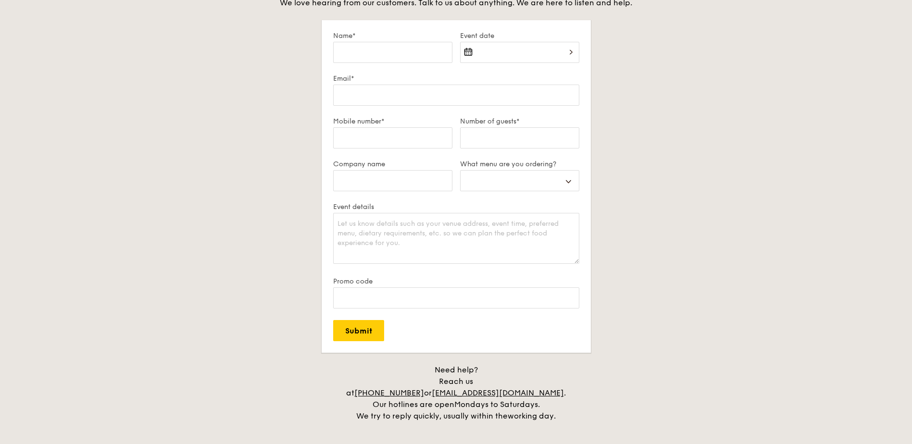
scroll to position [96, 0]
click at [534, 185] on select "Buffet Mini Buffet High Tea Canapés Meal Boxes Wedding" at bounding box center [519, 179] width 119 height 21
click at [672, 245] on div "Plan now We love hearing from our customers. Talk to us about anything. We are …" at bounding box center [456, 198] width 538 height 446
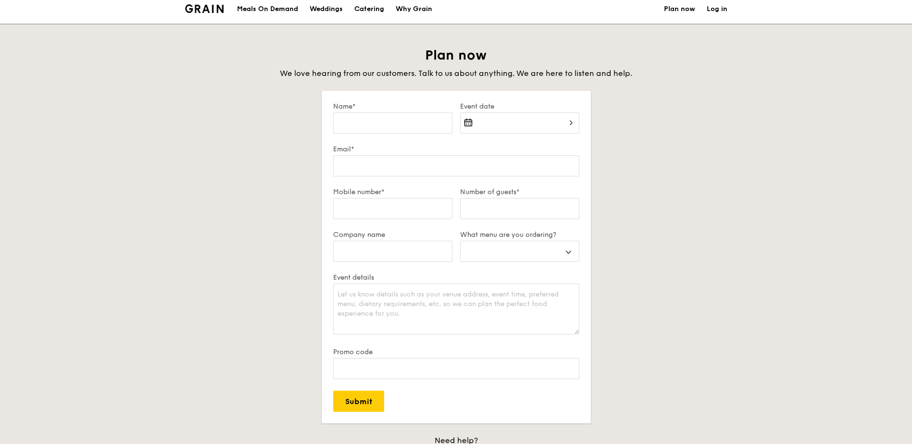
scroll to position [0, 0]
